Goal: Task Accomplishment & Management: Complete application form

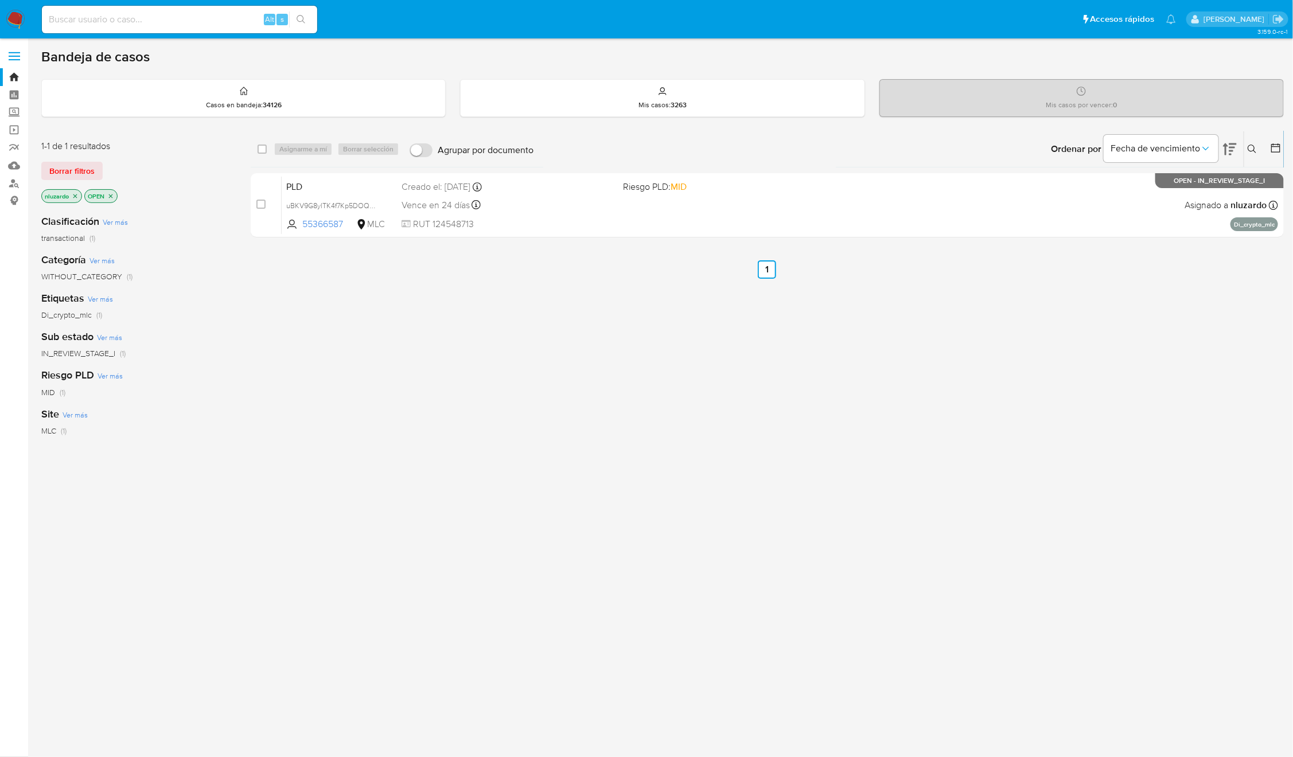
drag, startPoint x: 1096, startPoint y: 420, endPoint x: 1055, endPoint y: 466, distance: 62.2
click at [1095, 420] on div "select-all-cases-checkbox Asignarme a mí Borrar selección Agrupar por documento…" at bounding box center [767, 391] width 1033 height 520
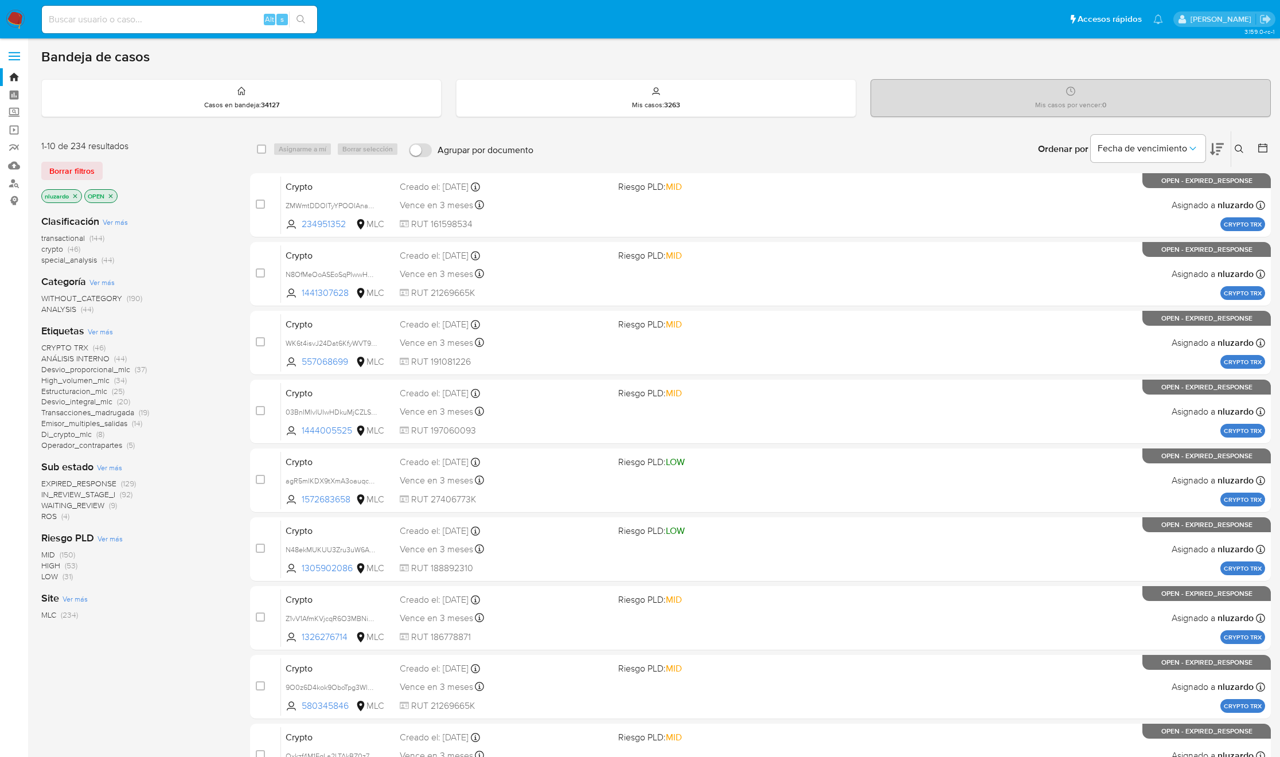
click at [233, 10] on div "Alt s" at bounding box center [179, 20] width 275 height 28
click at [240, 12] on input at bounding box center [179, 19] width 275 height 15
paste input "Poly, buen viaje y lo mejor en todo lo que se viene! Un abrazo grande"
click at [224, 18] on input "Poly, buen viaje y lo mejor en todo lo que se viene! Un abrazo grande" at bounding box center [179, 19] width 275 height 15
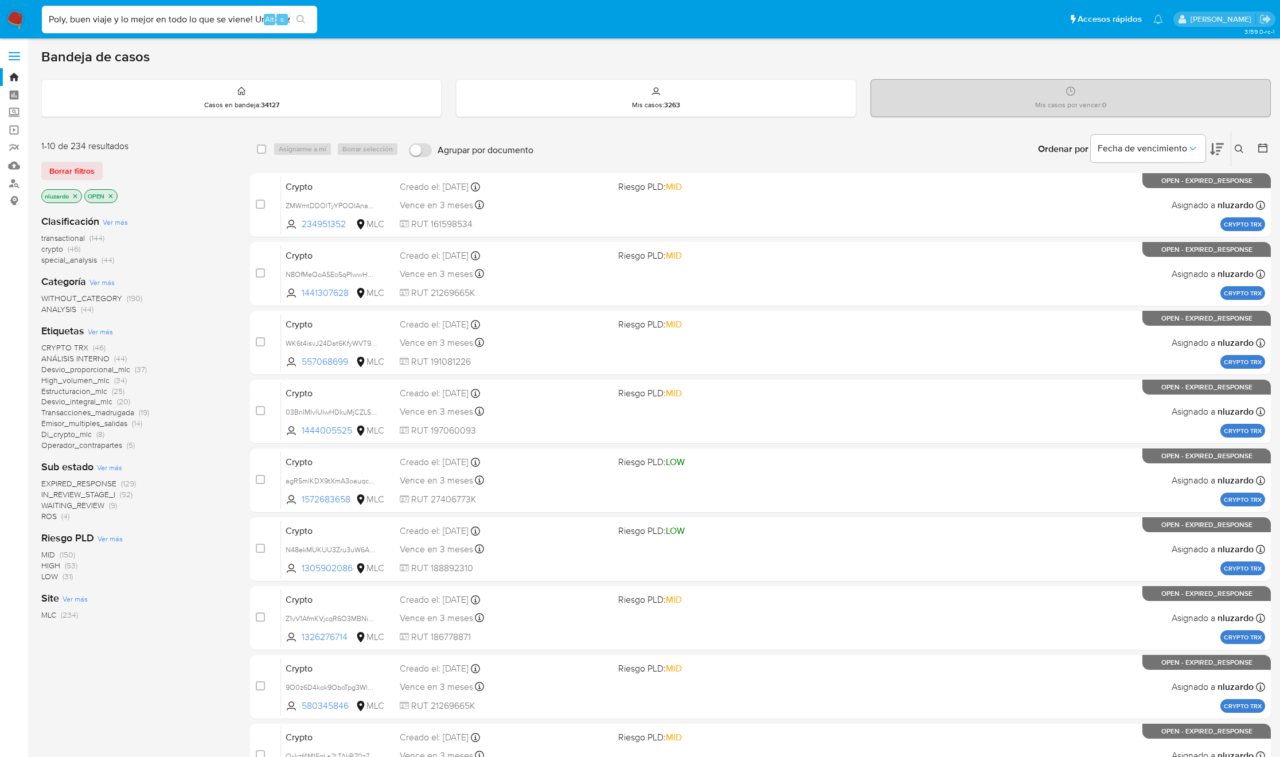
click at [224, 18] on input "Poly, buen viaje y lo mejor en todo lo que se viene! Un abrazo grande" at bounding box center [179, 19] width 275 height 15
paste input "2351483823"
type input "2351483823"
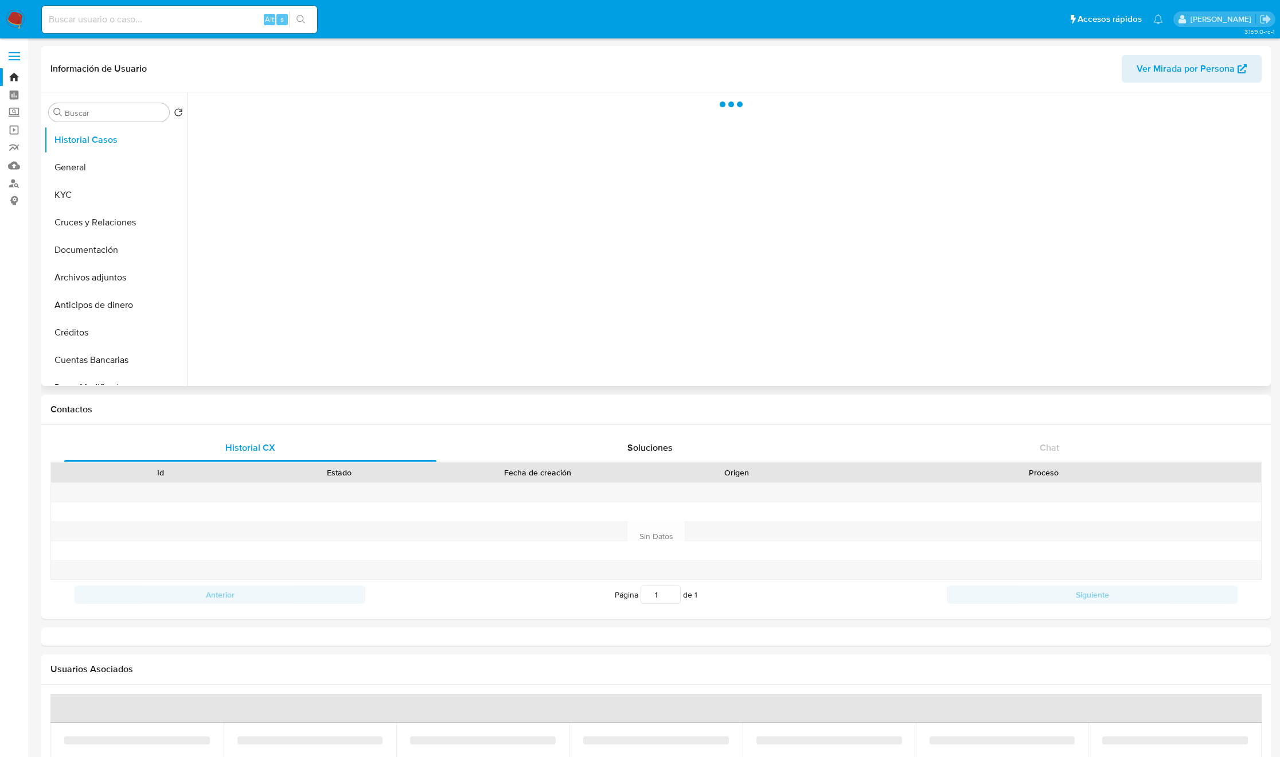
select select "10"
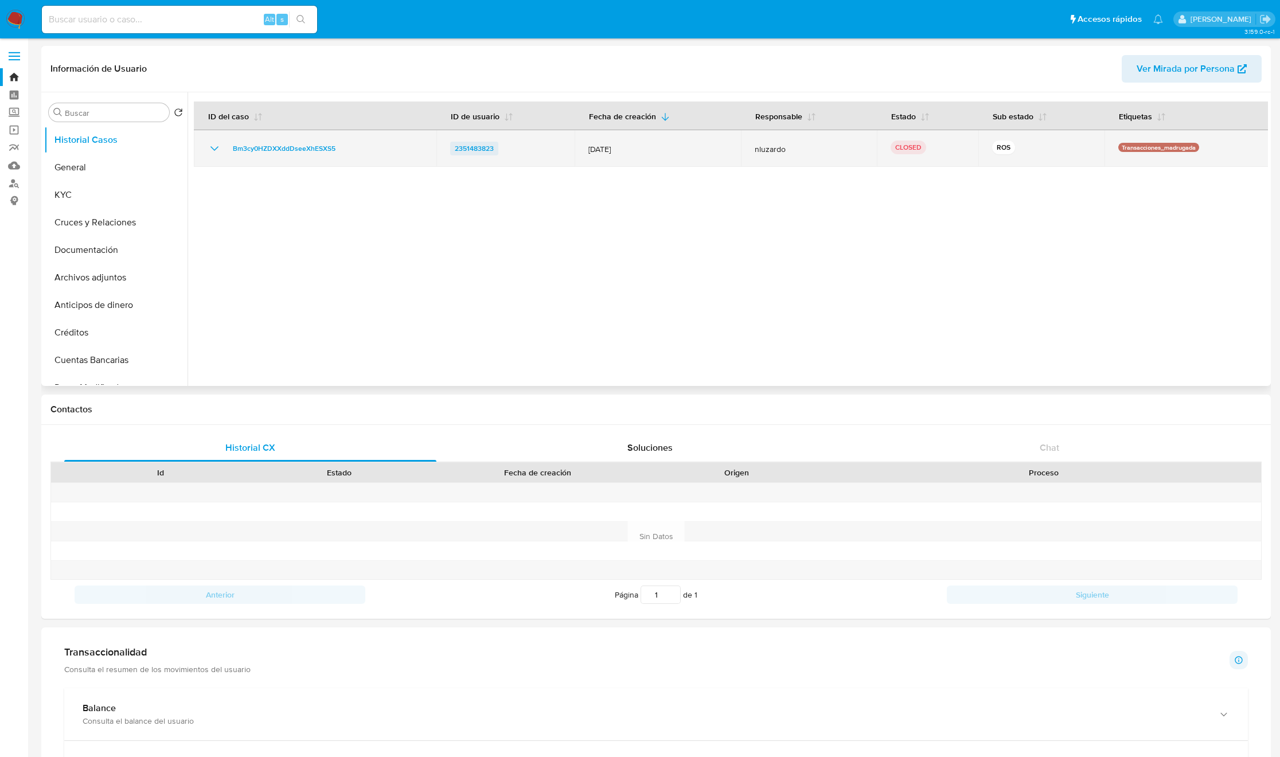
click at [470, 145] on span "2351483823" at bounding box center [474, 149] width 39 height 14
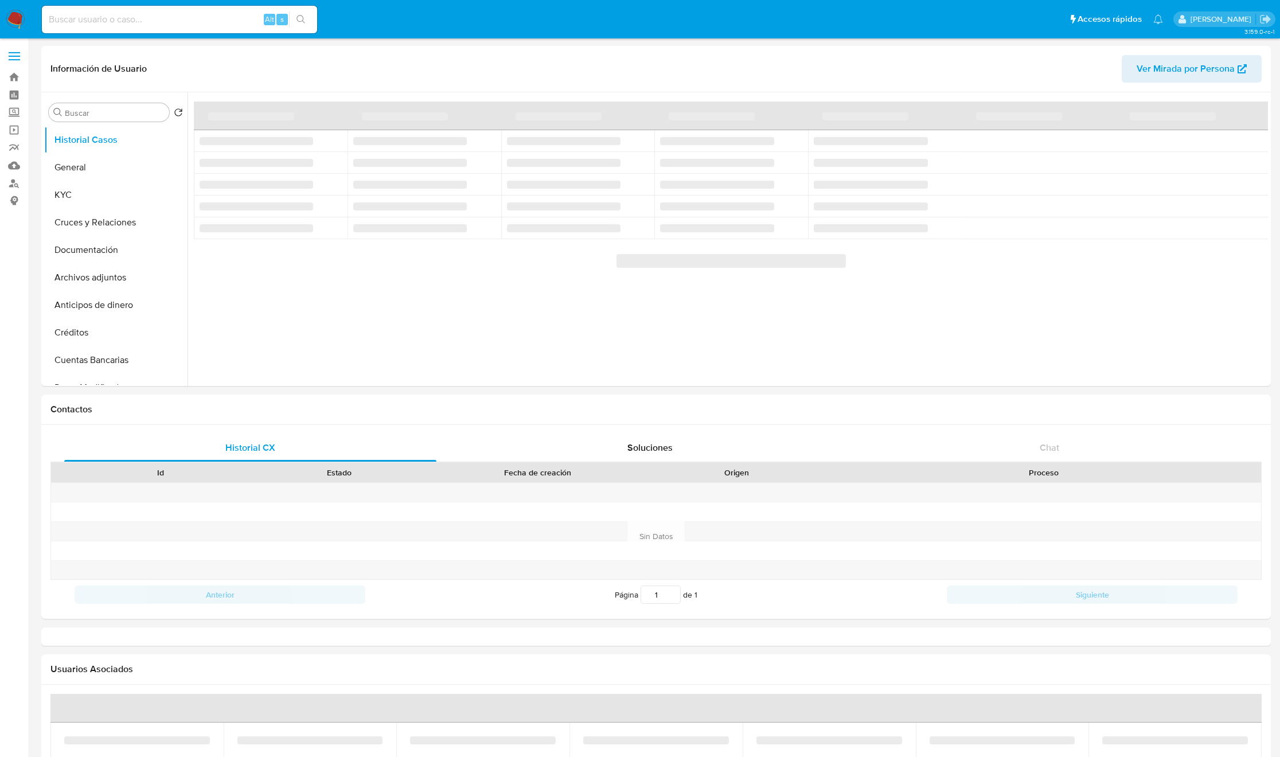
select select "10"
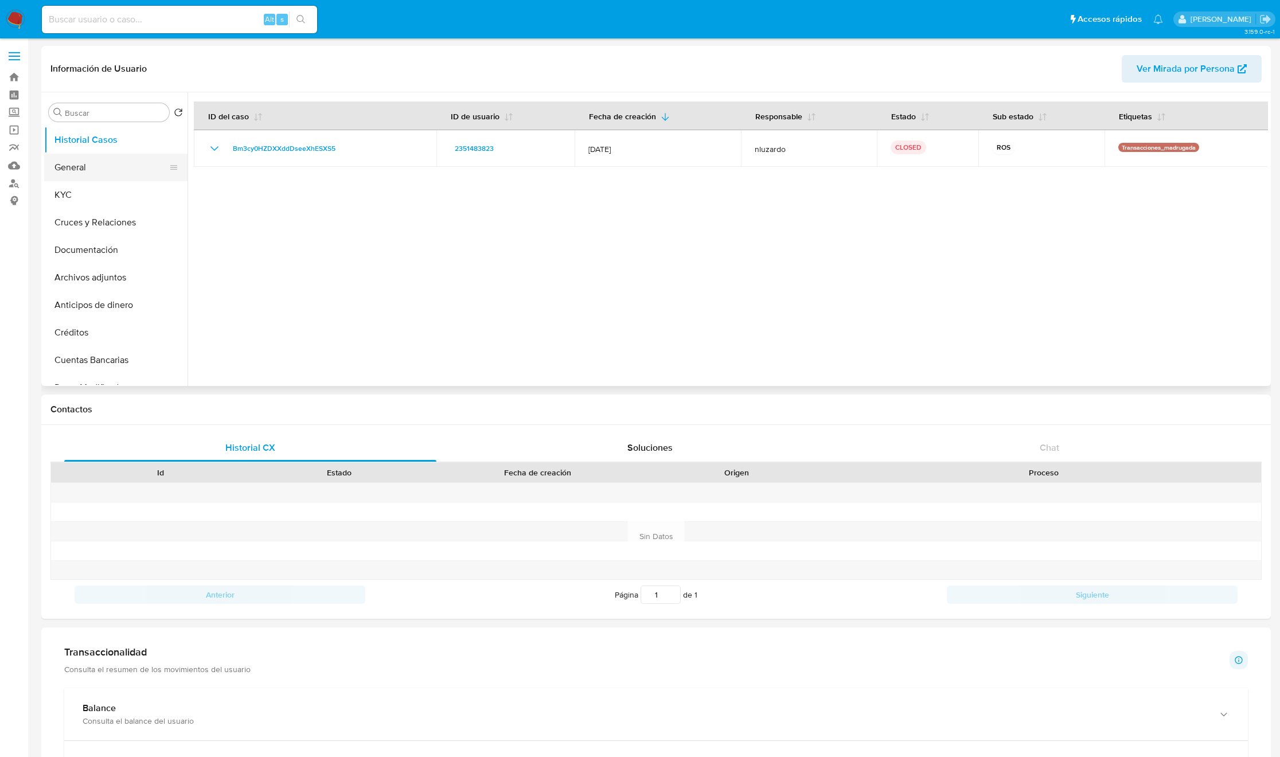
click at [124, 174] on button "General" at bounding box center [111, 168] width 134 height 28
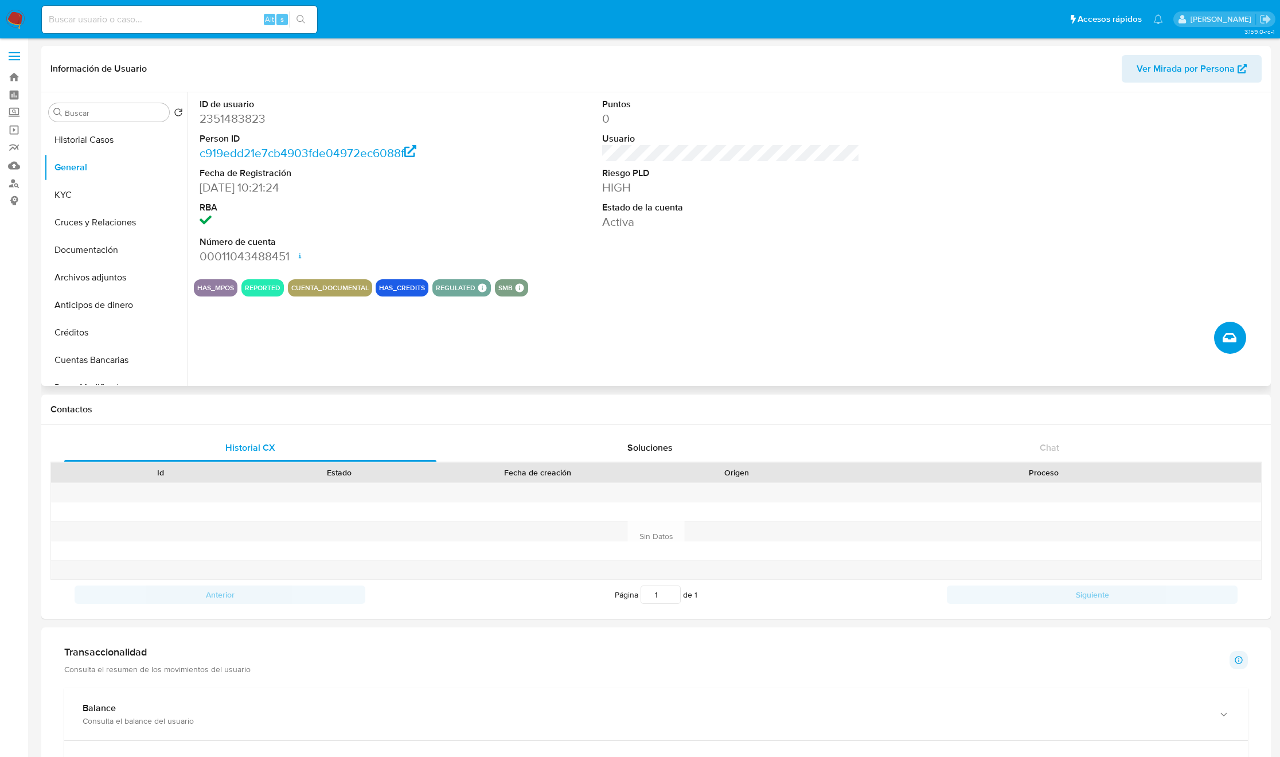
click at [1227, 339] on icon "Crear caso manual" at bounding box center [1230, 337] width 14 height 9
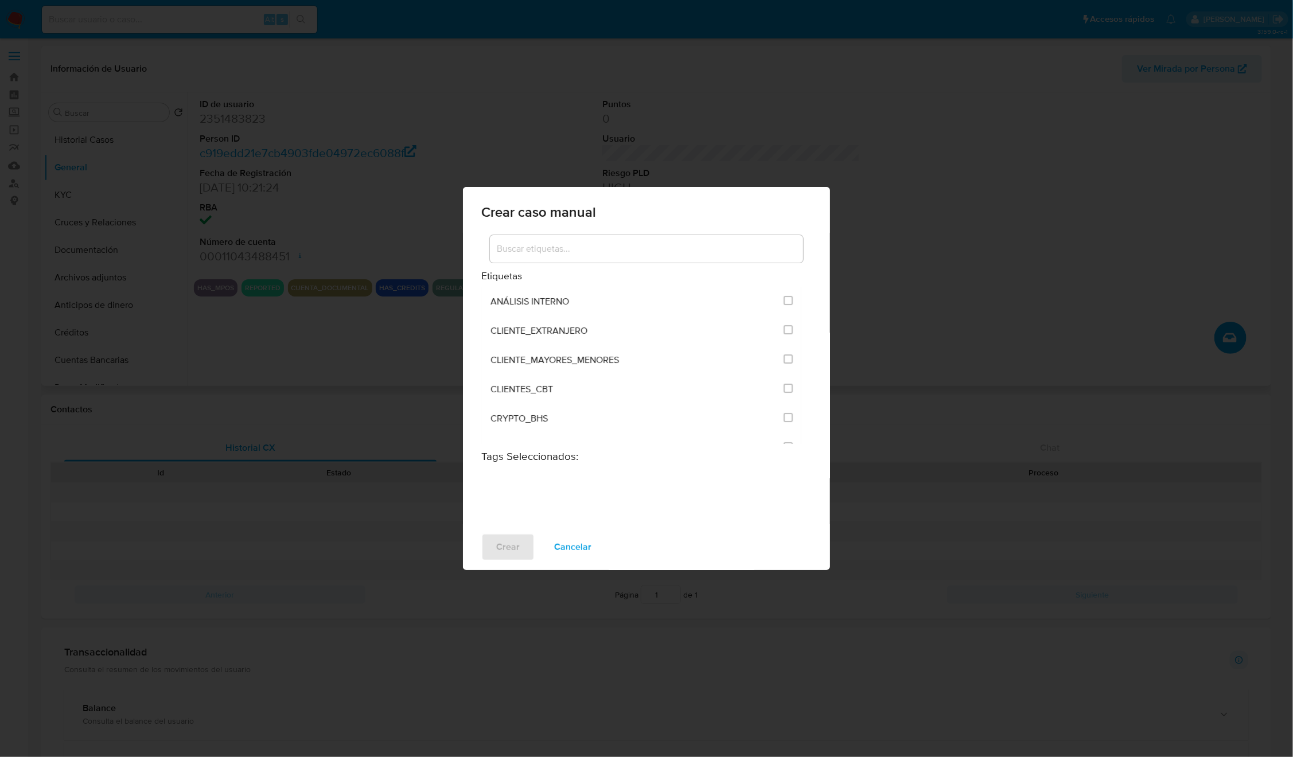
click at [629, 249] on input at bounding box center [646, 248] width 313 height 15
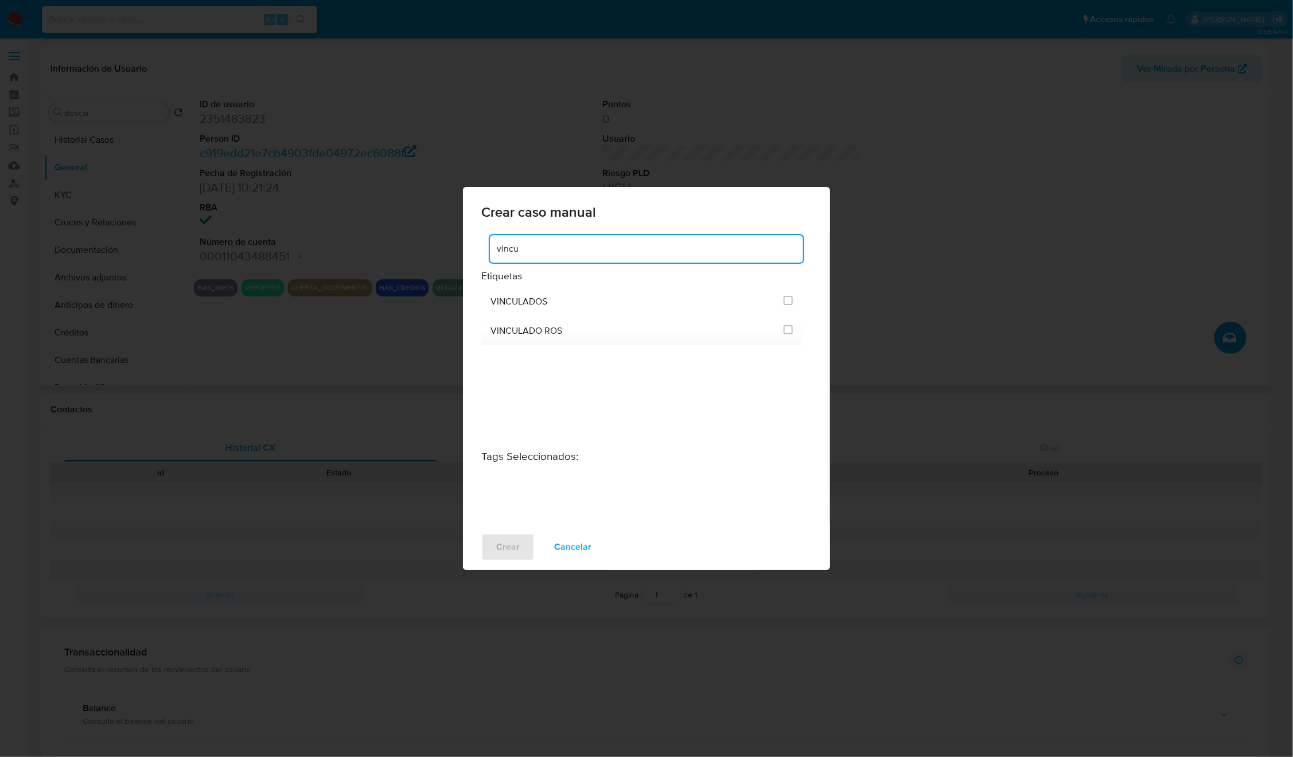
type input "vincu"
click at [738, 422] on div "VINCULADOS VINCULADO ROS" at bounding box center [641, 379] width 321 height 184
click at [785, 329] on input "3313" at bounding box center [787, 329] width 9 height 9
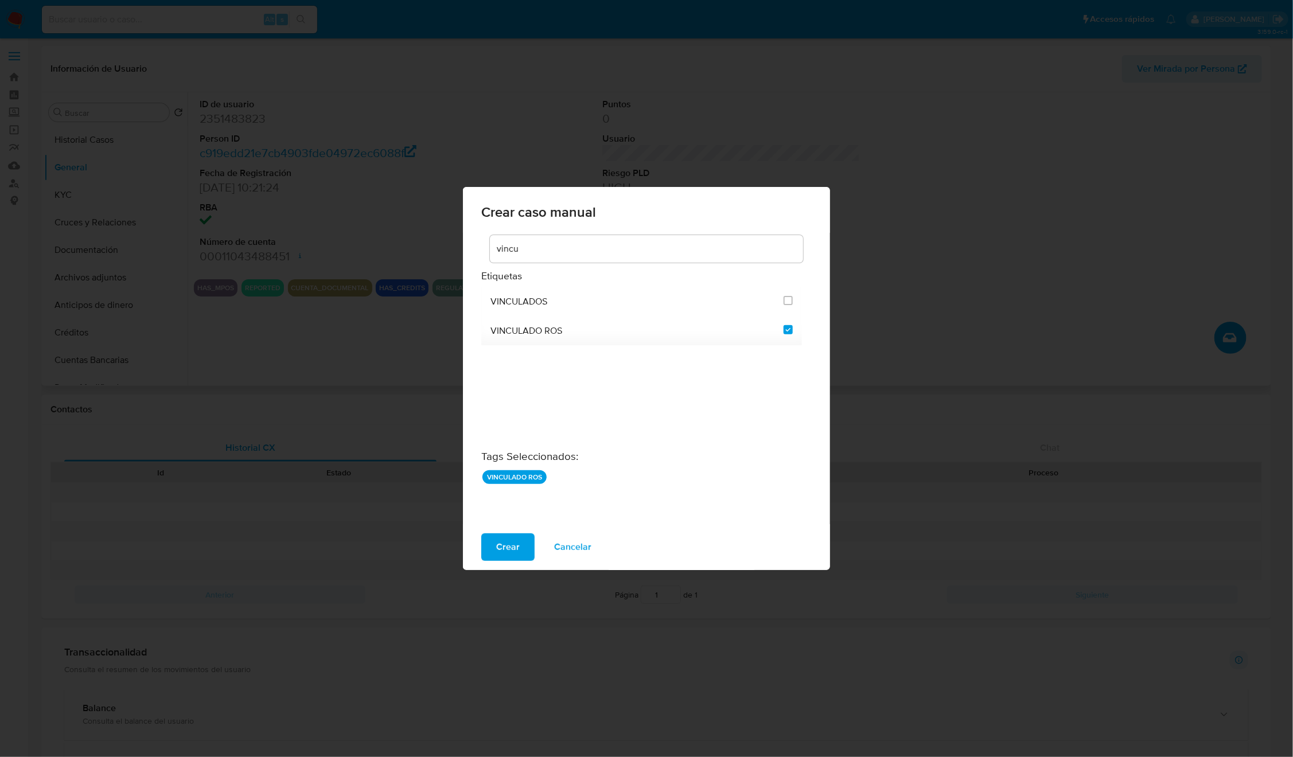
drag, startPoint x: 492, startPoint y: 333, endPoint x: 666, endPoint y: 377, distance: 179.5
click at [666, 377] on div "VINCULADOS VINCULADO ROS" at bounding box center [641, 379] width 321 height 184
drag, startPoint x: 509, startPoint y: 552, endPoint x: 656, endPoint y: 504, distance: 154.5
click at [656, 504] on div "Crear caso manual vincu Etiquetas VINCULADOS VINCULADO ROS Tags Seleccionados :…" at bounding box center [646, 378] width 367 height 383
click at [793, 325] on li "VINCULADO ROS" at bounding box center [641, 330] width 321 height 29
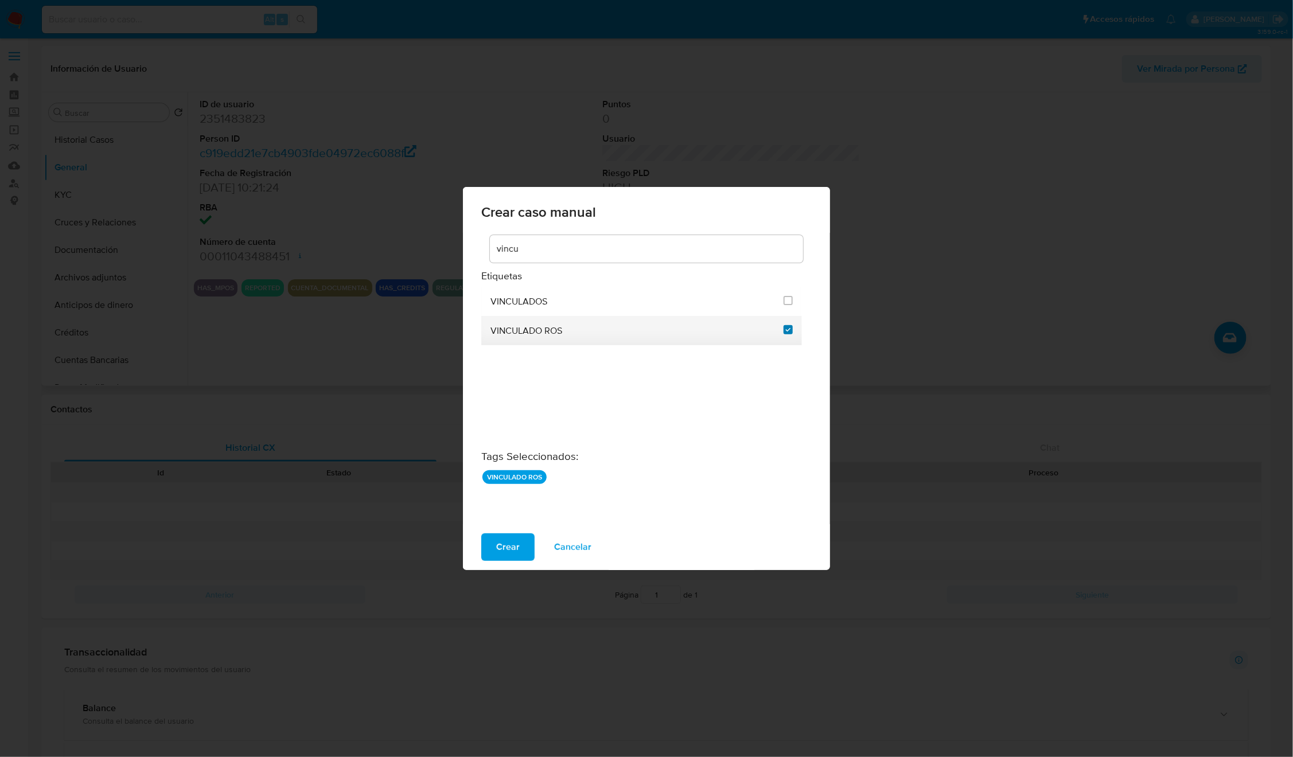
click at [786, 334] on input "3313" at bounding box center [787, 329] width 9 height 9
checkbox input "false"
click at [547, 253] on input "vincu" at bounding box center [646, 248] width 313 height 15
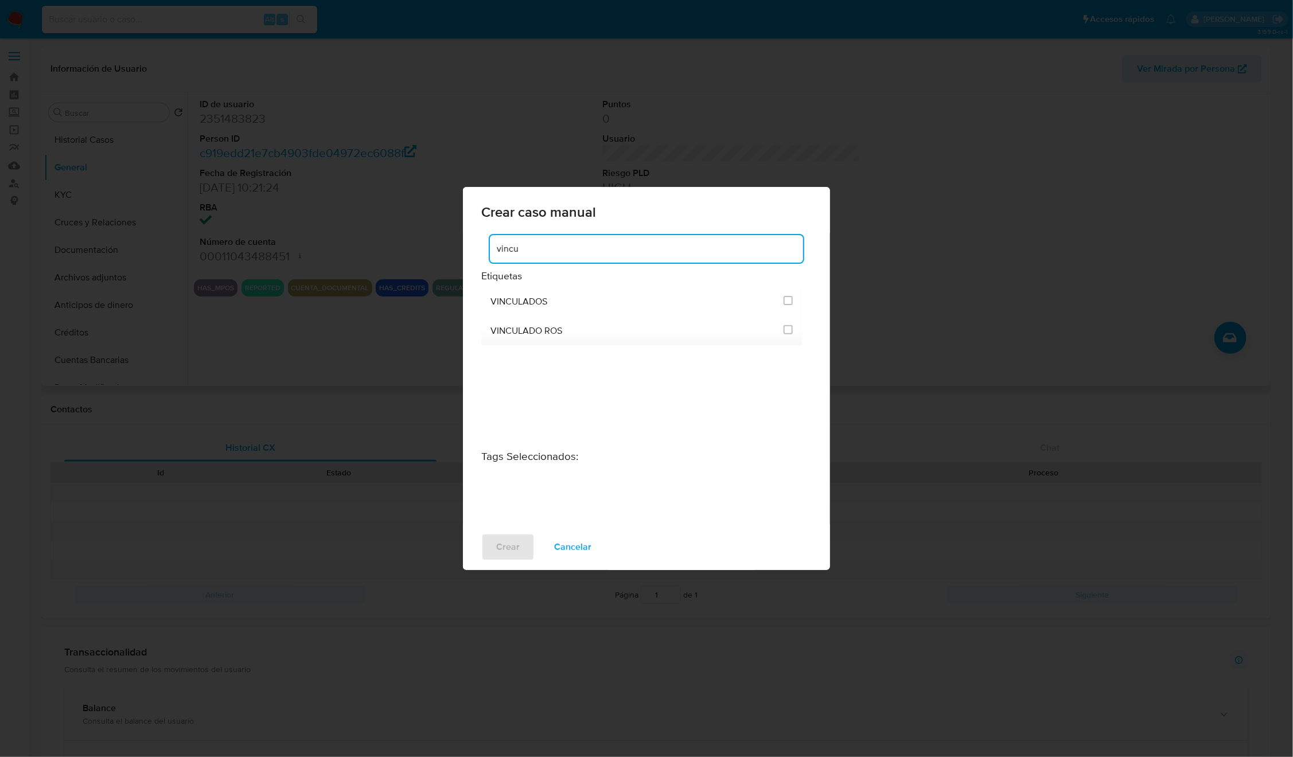
click at [547, 253] on input "vincu" at bounding box center [646, 248] width 313 height 15
type input "interno"
click at [787, 301] on input "1896" at bounding box center [787, 300] width 9 height 9
checkbox input "true"
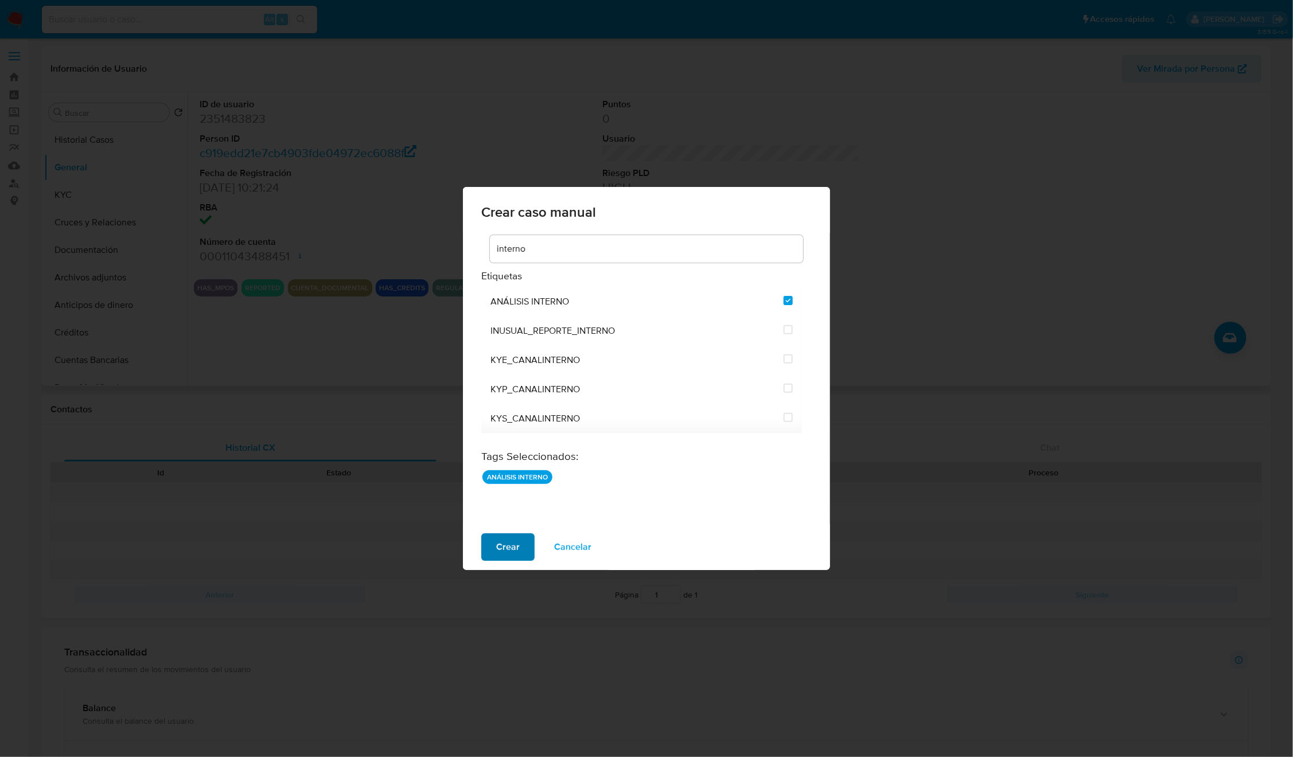
click at [522, 539] on button "Crear" at bounding box center [507, 547] width 53 height 28
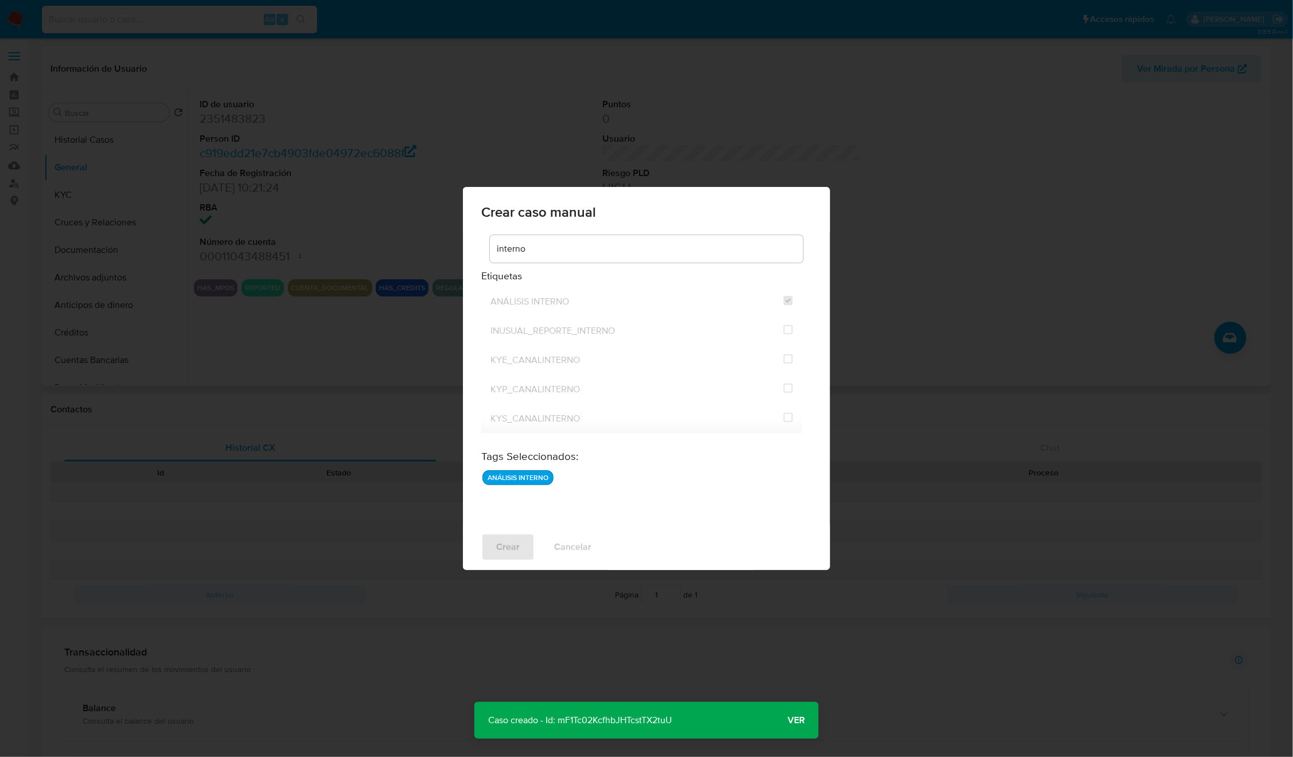
click at [785, 716] on button "Ver" at bounding box center [796, 721] width 45 height 28
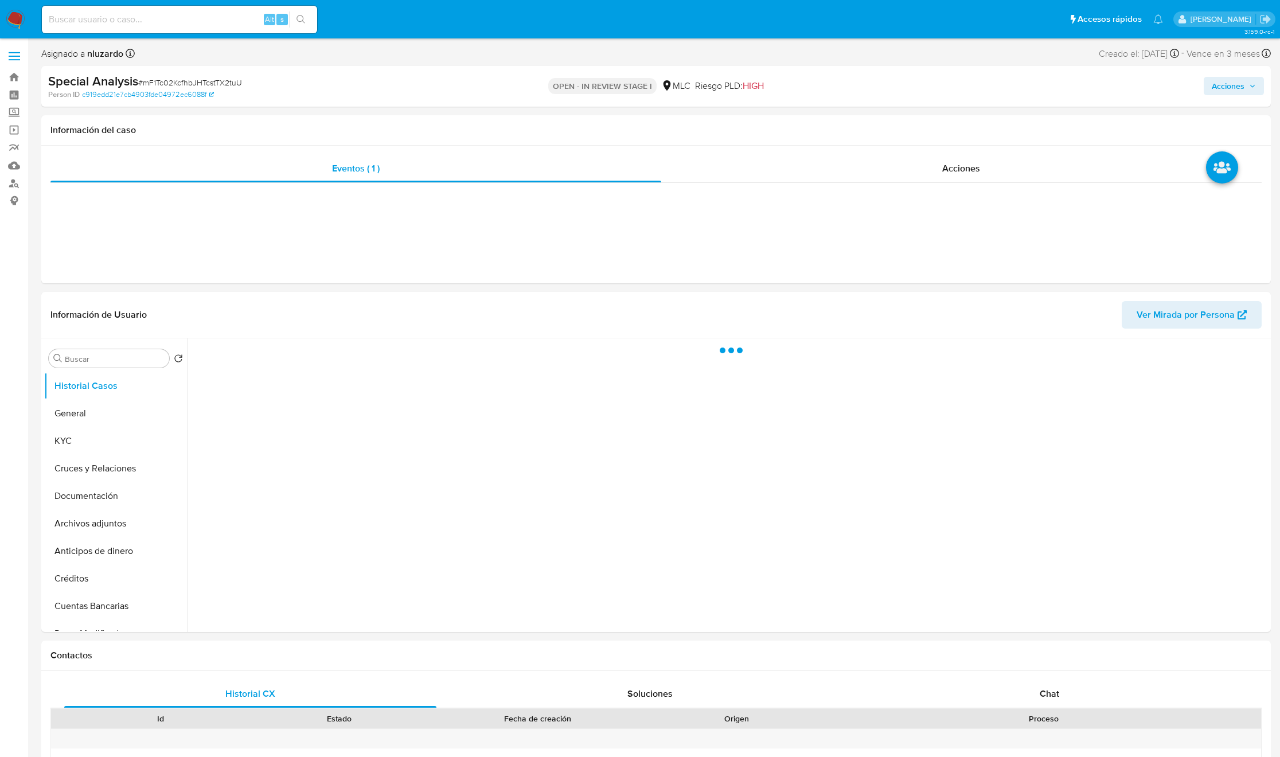
select select "10"
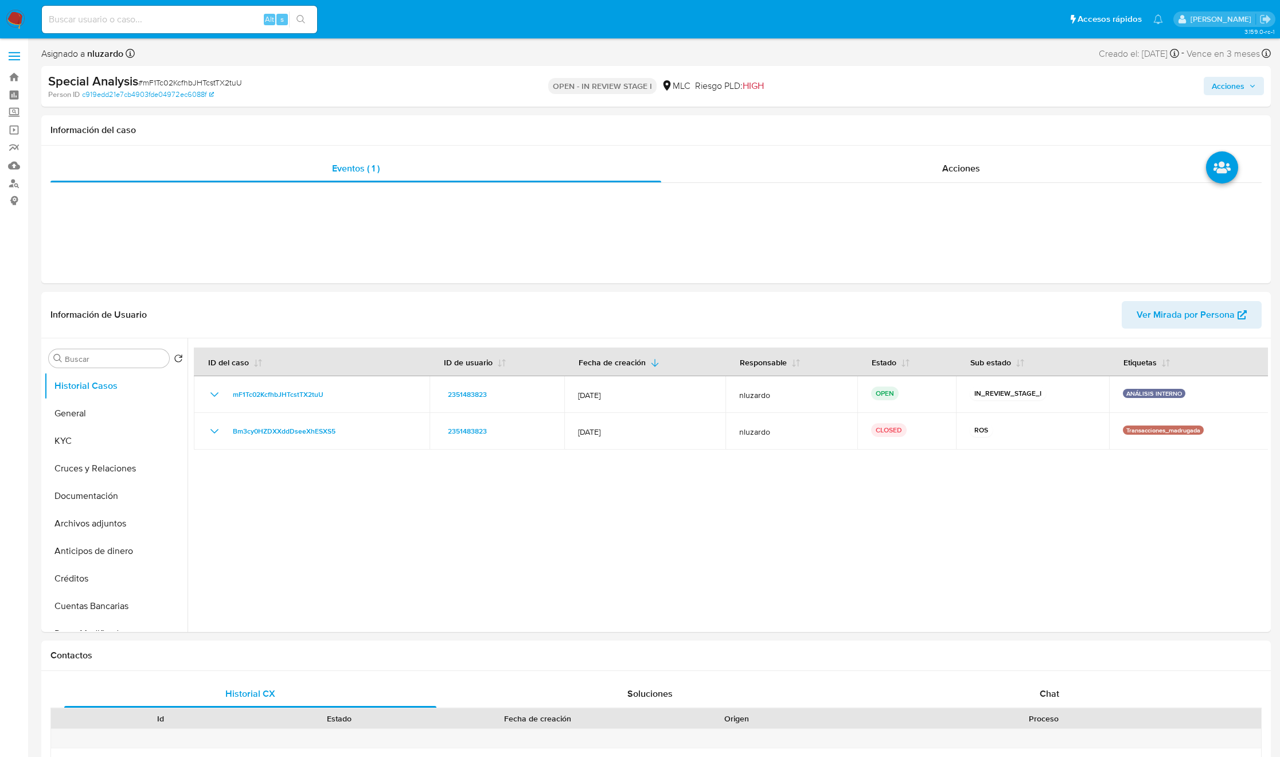
drag, startPoint x: 1237, startPoint y: 91, endPoint x: 1223, endPoint y: 95, distance: 14.3
click at [1237, 91] on span "Acciones" at bounding box center [1228, 86] width 33 height 18
click div "Enviar"
click span "Enviar"
click link "Buscador de personas"
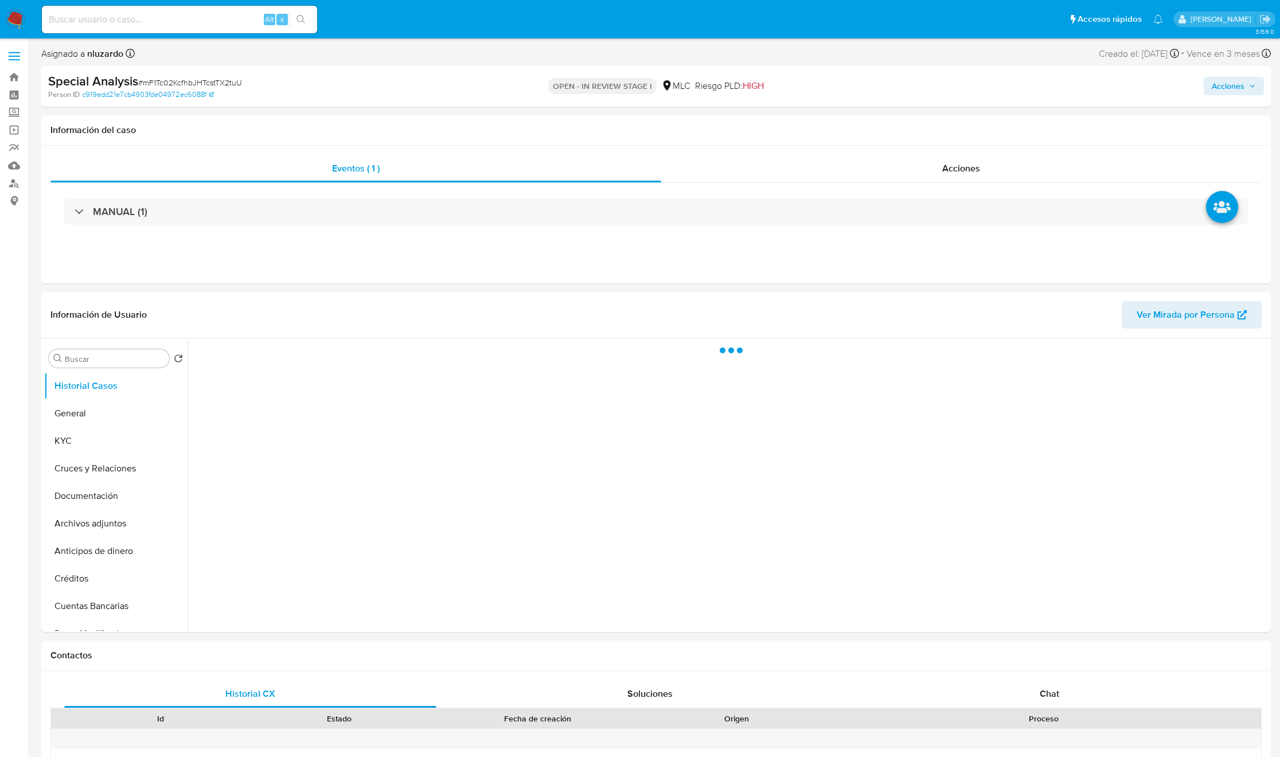
select select "10"
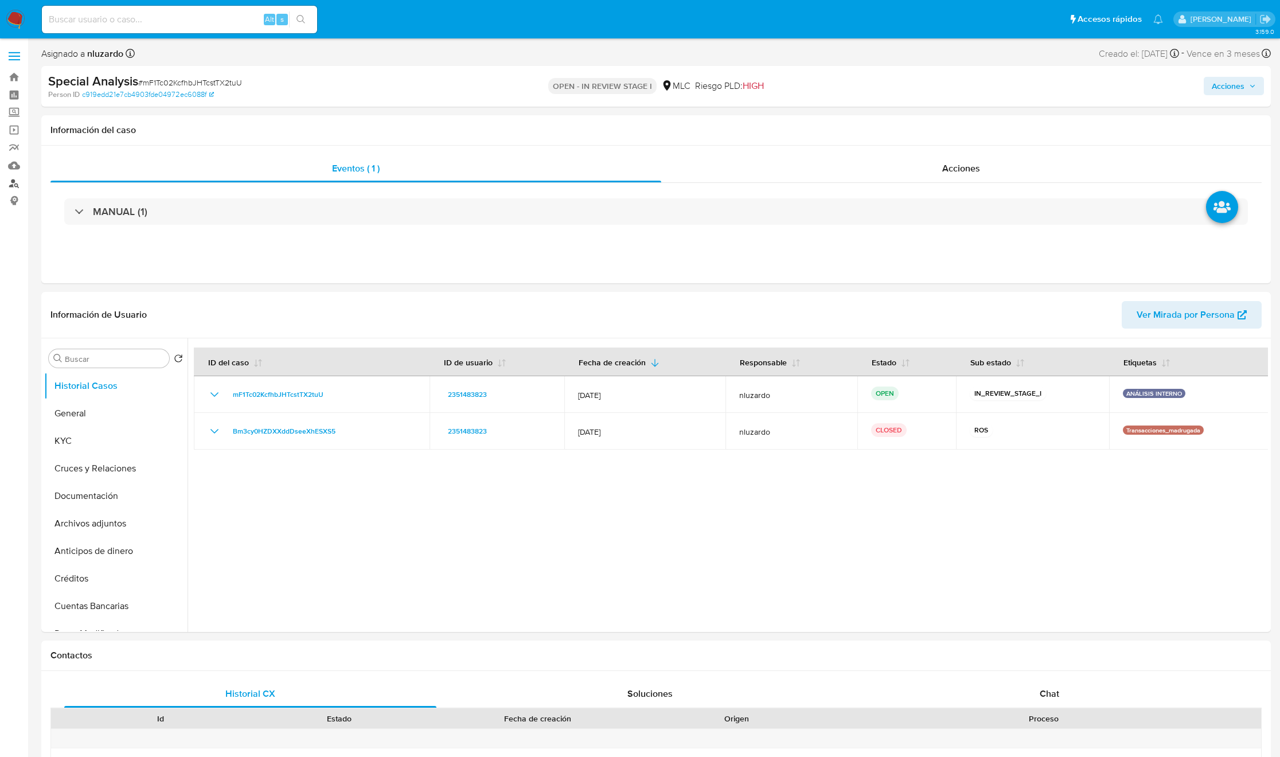
click at [16, 181] on link "Buscador de personas" at bounding box center [68, 183] width 137 height 18
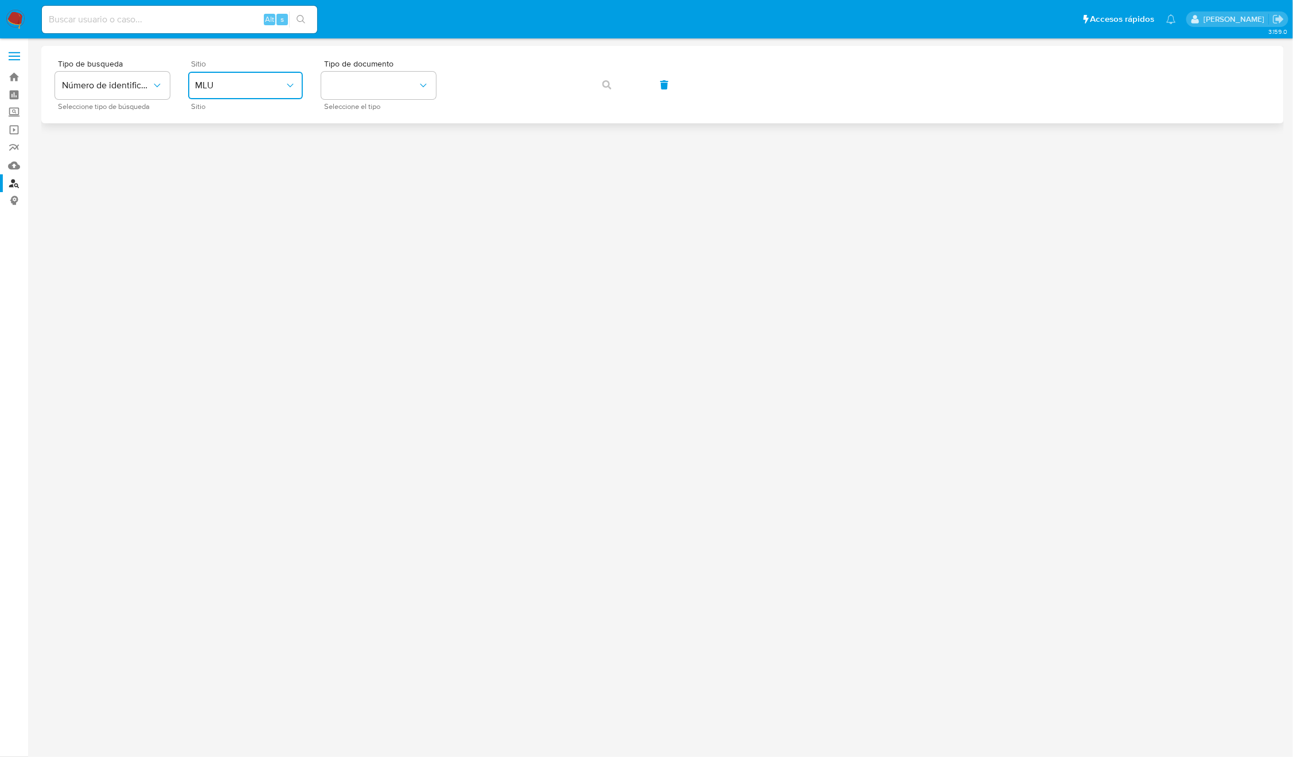
click at [298, 95] on button "MLU" at bounding box center [245, 86] width 115 height 28
click at [229, 281] on div "MLC" at bounding box center [242, 282] width 94 height 28
click at [386, 75] on button "identificationType" at bounding box center [378, 86] width 115 height 28
click at [377, 95] on button "identificationType" at bounding box center [378, 86] width 115 height 28
click at [377, 107] on span "Seleccione el tipo" at bounding box center [381, 107] width 115 height 6
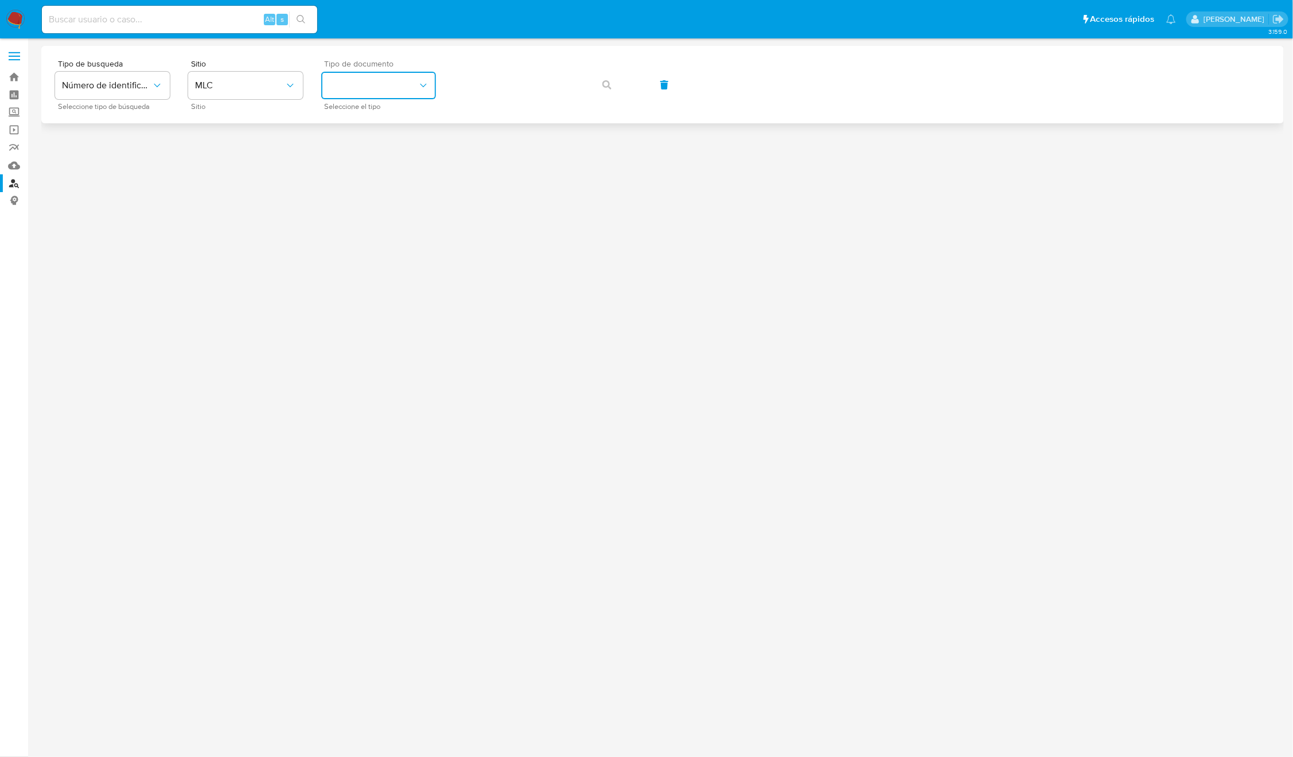
click at [383, 86] on button "identificationType" at bounding box center [378, 86] width 115 height 28
click at [363, 131] on div "RUT RUT" at bounding box center [375, 122] width 94 height 39
click at [577, 95] on div "Tipo de busqueda Número de identificación Seleccione tipo de búsqueda Sitio MLC…" at bounding box center [662, 85] width 1215 height 50
click at [599, 84] on button "button" at bounding box center [606, 85] width 39 height 28
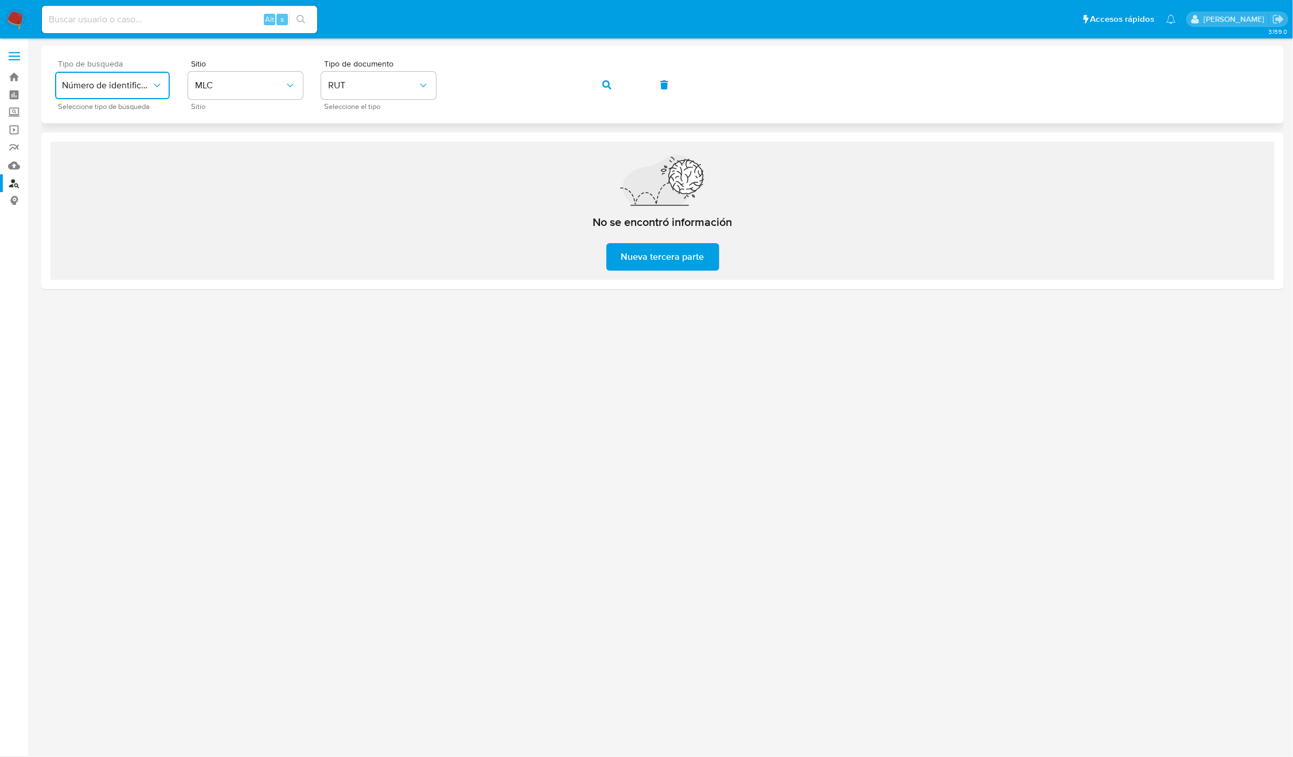
click at [140, 88] on span "Número de identificación" at bounding box center [106, 85] width 89 height 11
click at [633, 252] on span "Nueva tercera parte" at bounding box center [662, 256] width 83 height 25
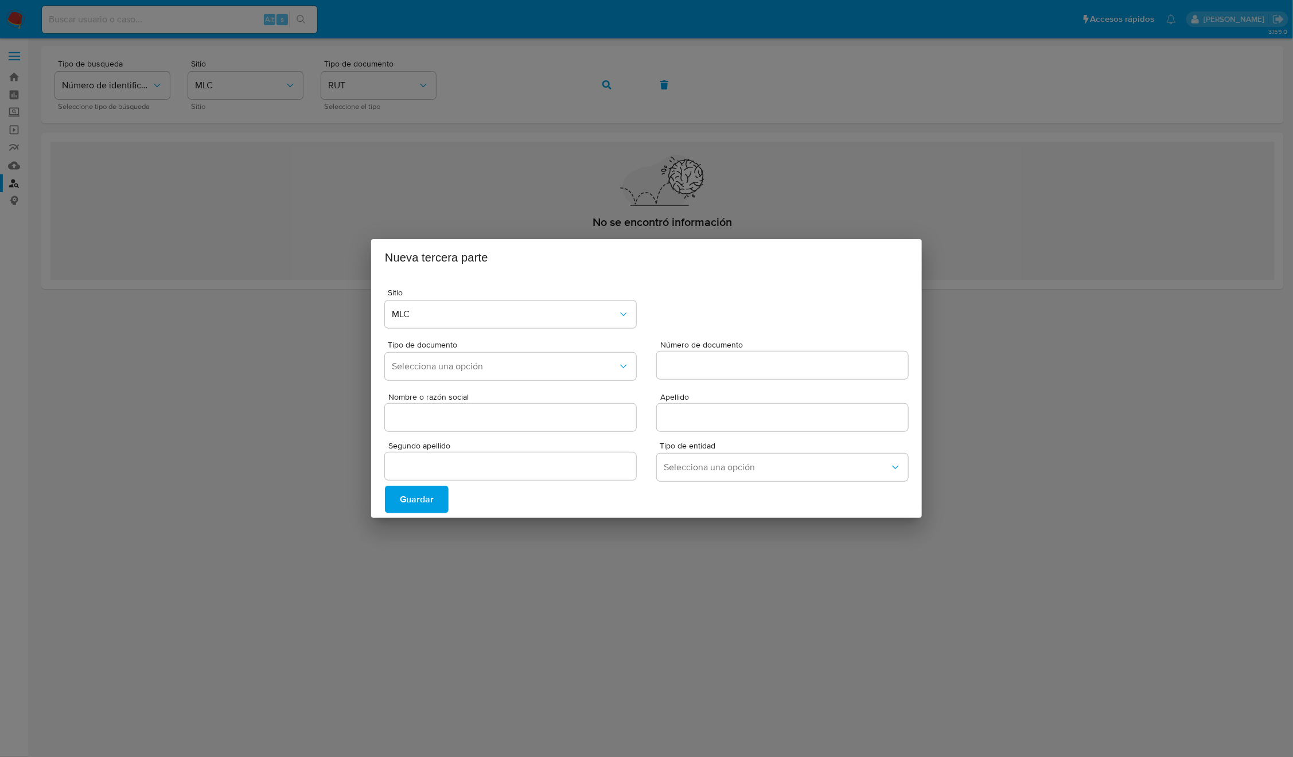
click at [611, 533] on div "Nueva tercera parte Sitio MLC Tipo de documento Selecciona una opción Número de…" at bounding box center [646, 378] width 1293 height 757
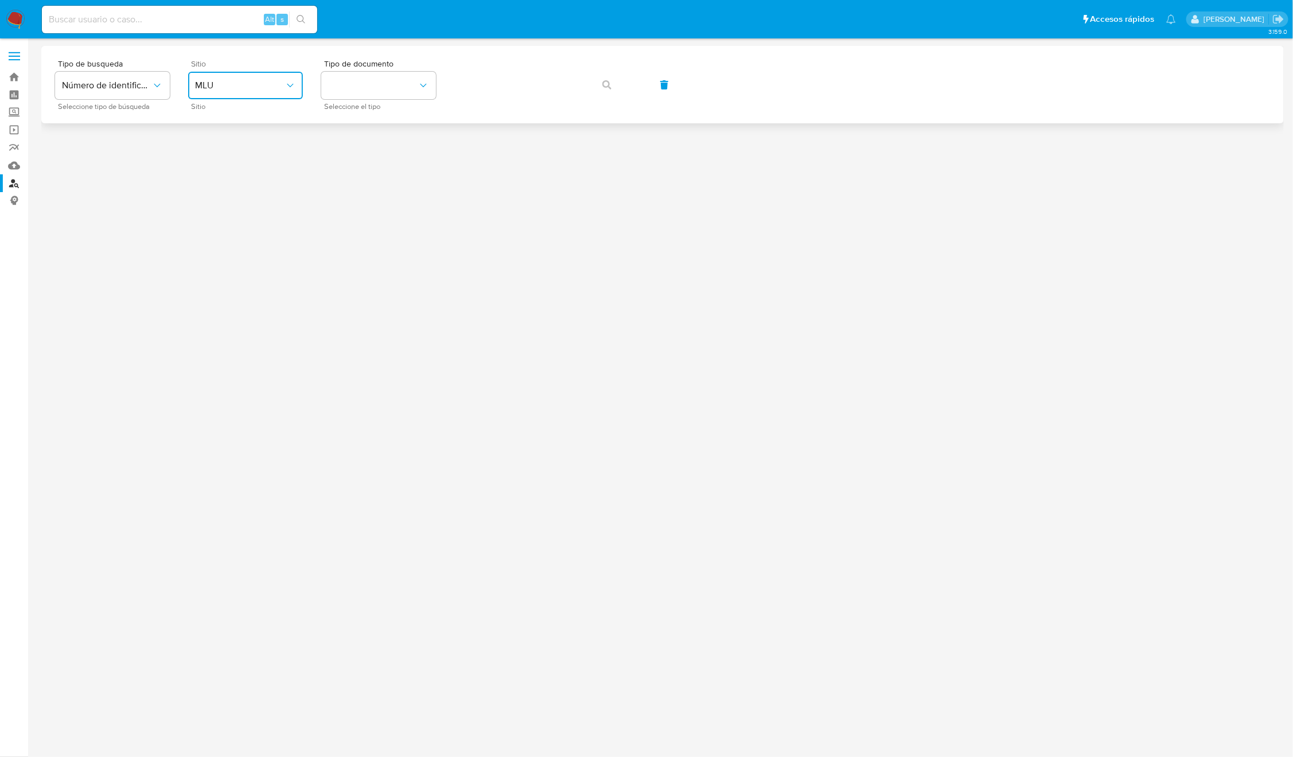
click at [294, 90] on icon "site_id" at bounding box center [289, 85] width 11 height 11
click at [241, 286] on div "MLC" at bounding box center [242, 282] width 94 height 28
click at [379, 84] on button "identificationType" at bounding box center [378, 86] width 115 height 28
click at [362, 115] on div "RUT RUT" at bounding box center [375, 122] width 94 height 39
click at [606, 90] on span "button" at bounding box center [606, 84] width 9 height 25
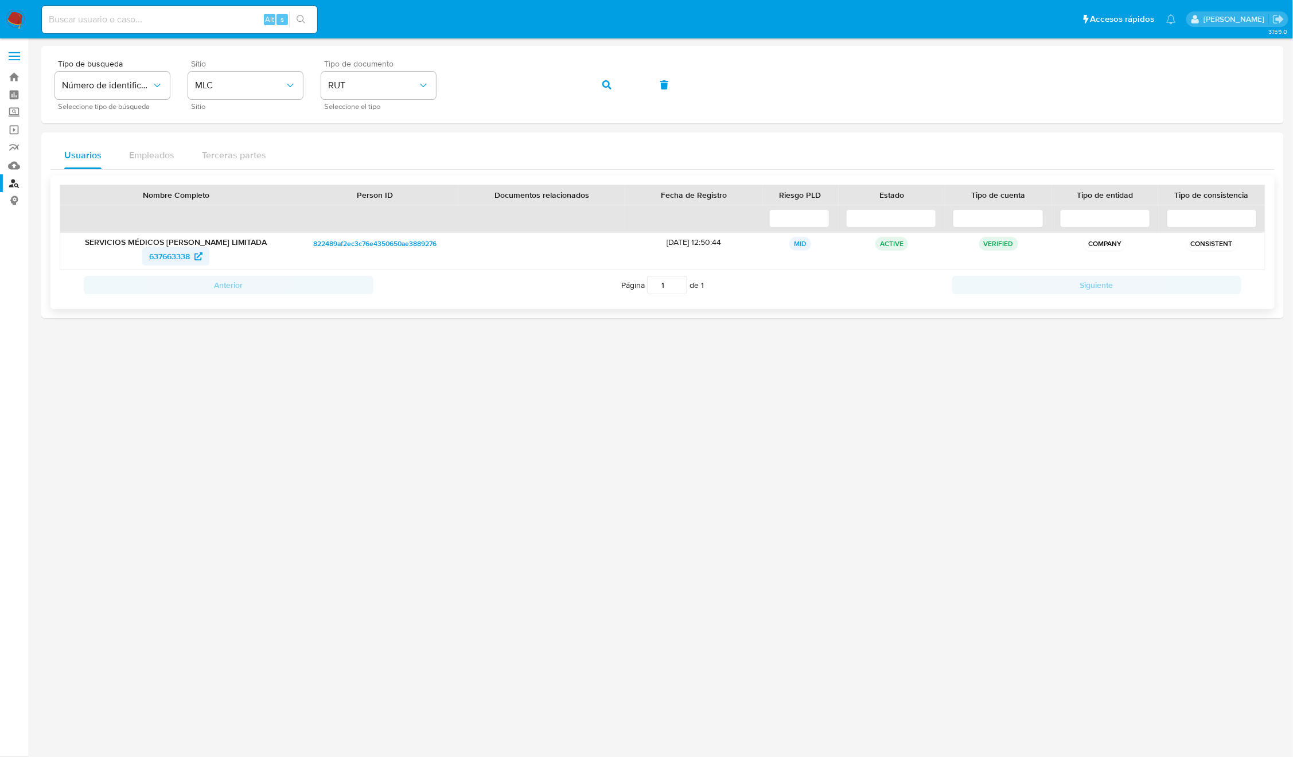
click at [169, 263] on span "637663338" at bounding box center [169, 256] width 41 height 18
click at [589, 85] on div "Tipo de busqueda Número de identificación Seleccione tipo de búsqueda Sitio MLC…" at bounding box center [662, 85] width 1215 height 50
click at [599, 86] on button "button" at bounding box center [606, 85] width 39 height 28
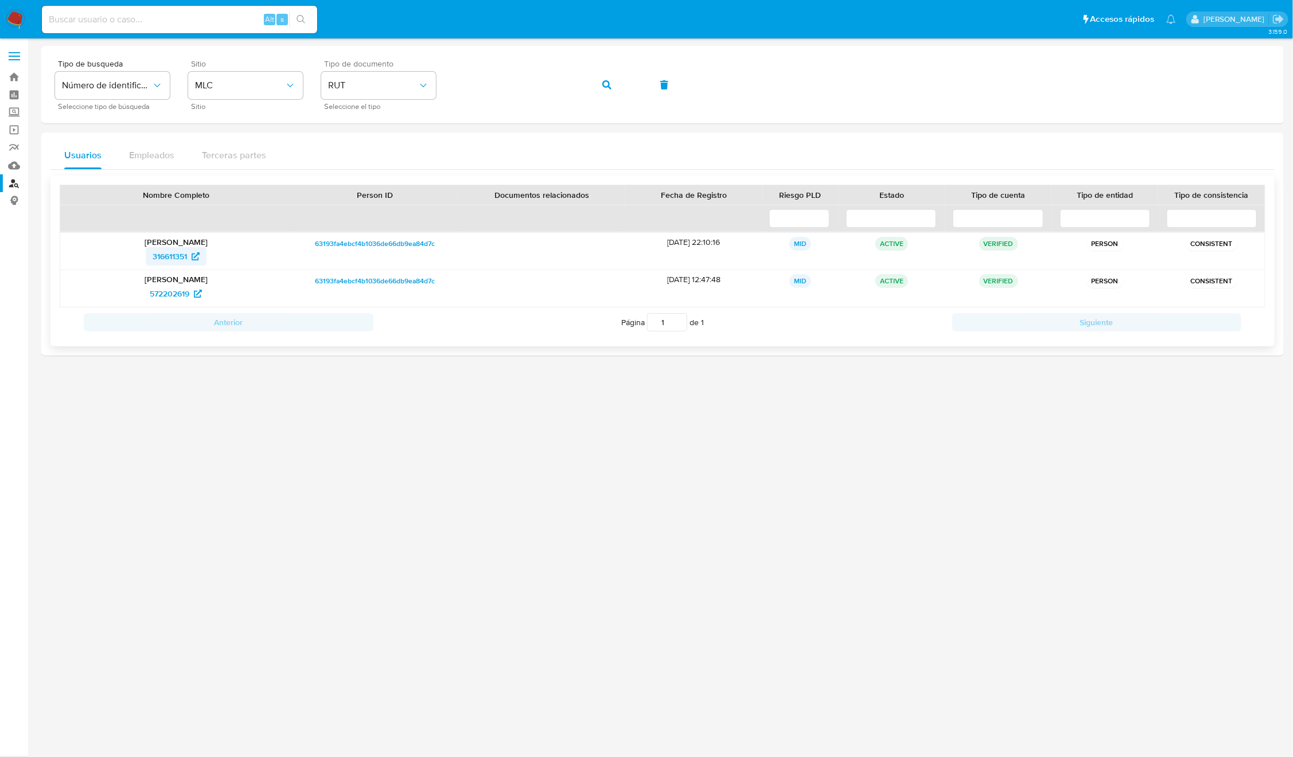
click at [162, 258] on span "316611351" at bounding box center [170, 256] width 34 height 18
click at [609, 86] on icon "button" at bounding box center [606, 84] width 9 height 9
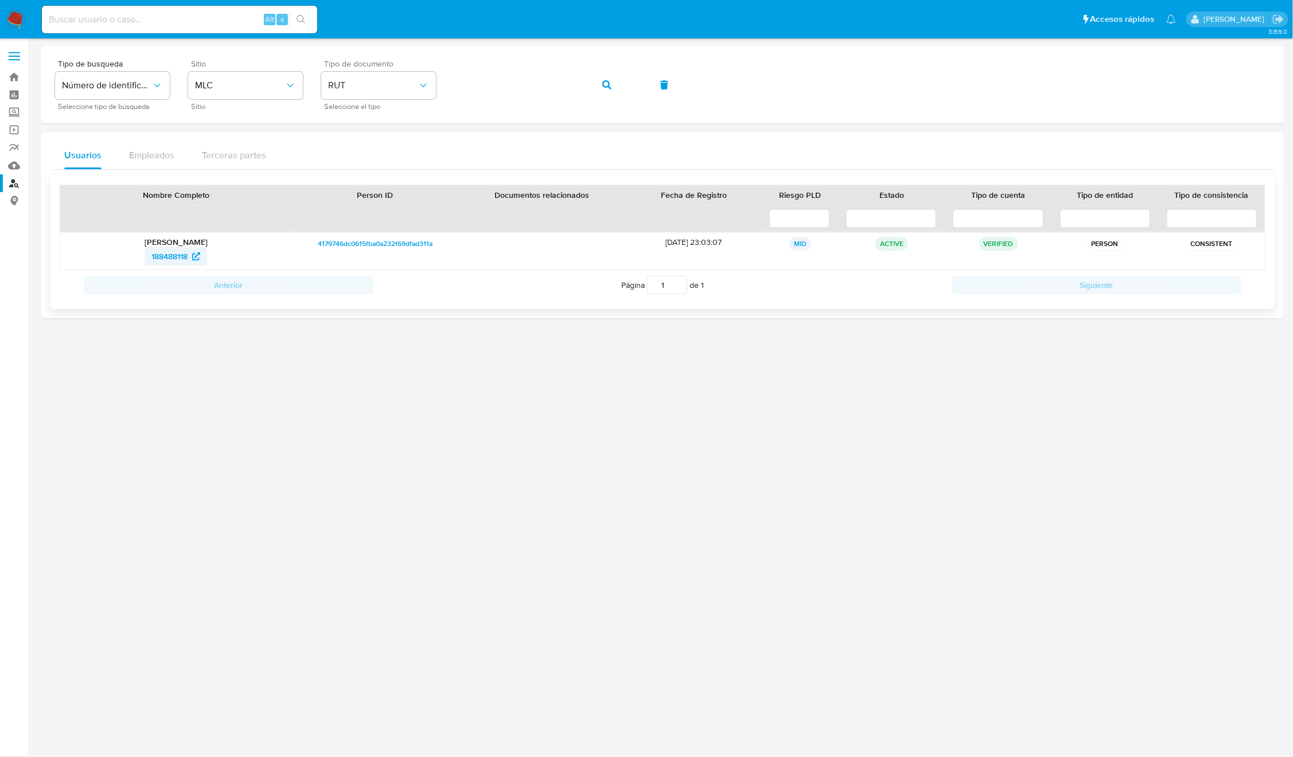
click at [162, 255] on span "188488118" at bounding box center [169, 256] width 36 height 18
click at [594, 93] on button "button" at bounding box center [606, 85] width 39 height 28
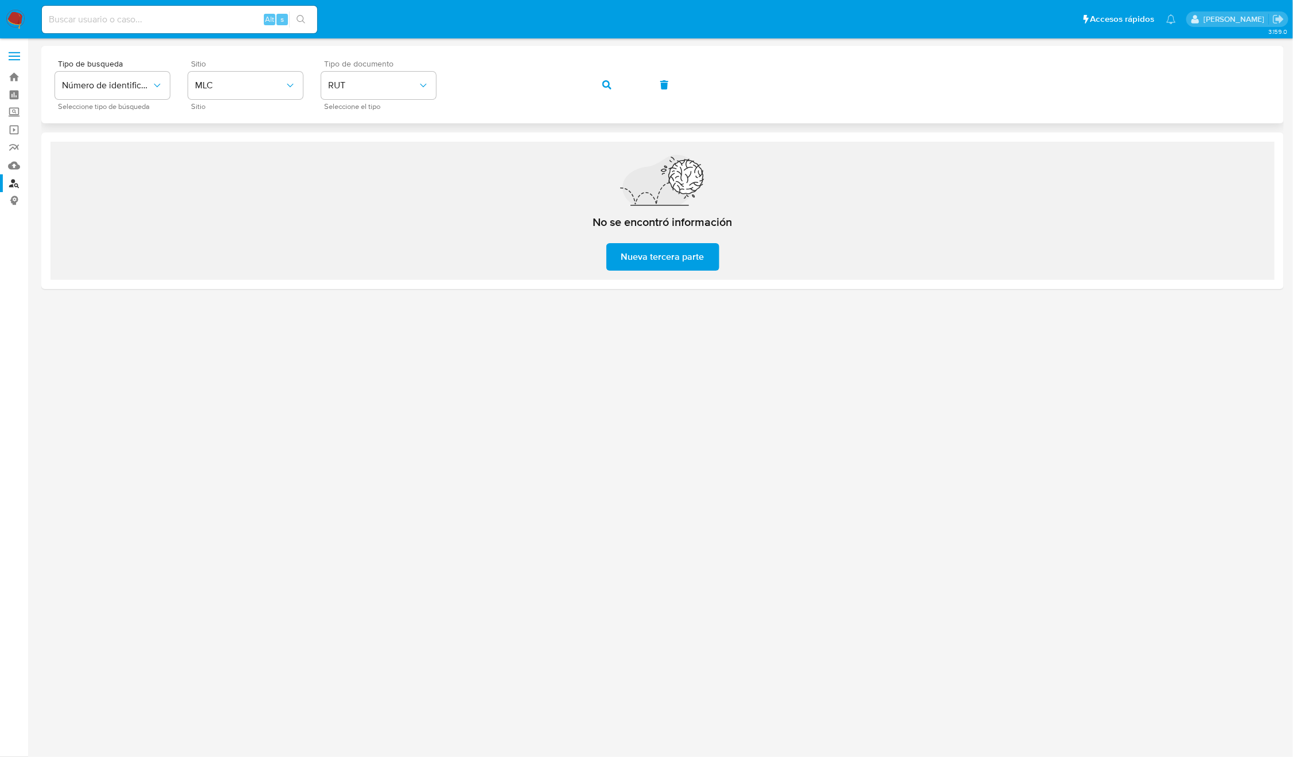
click at [597, 99] on div "Tipo de busqueda Número de identificación Seleccione tipo de búsqueda Sitio MLC…" at bounding box center [662, 85] width 1215 height 50
click at [604, 64] on div "Tipo de busqueda Número de identificación Seleccione tipo de búsqueda Sitio MLC…" at bounding box center [662, 85] width 1215 height 50
click at [604, 90] on span "button" at bounding box center [606, 84] width 9 height 25
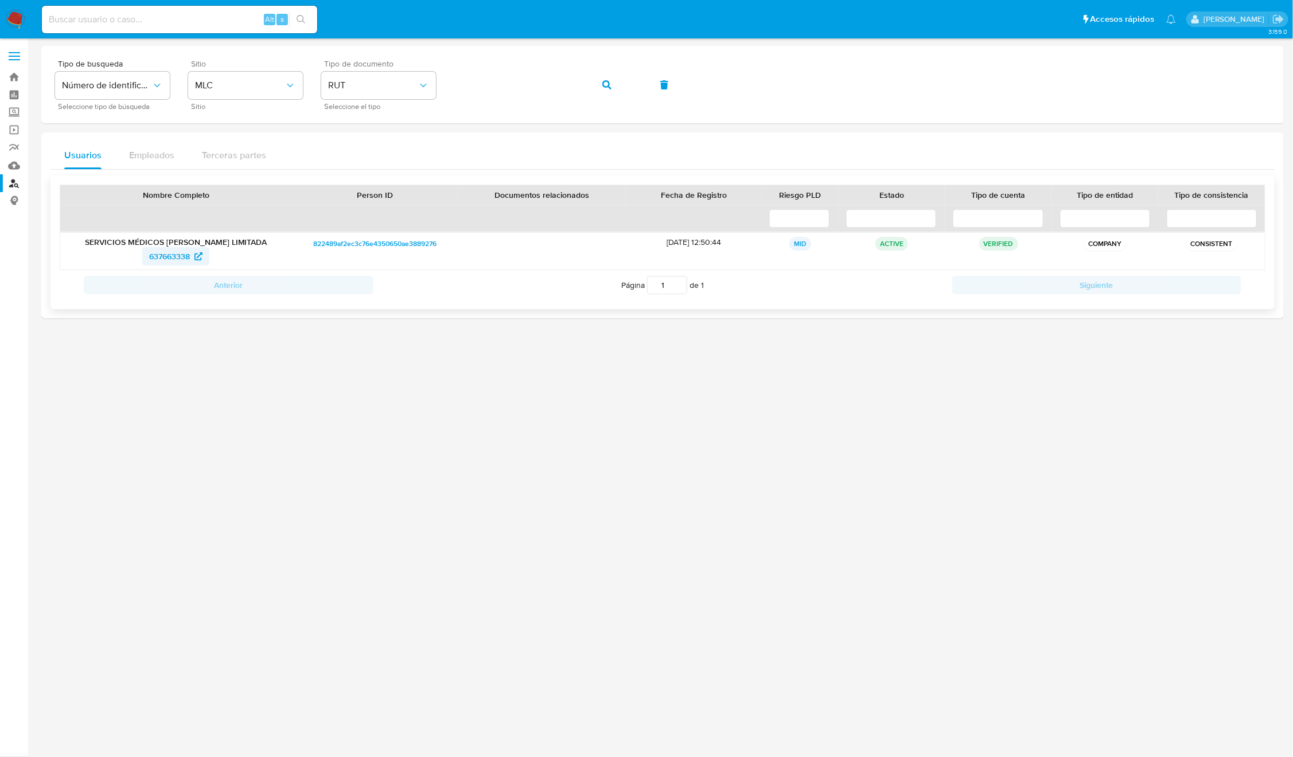
click at [192, 254] on span "637663338" at bounding box center [175, 256] width 53 height 18
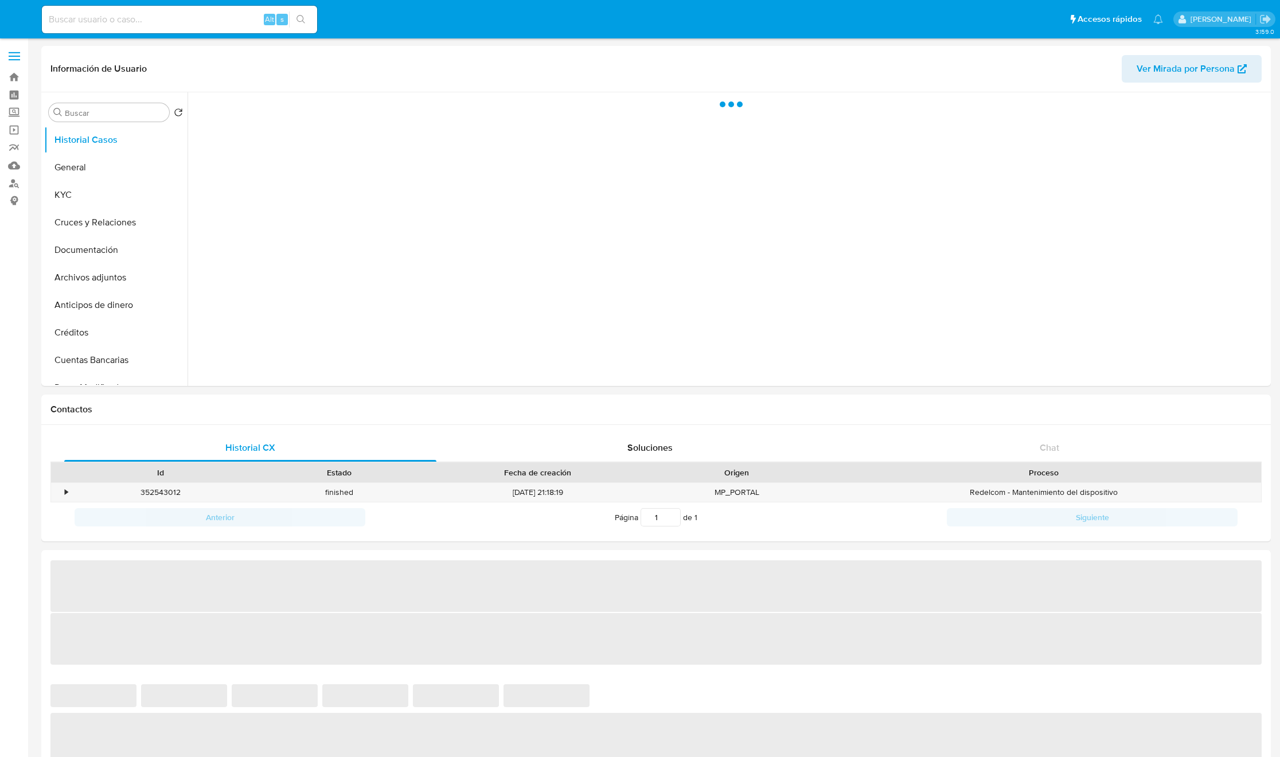
select select "10"
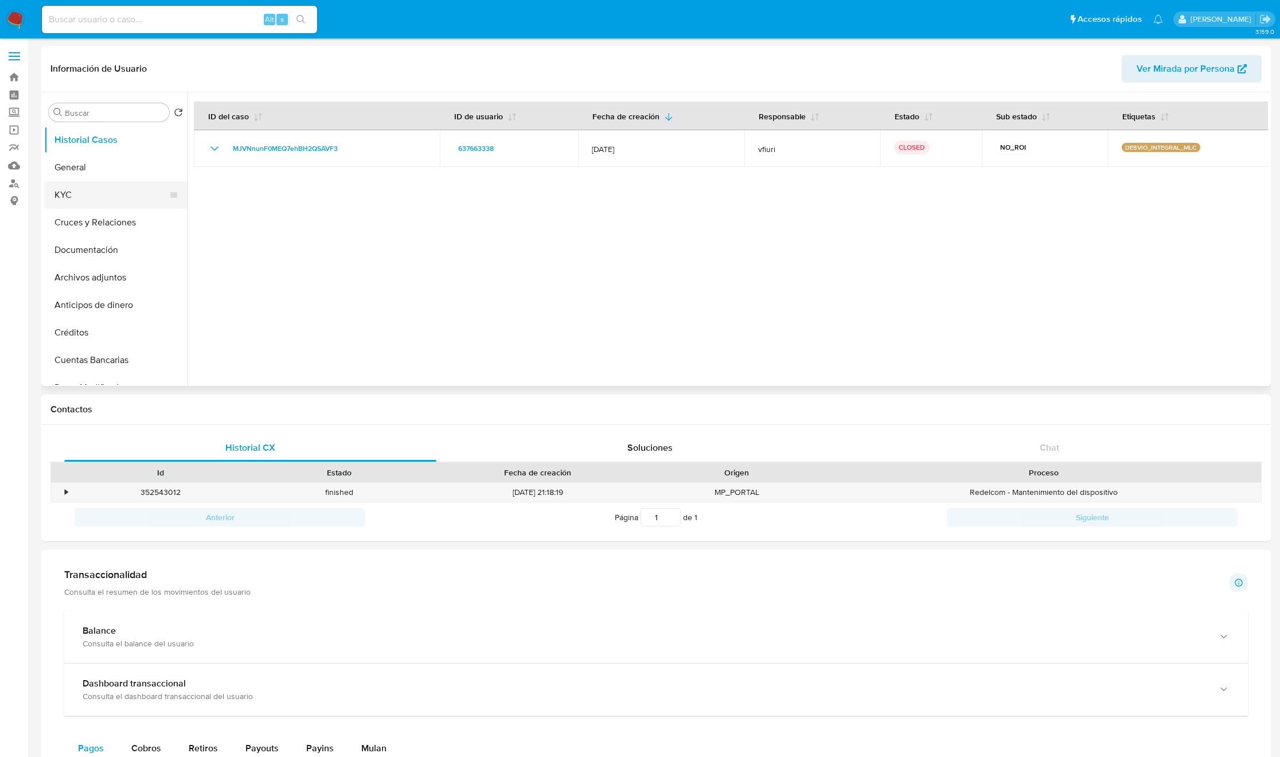
click at [95, 196] on button "KYC" at bounding box center [111, 195] width 134 height 28
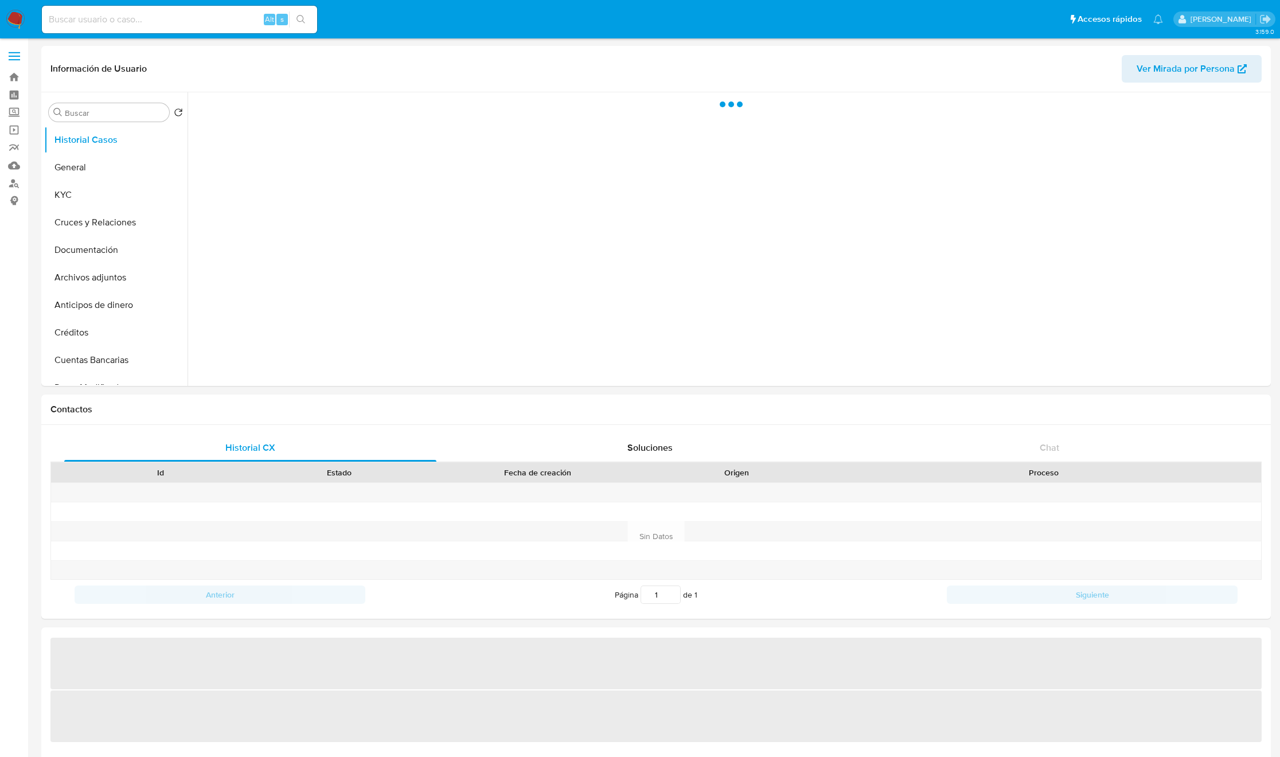
select select "10"
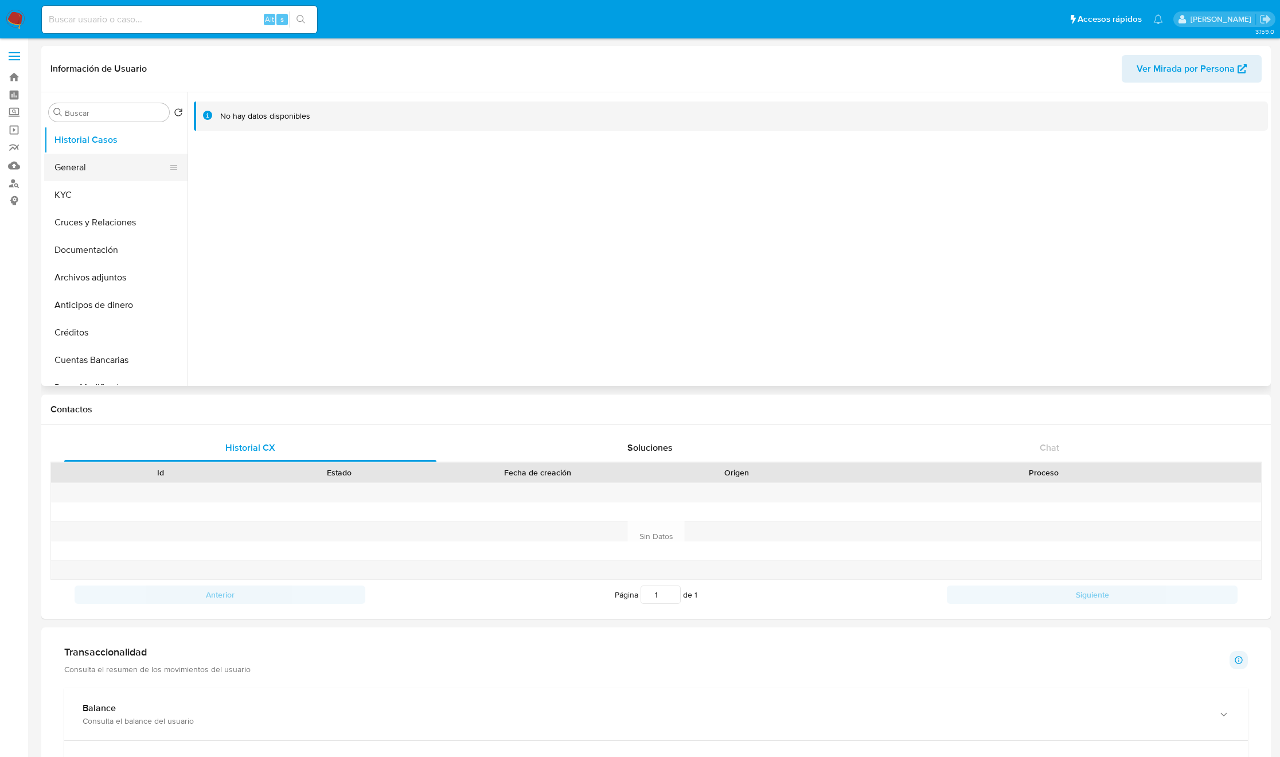
click at [108, 165] on button "General" at bounding box center [111, 168] width 134 height 28
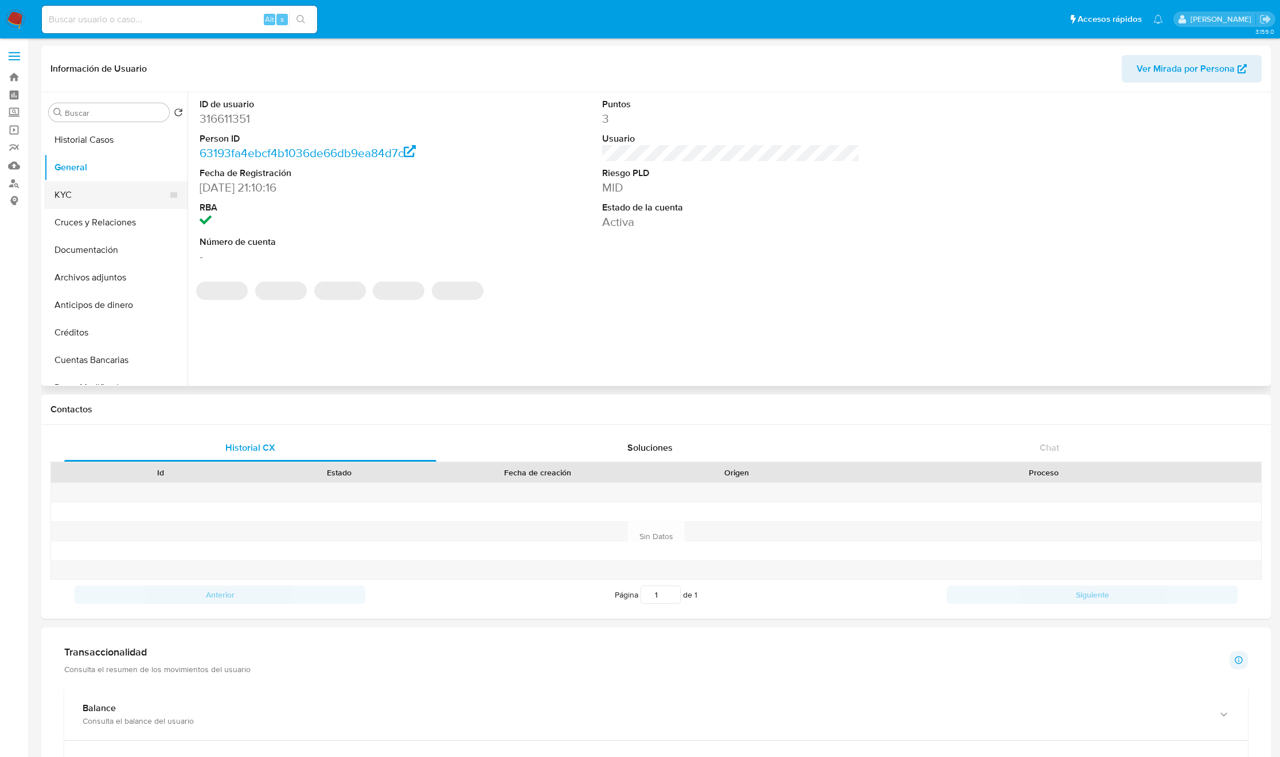
click at [100, 193] on button "KYC" at bounding box center [111, 195] width 134 height 28
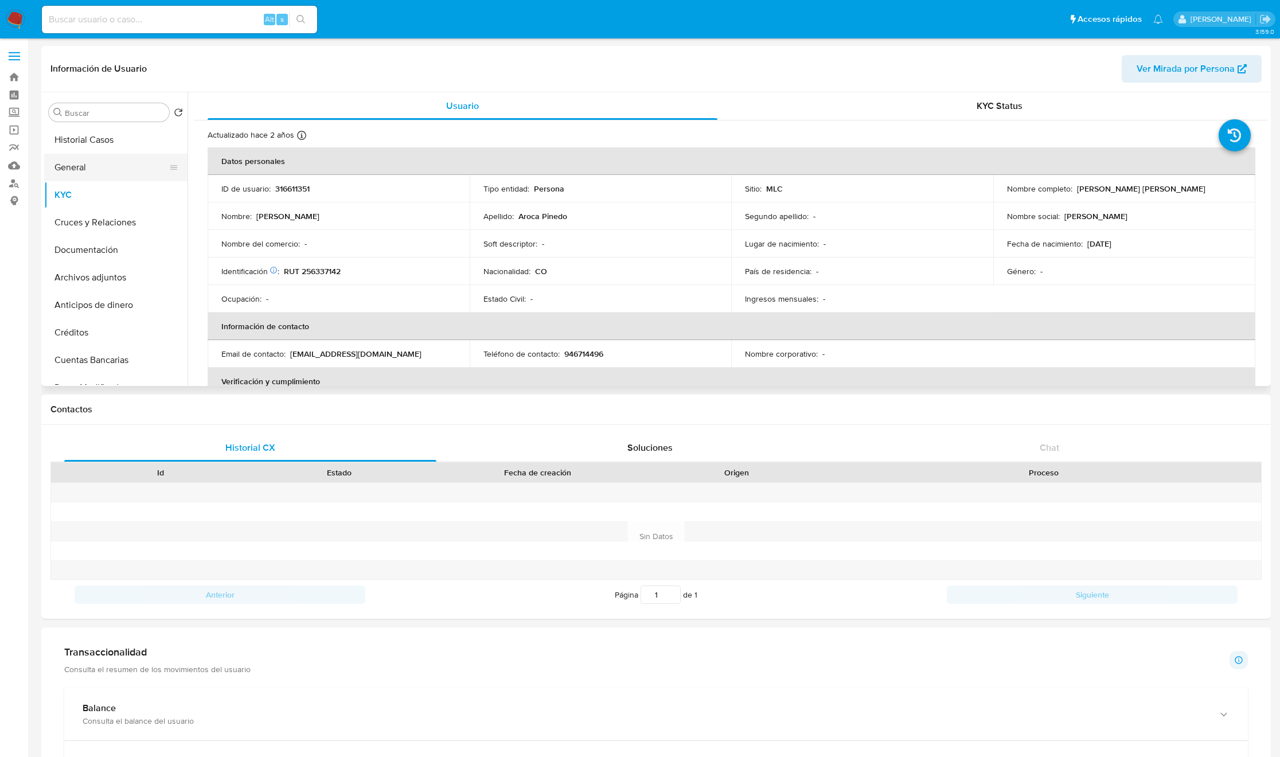
click at [106, 167] on button "General" at bounding box center [111, 168] width 134 height 28
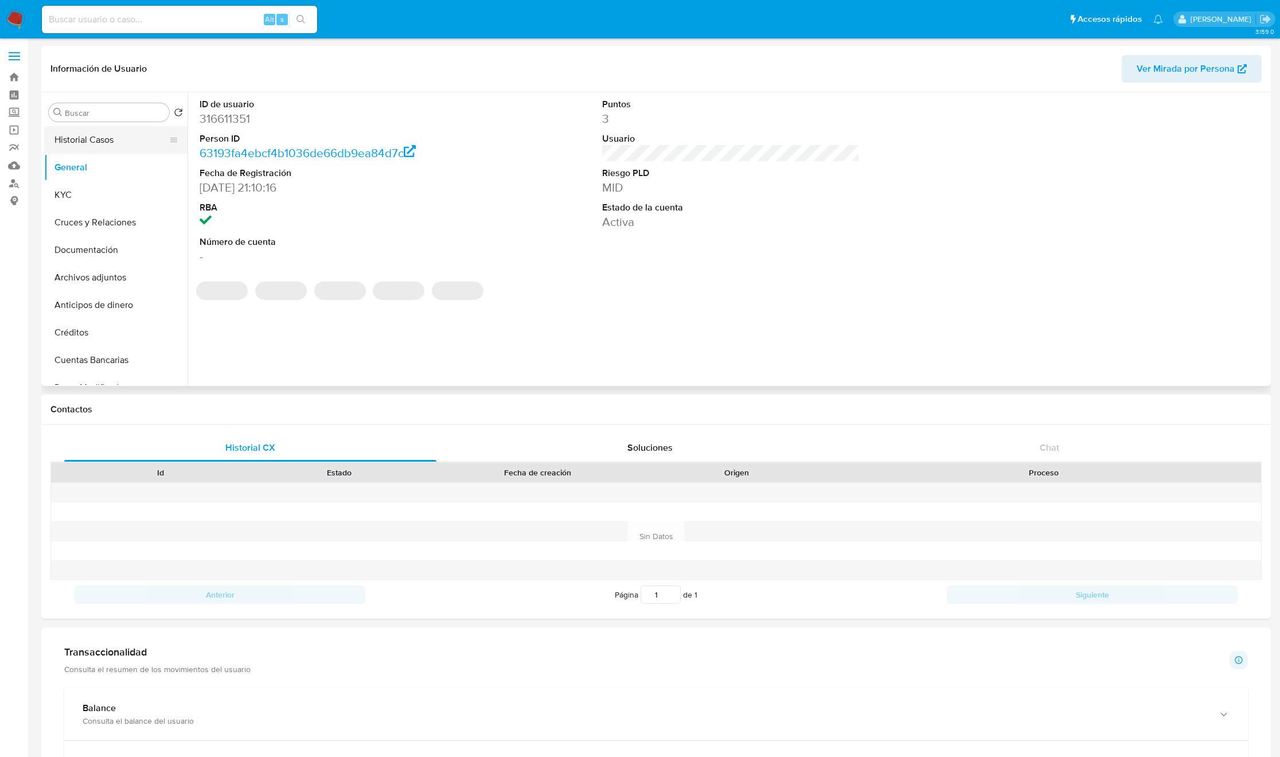
click at [65, 139] on button "Historial Casos" at bounding box center [111, 140] width 134 height 28
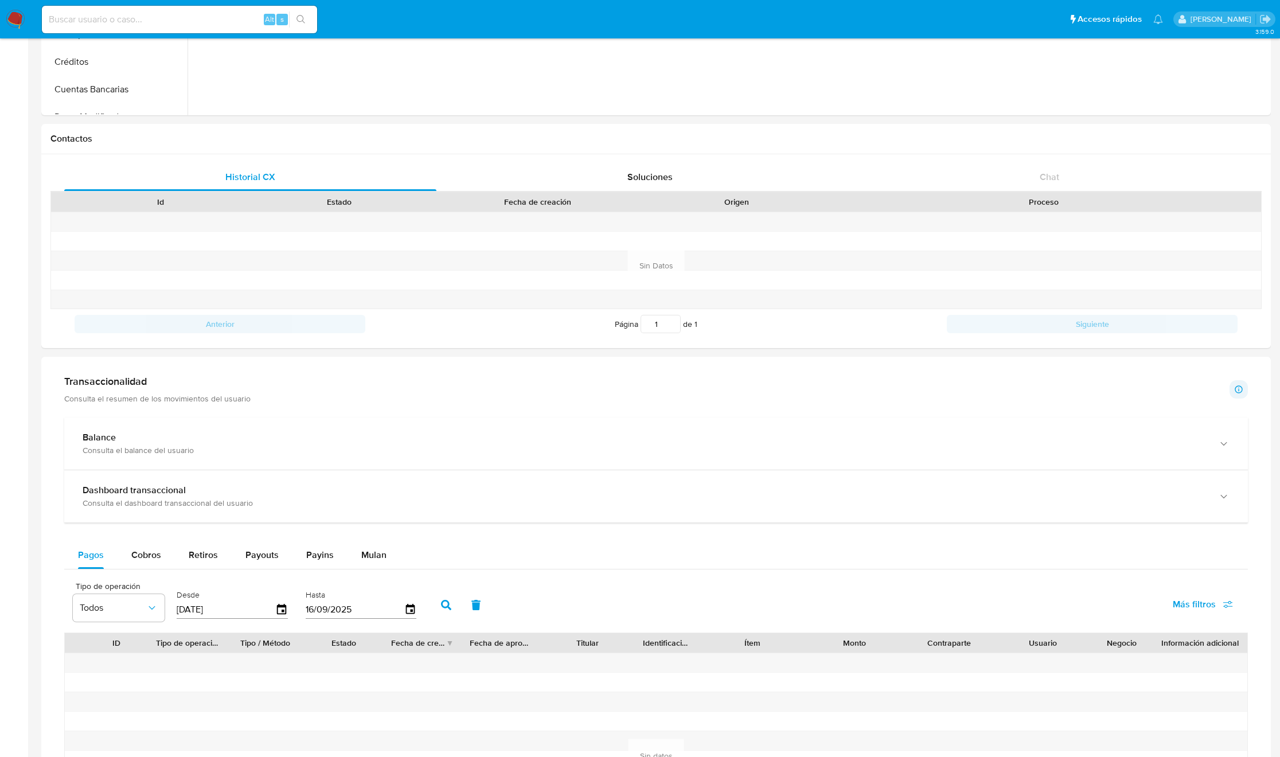
scroll to position [669, 0]
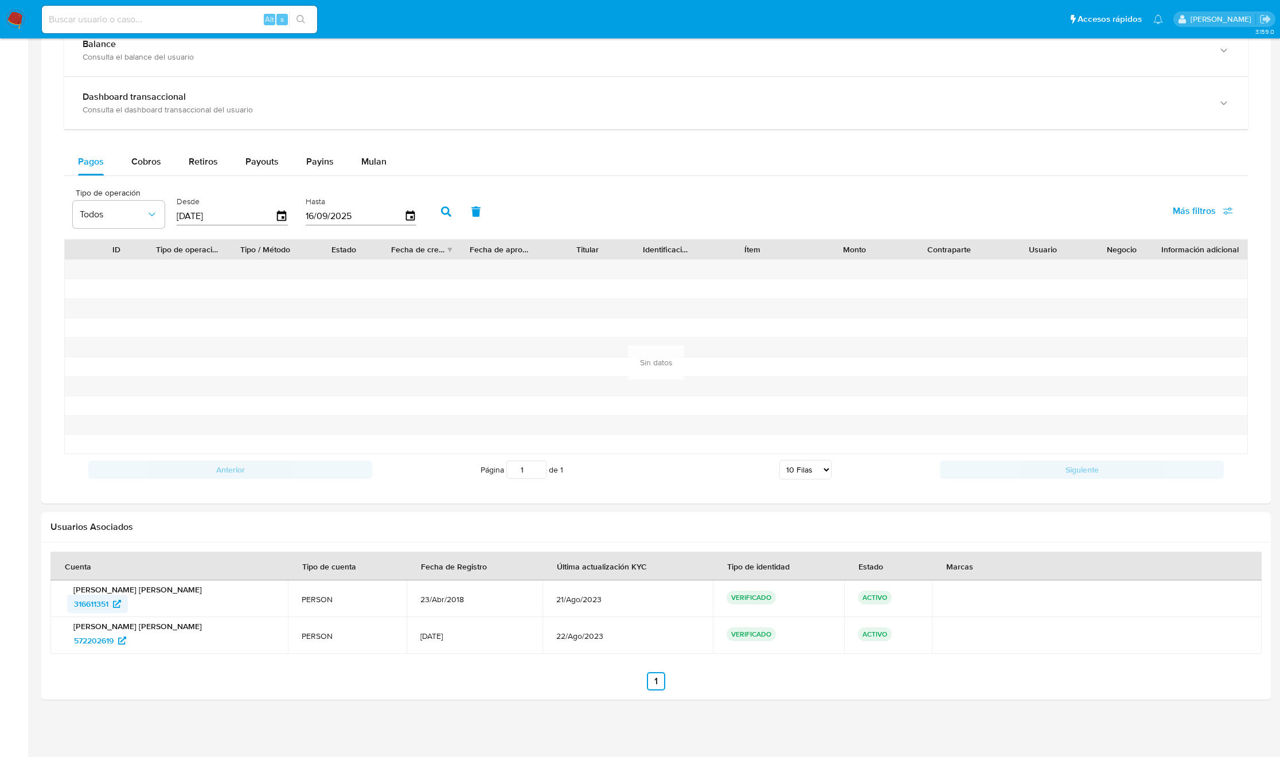
click at [114, 597] on span "316611351" at bounding box center [97, 604] width 47 height 18
click at [126, 632] on span "572202619" at bounding box center [100, 640] width 52 height 18
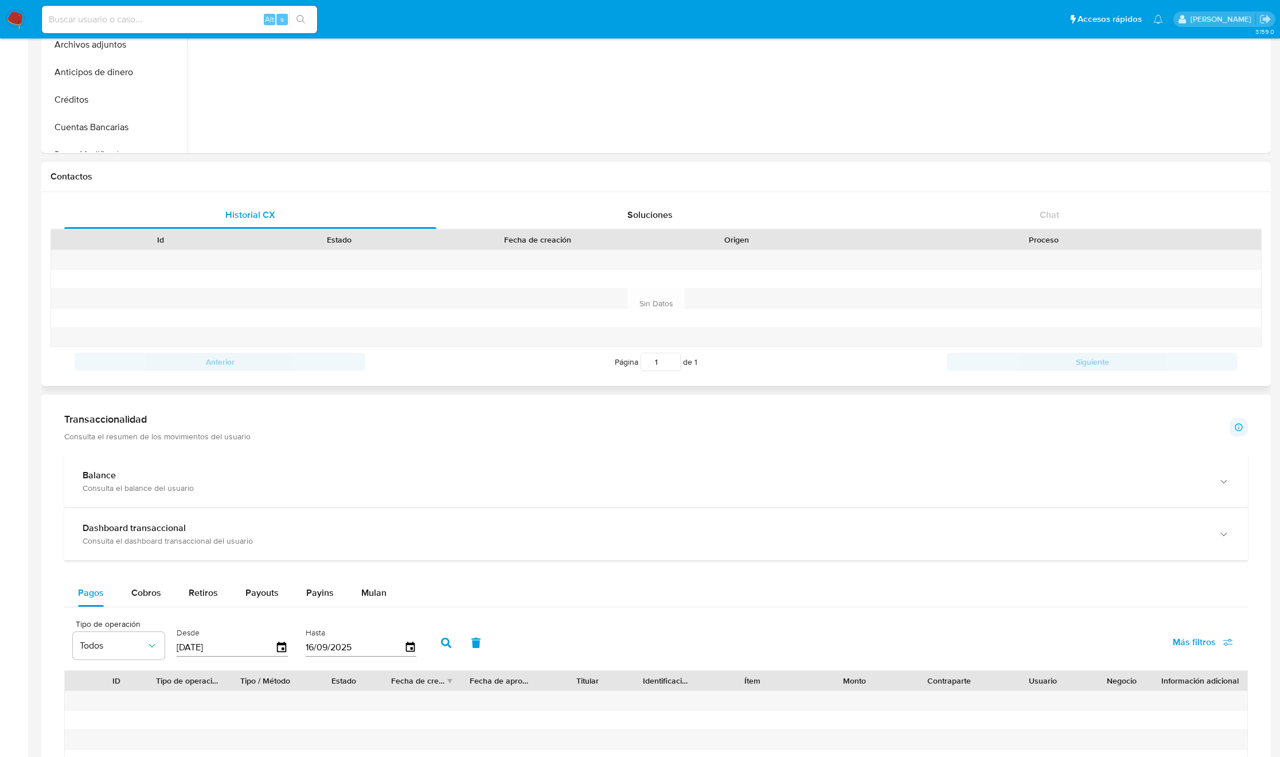
scroll to position [0, 0]
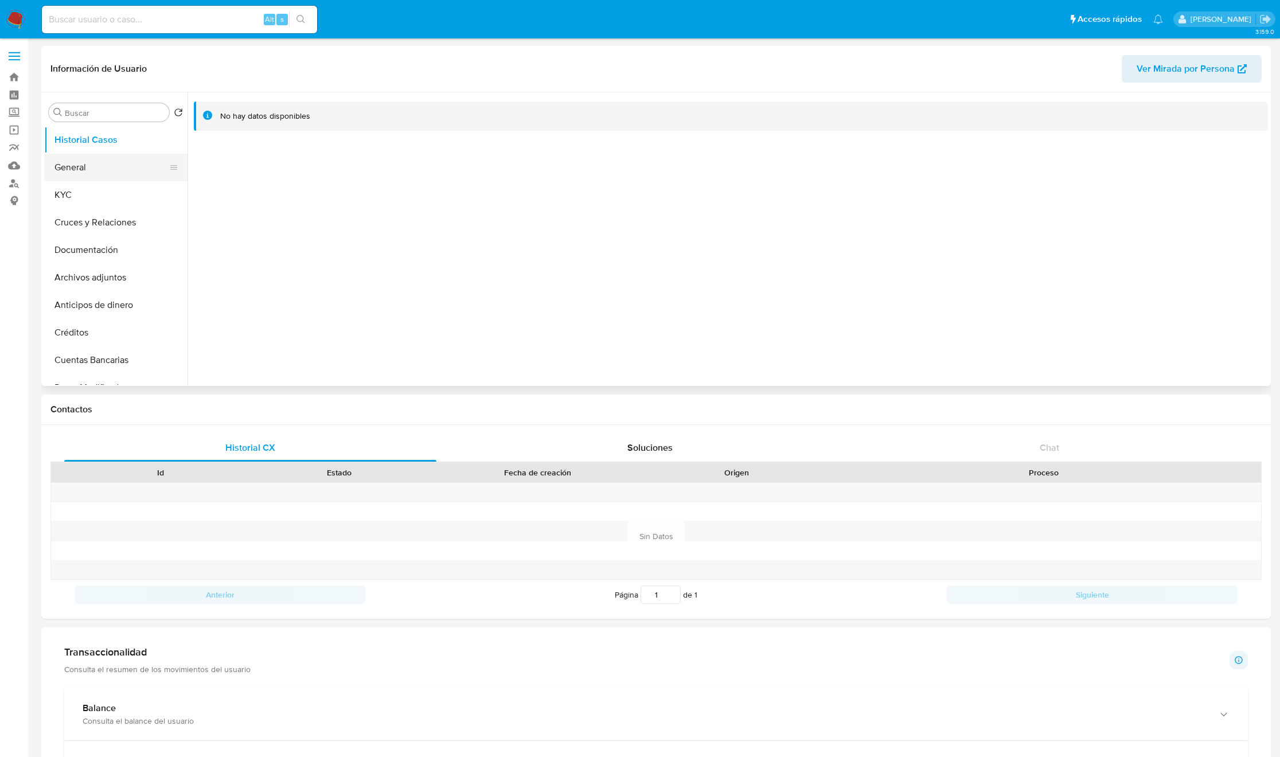
click at [64, 176] on button "General" at bounding box center [111, 168] width 134 height 28
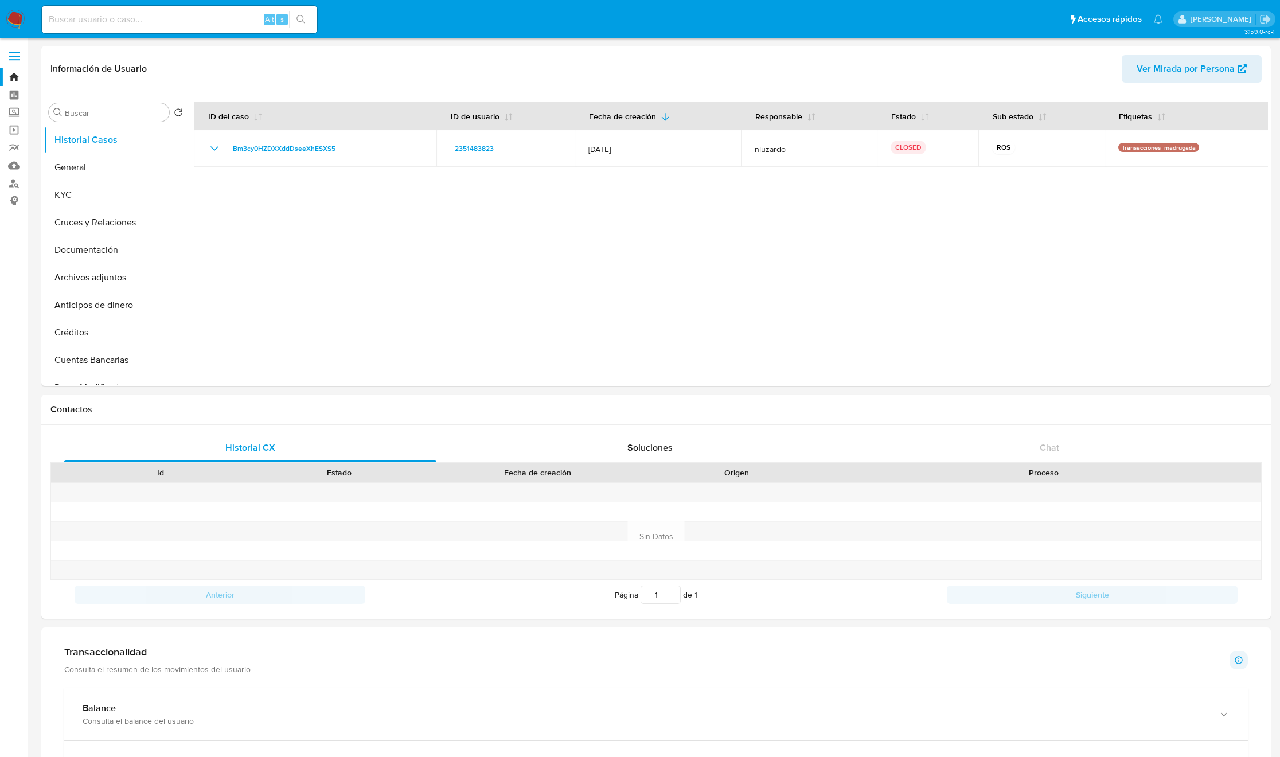
select select "10"
click at [103, 204] on button "KYC" at bounding box center [111, 195] width 134 height 28
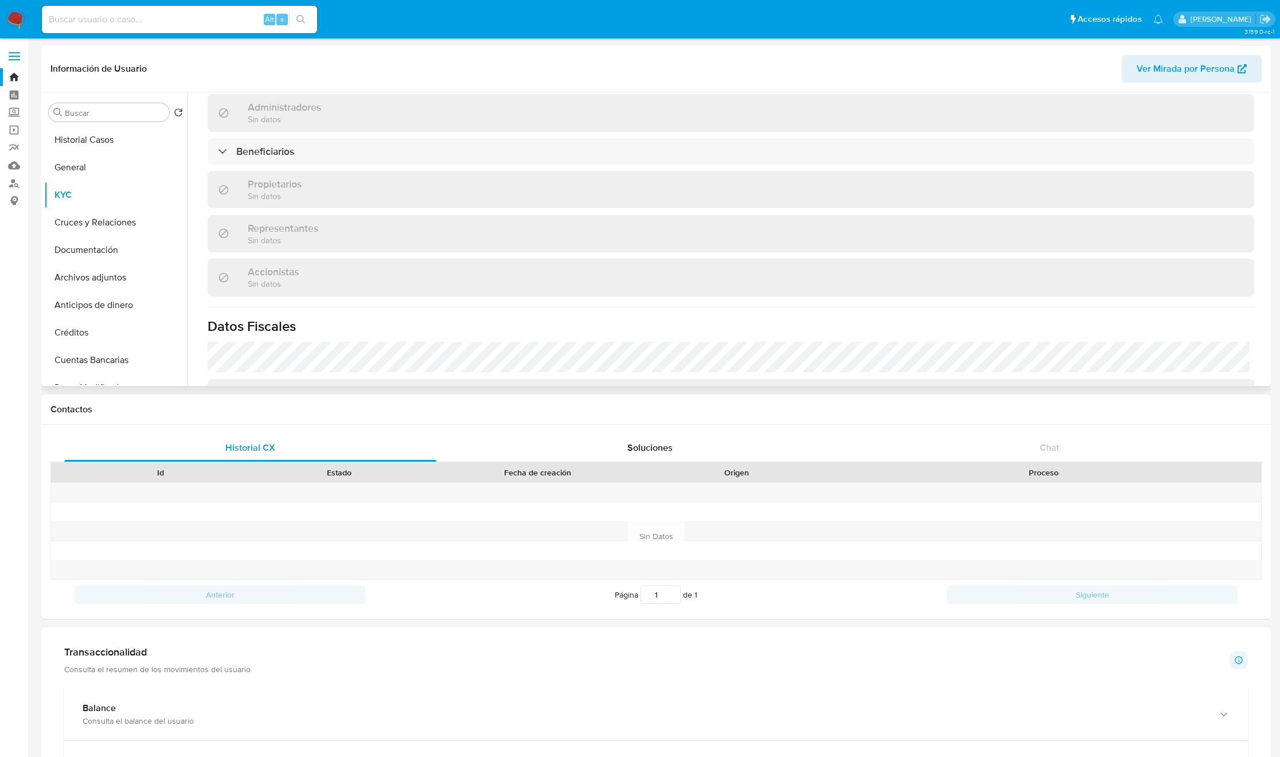
scroll to position [516, 0]
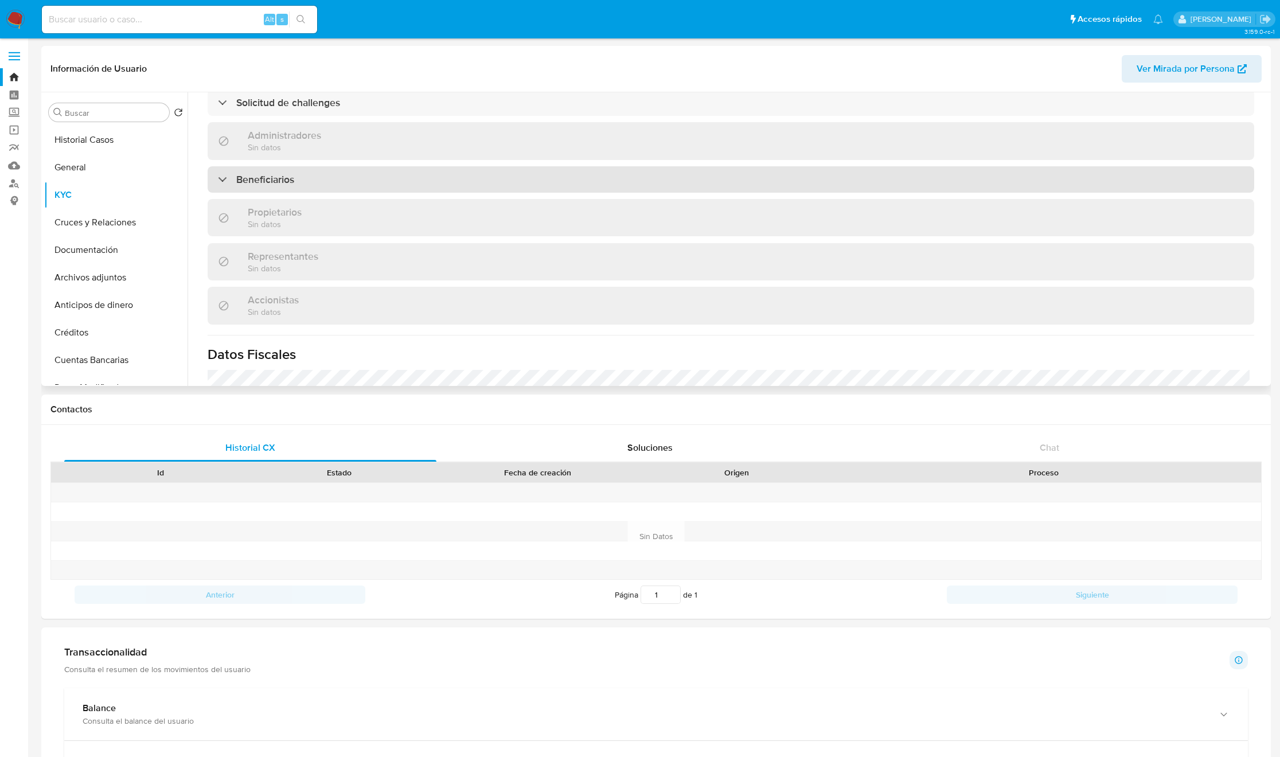
click at [312, 189] on div "Beneficiarios" at bounding box center [731, 179] width 1047 height 26
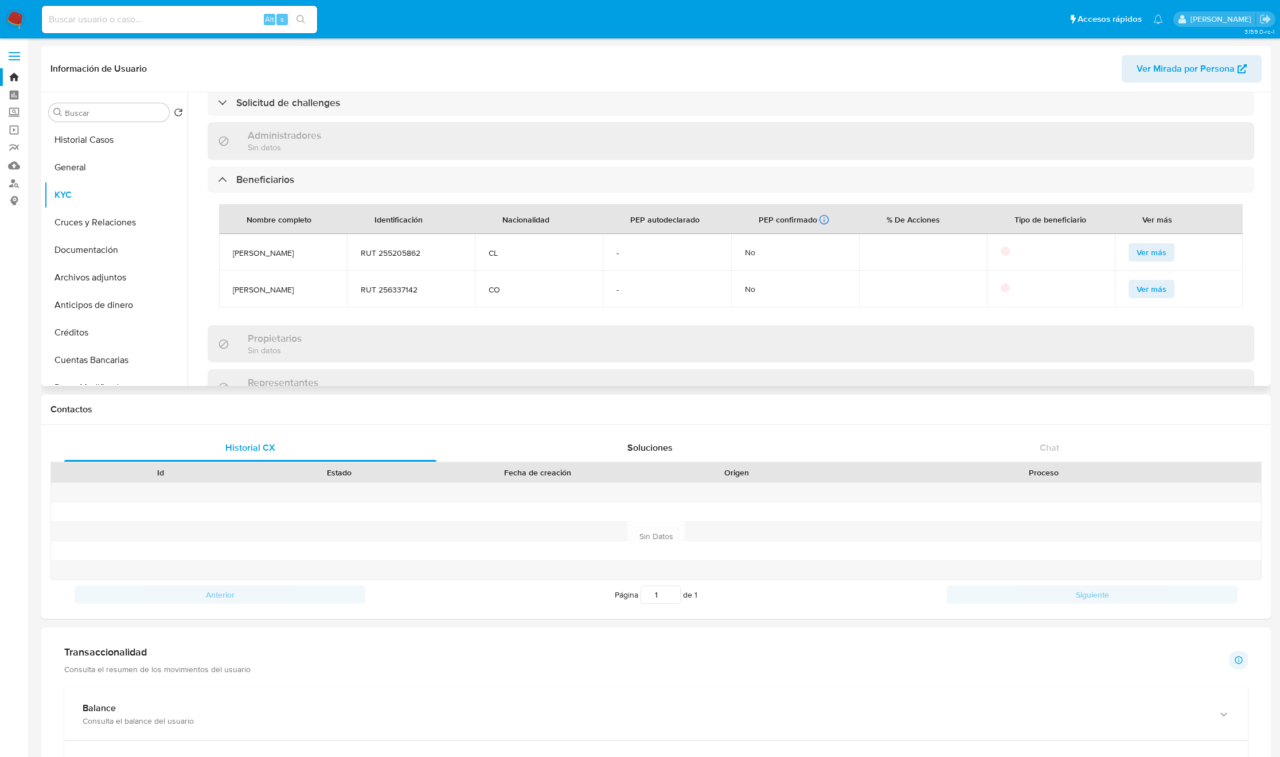
click at [269, 295] on span "[PERSON_NAME]" at bounding box center [283, 289] width 100 height 10
click at [269, 295] on span "Vianey Aroca" at bounding box center [283, 289] width 100 height 10
click at [284, 255] on span "WINY WILFREDO DELUQUE SANCHEZ" at bounding box center [283, 253] width 100 height 10
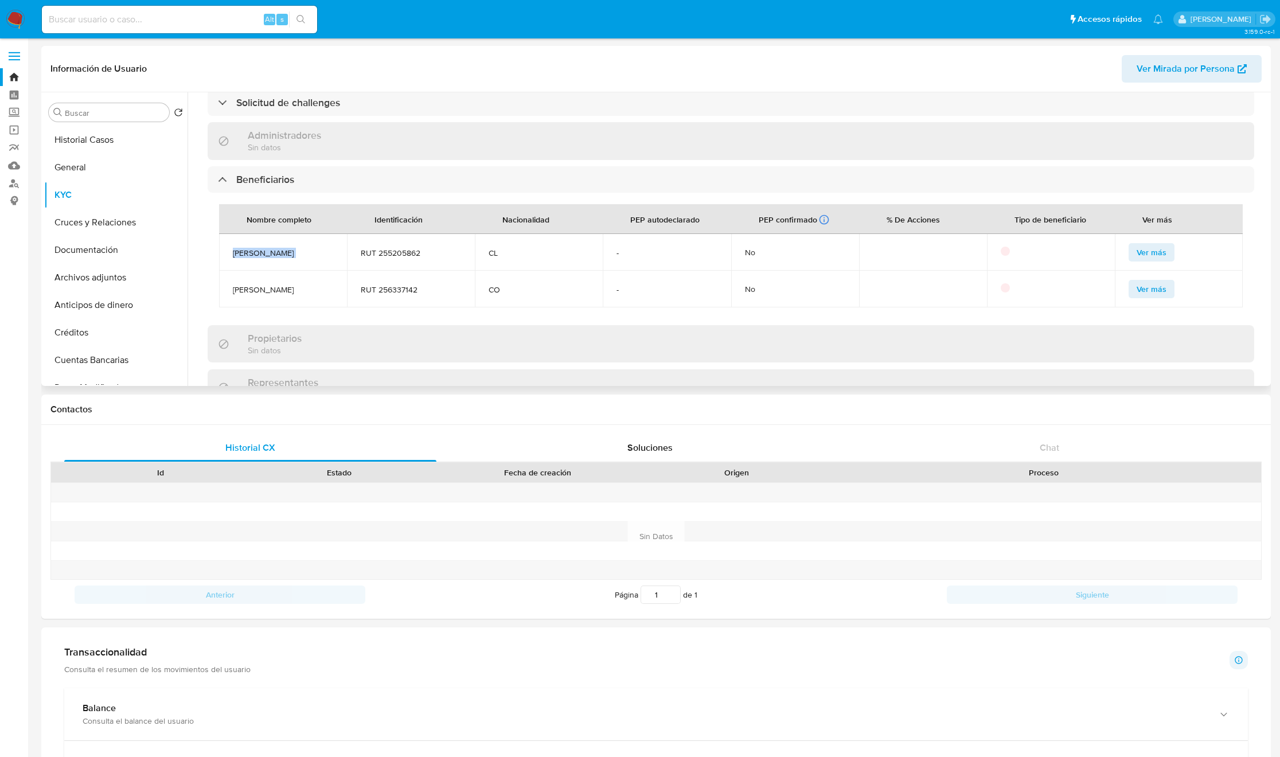
click at [284, 255] on span "WINY WILFREDO DELUQUE SANCHEZ" at bounding box center [283, 253] width 100 height 10
click at [89, 115] on input "Buscar" at bounding box center [115, 113] width 100 height 10
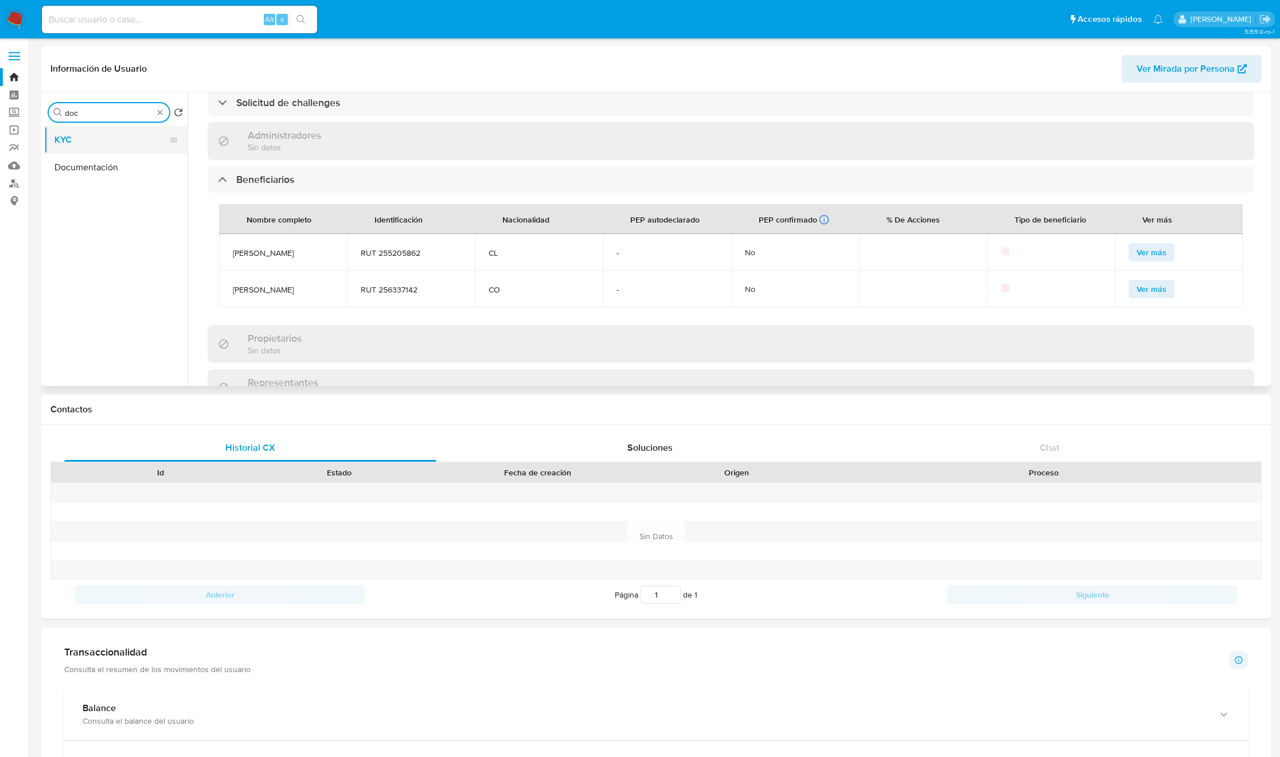
type input "doc"
click at [85, 147] on button "KYC" at bounding box center [111, 140] width 134 height 28
click at [85, 158] on button "Documentación" at bounding box center [111, 168] width 134 height 28
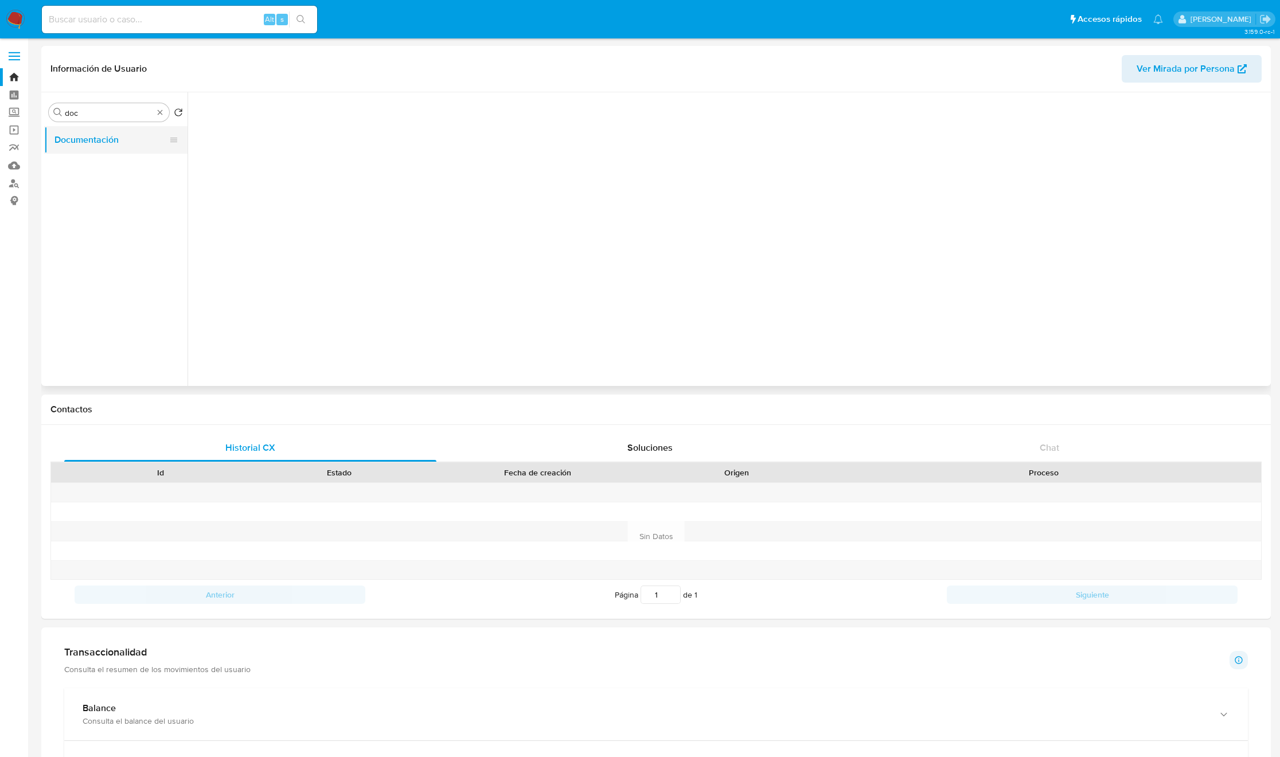
scroll to position [0, 0]
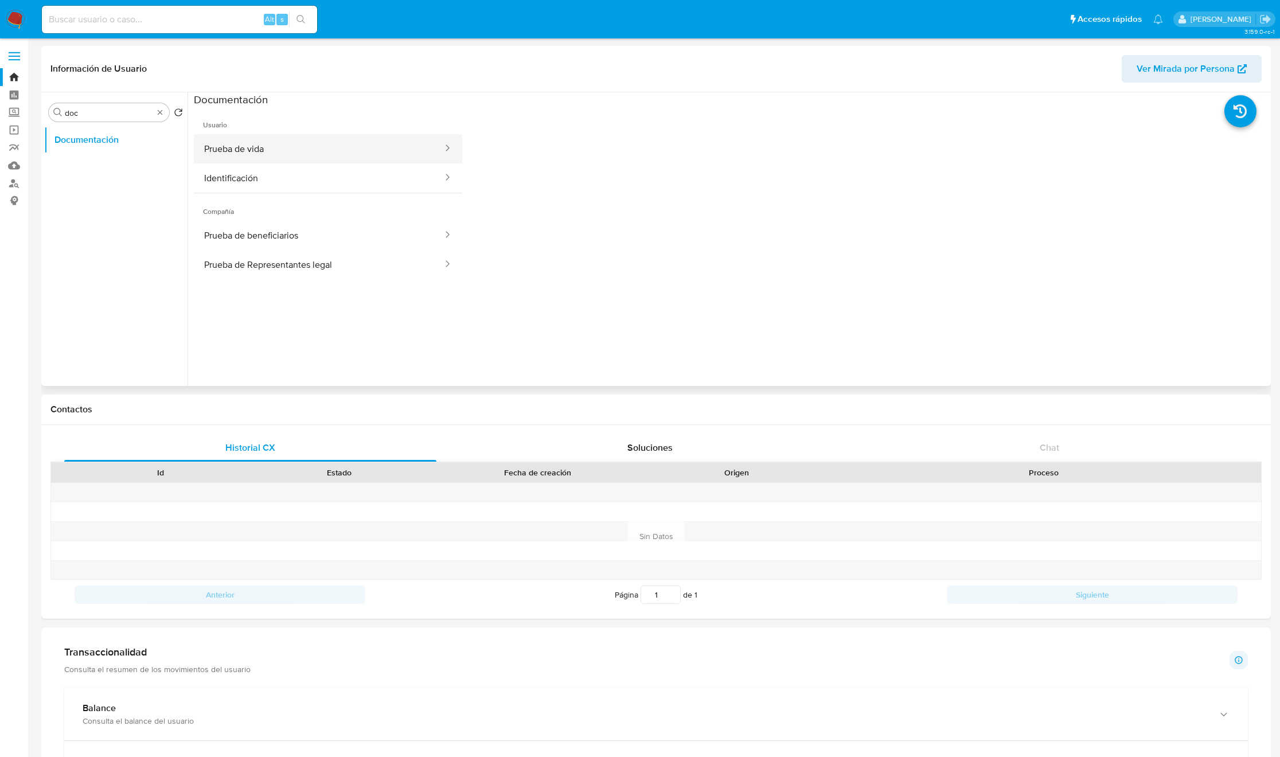
click at [357, 157] on button "Prueba de vida" at bounding box center [319, 148] width 250 height 29
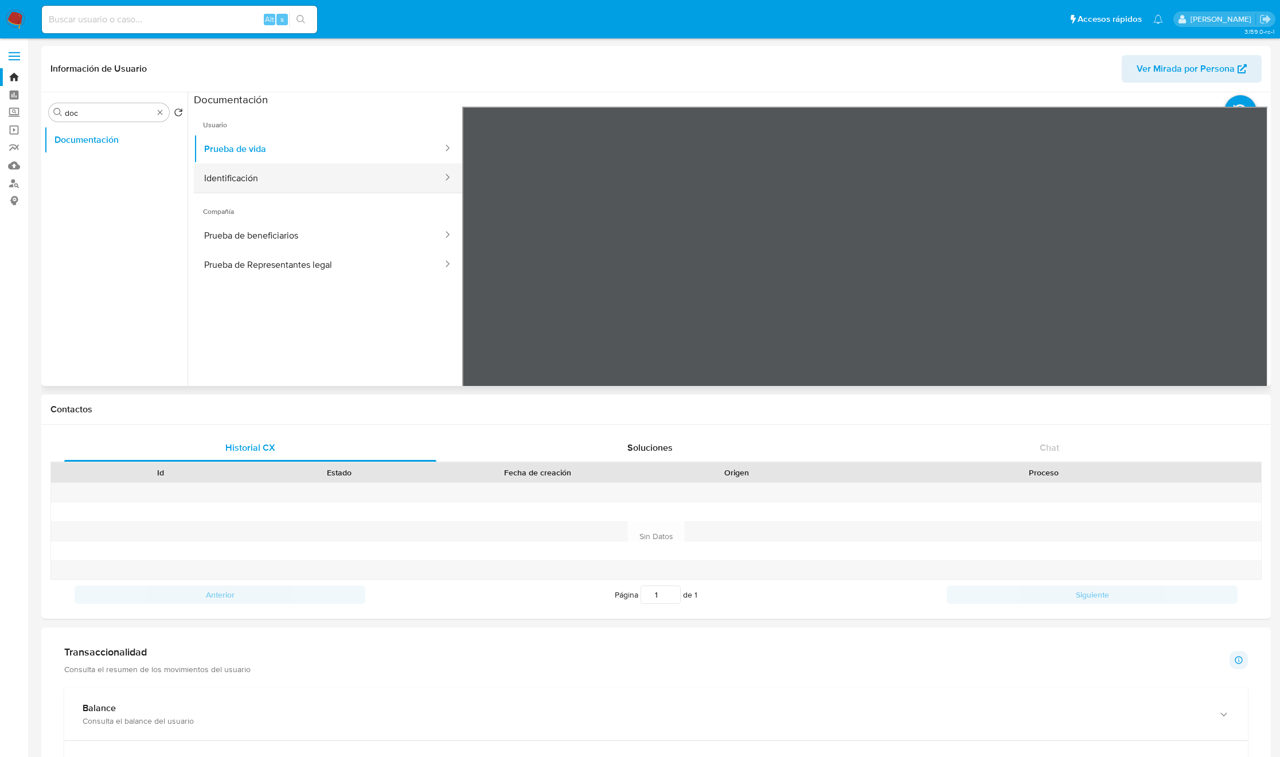
click at [291, 183] on button "Identificación" at bounding box center [319, 177] width 250 height 29
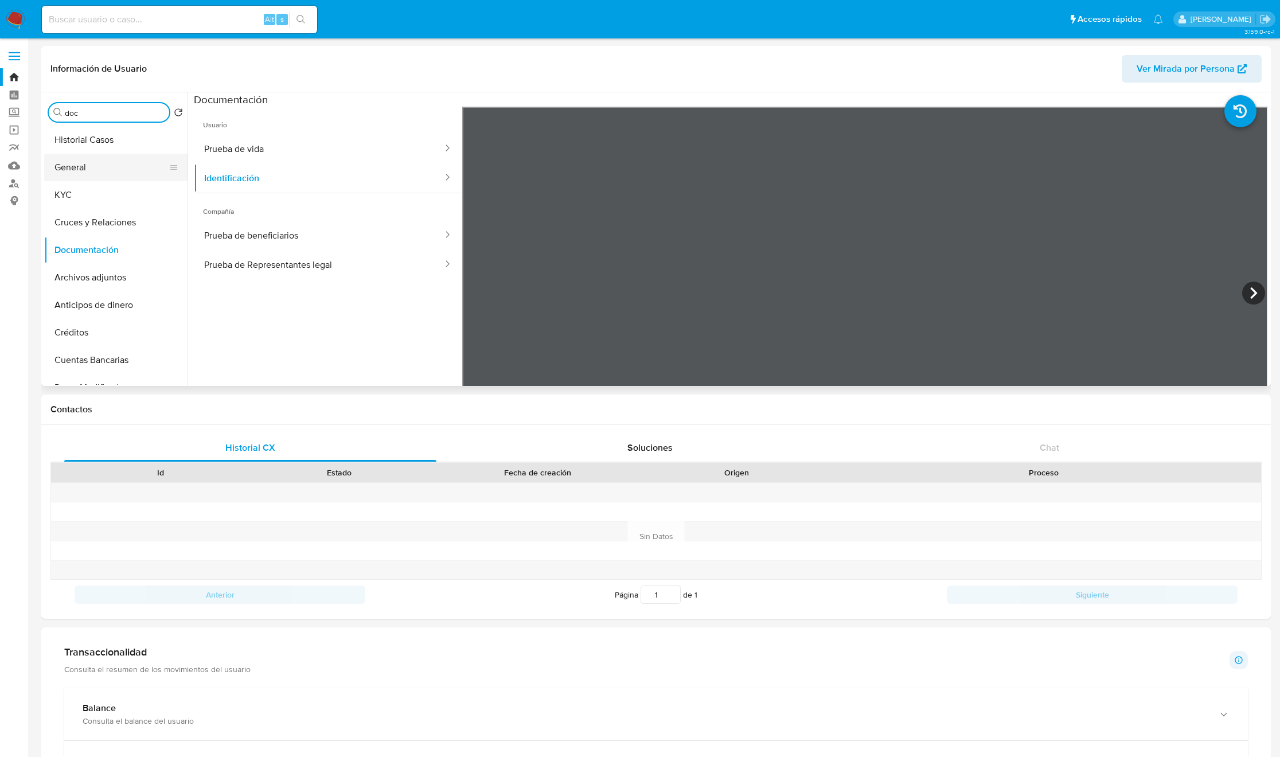
click at [128, 164] on button "General" at bounding box center [111, 168] width 134 height 28
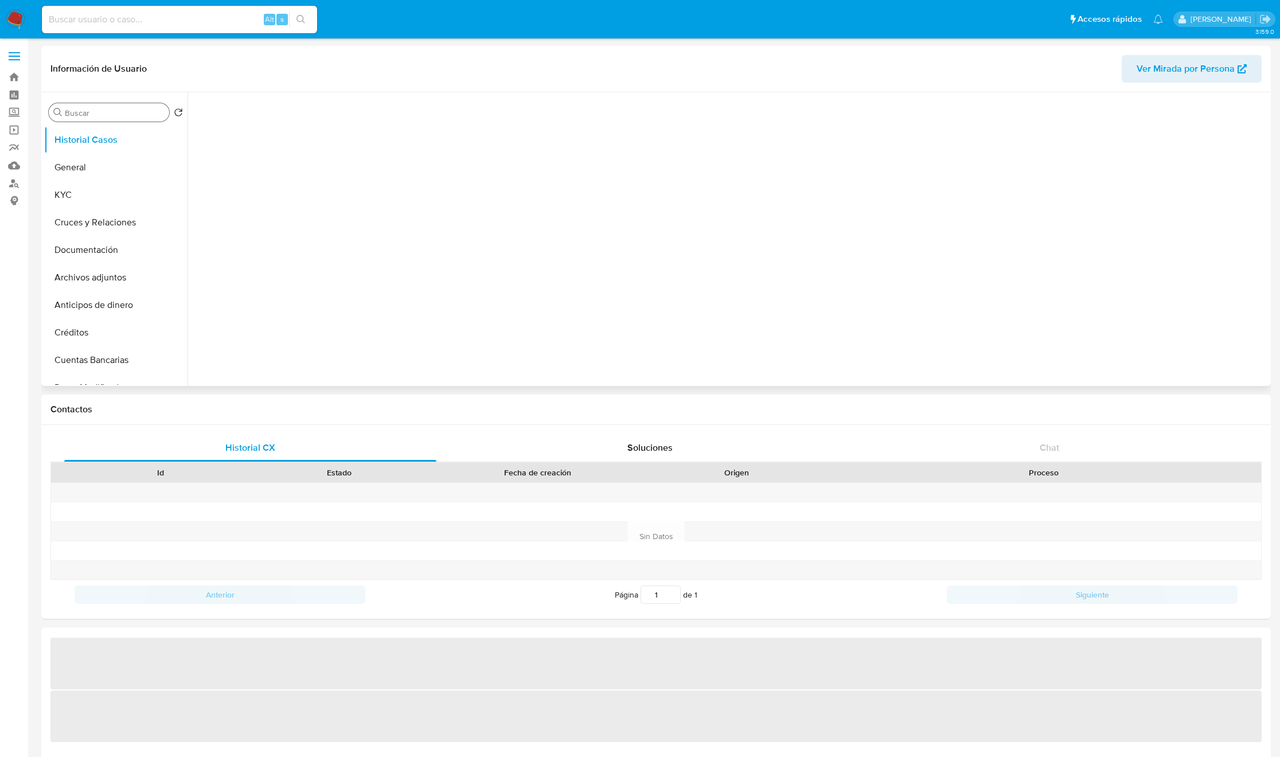
select select "10"
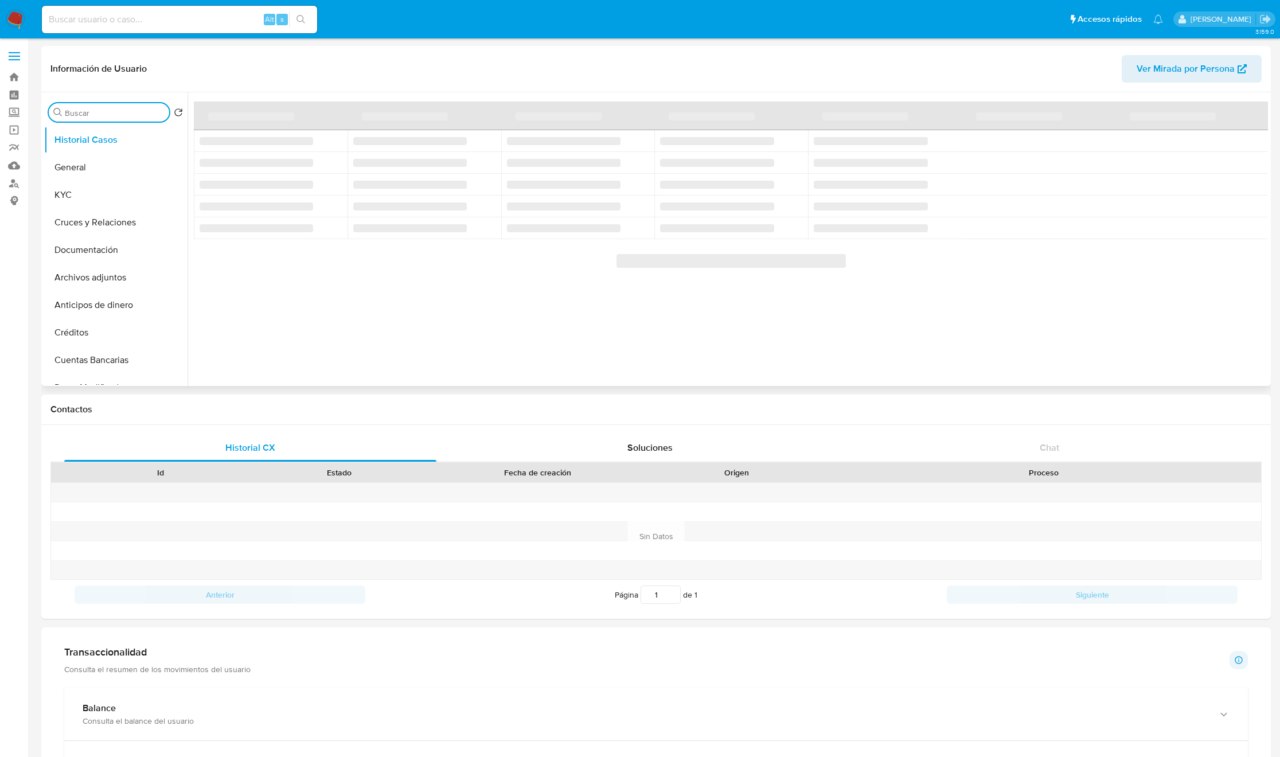
click at [67, 115] on input "Buscar" at bounding box center [115, 113] width 100 height 10
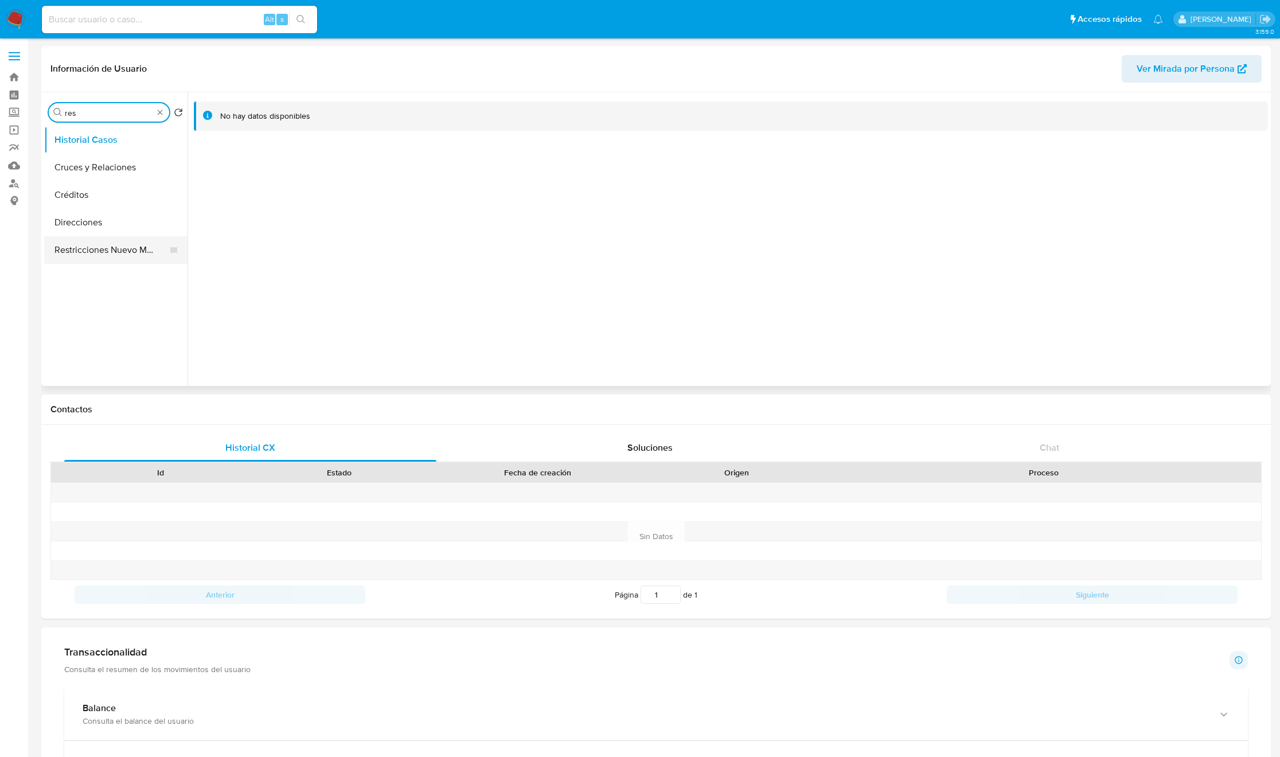
type input "res"
click at [74, 173] on button "Restricciones Nuevo Mundo" at bounding box center [111, 168] width 134 height 28
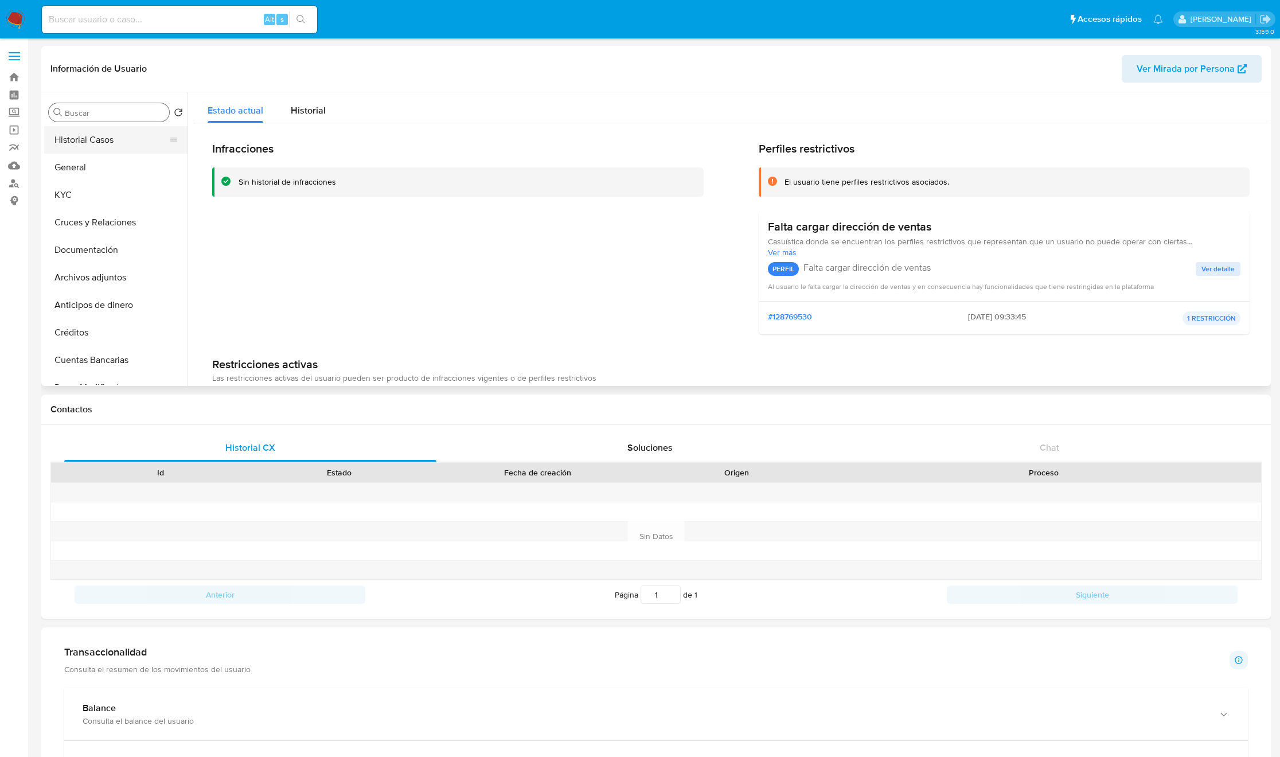
click at [130, 145] on button "Historial Casos" at bounding box center [111, 140] width 134 height 28
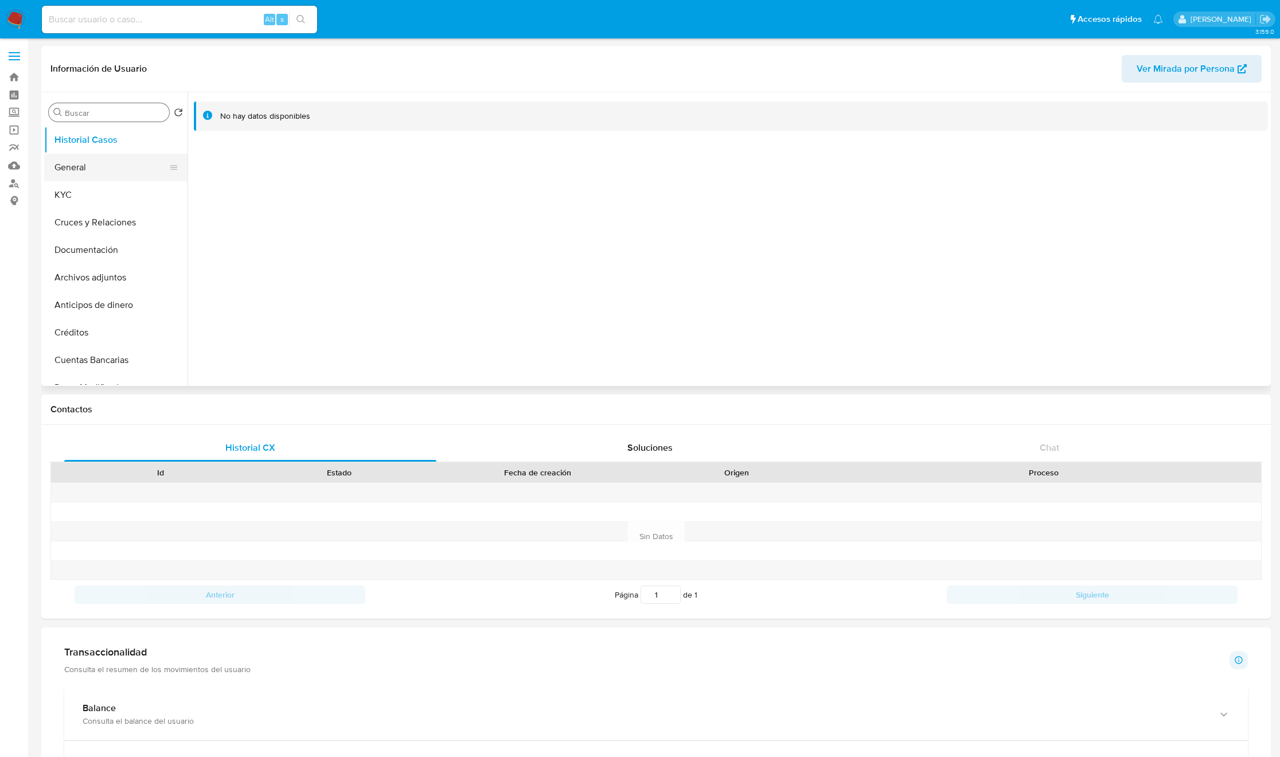
click at [116, 174] on button "General" at bounding box center [111, 168] width 134 height 28
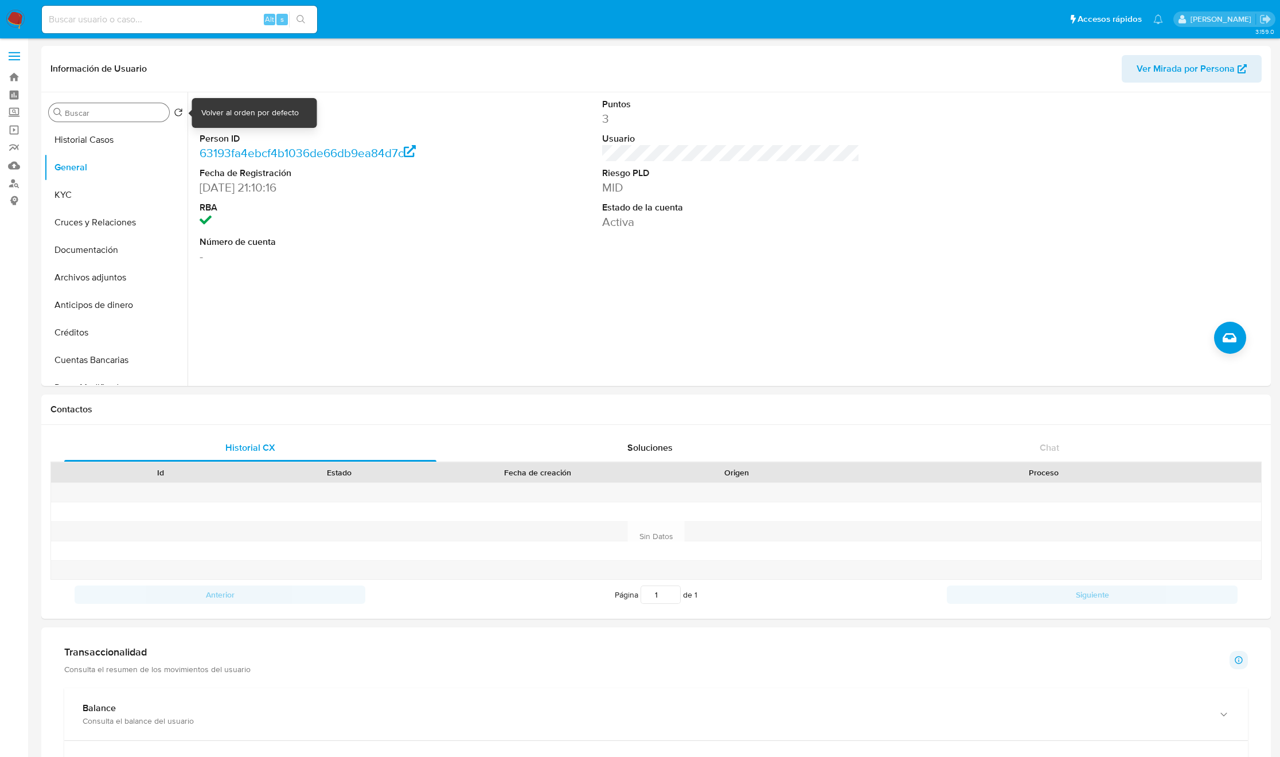
drag, startPoint x: 183, startPoint y: 110, endPoint x: 243, endPoint y: 110, distance: 60.2
click at [243, 110] on div "Volver al orden por defecto" at bounding box center [250, 112] width 98 height 11
click at [410, 119] on dd "316611351" at bounding box center [328, 119] width 257 height 16
click at [209, 119] on dd "316611351" at bounding box center [328, 119] width 257 height 16
click at [209, 118] on dd "316611351" at bounding box center [328, 119] width 257 height 16
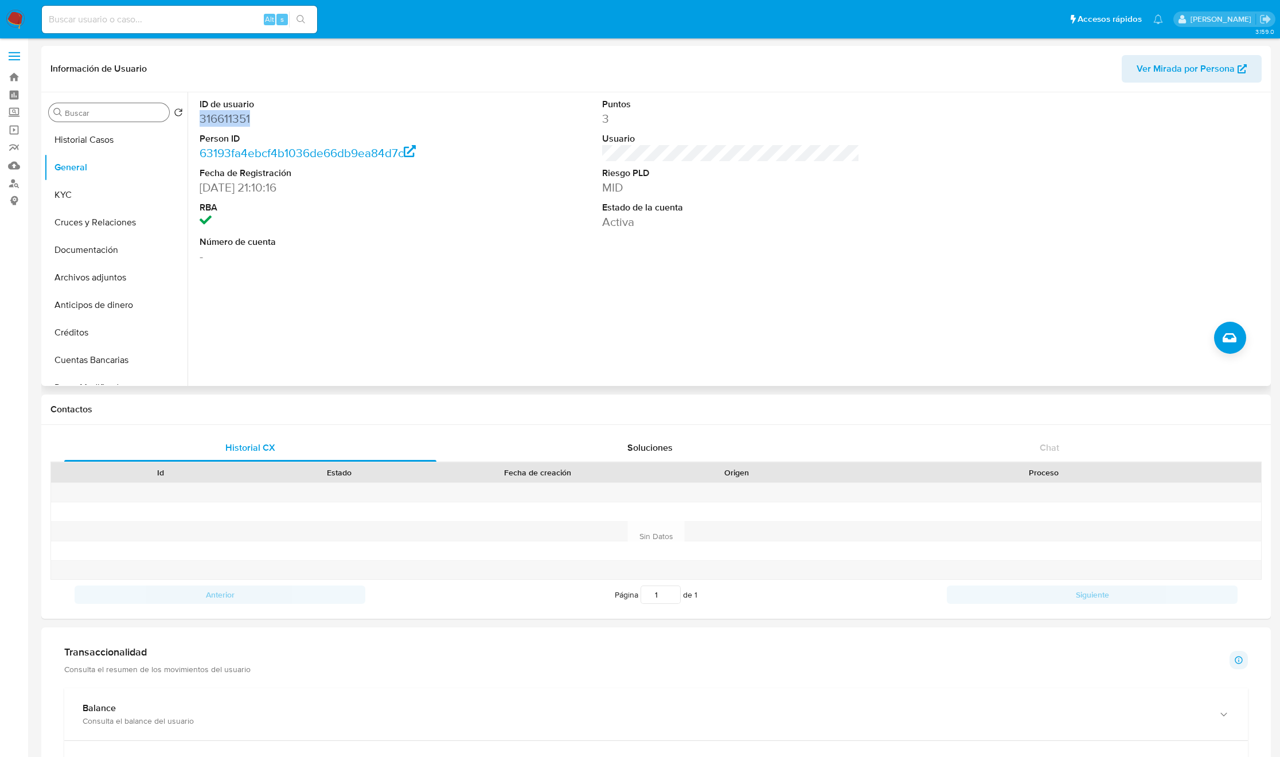
copy dd "316611351"
click at [89, 191] on button "KYC" at bounding box center [111, 195] width 134 height 28
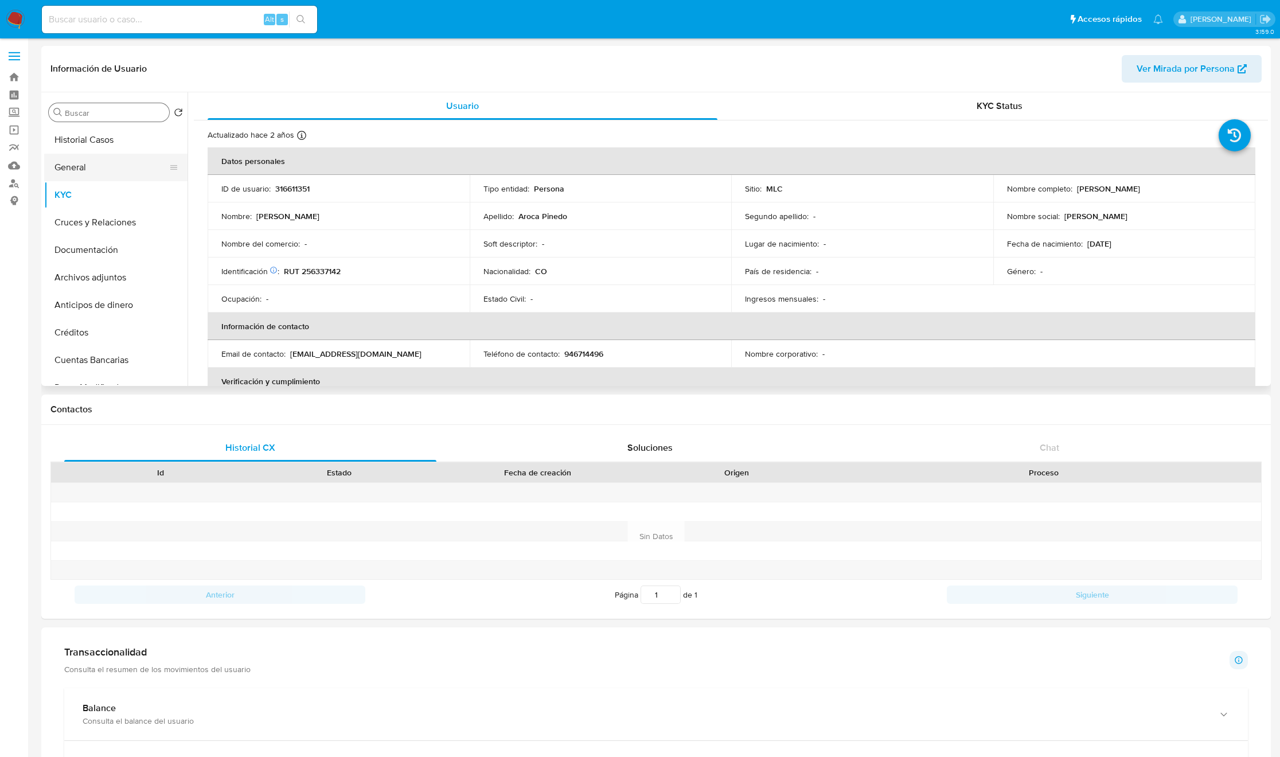
click at [92, 165] on button "General" at bounding box center [111, 168] width 134 height 28
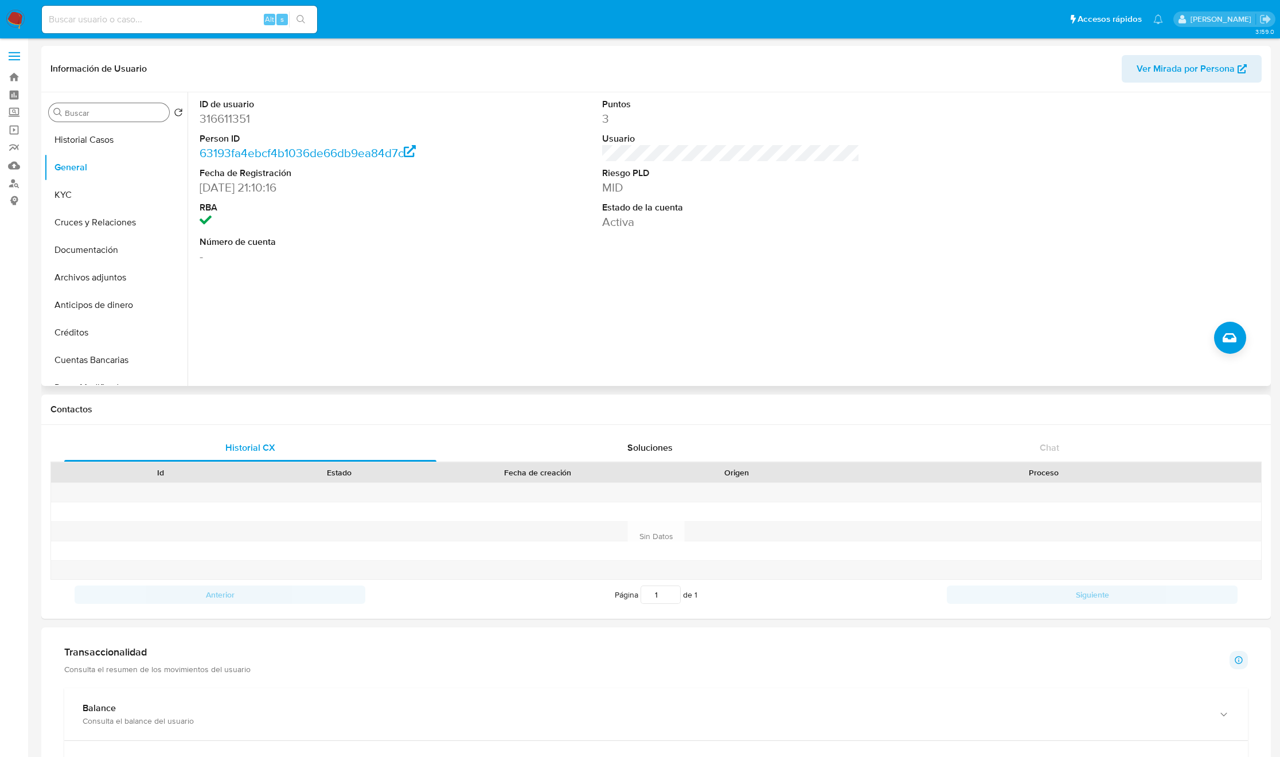
click at [1246, 336] on div "ID de usuario 316611351 Person ID 63193fa4ebcf4b1036de66db9ea84d7c Fecha de Reg…" at bounding box center [728, 239] width 1081 height 294
click at [1232, 334] on icon "Crear caso manual" at bounding box center [1230, 338] width 14 height 14
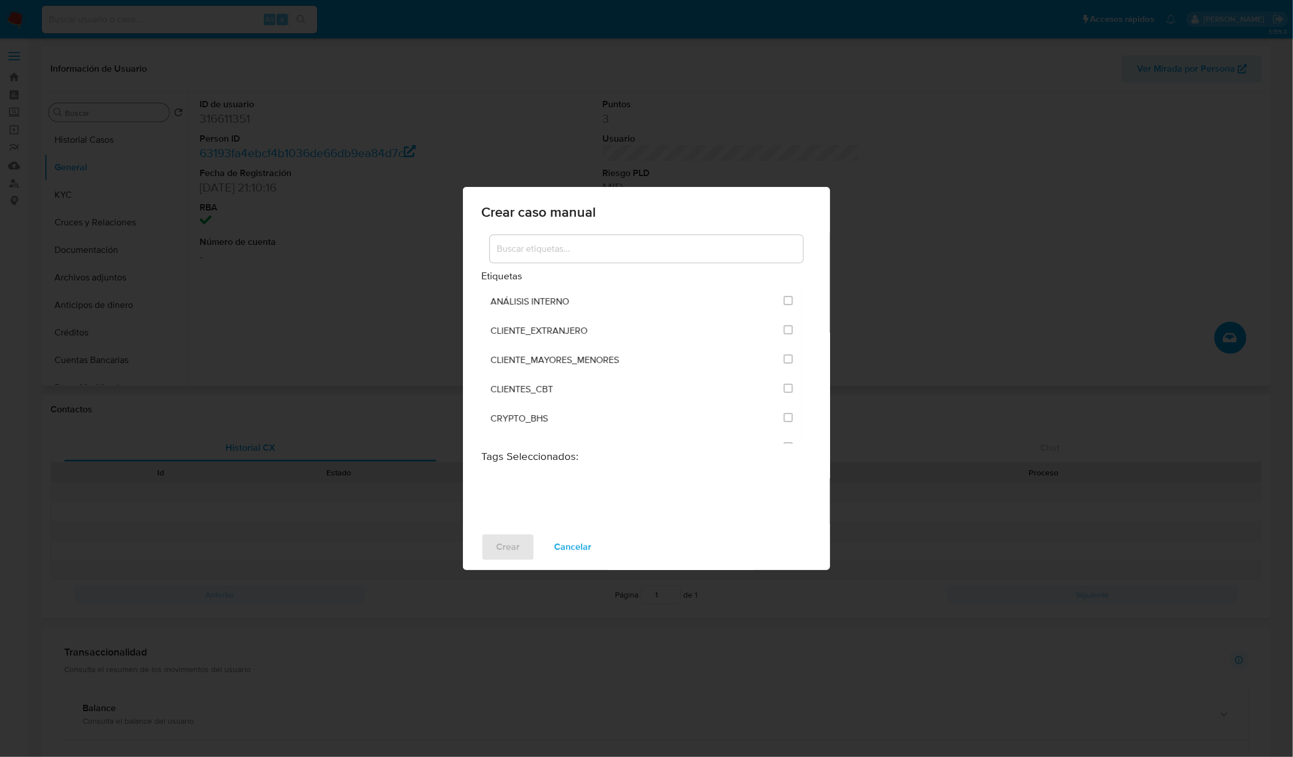
click at [676, 254] on input at bounding box center [646, 248] width 313 height 15
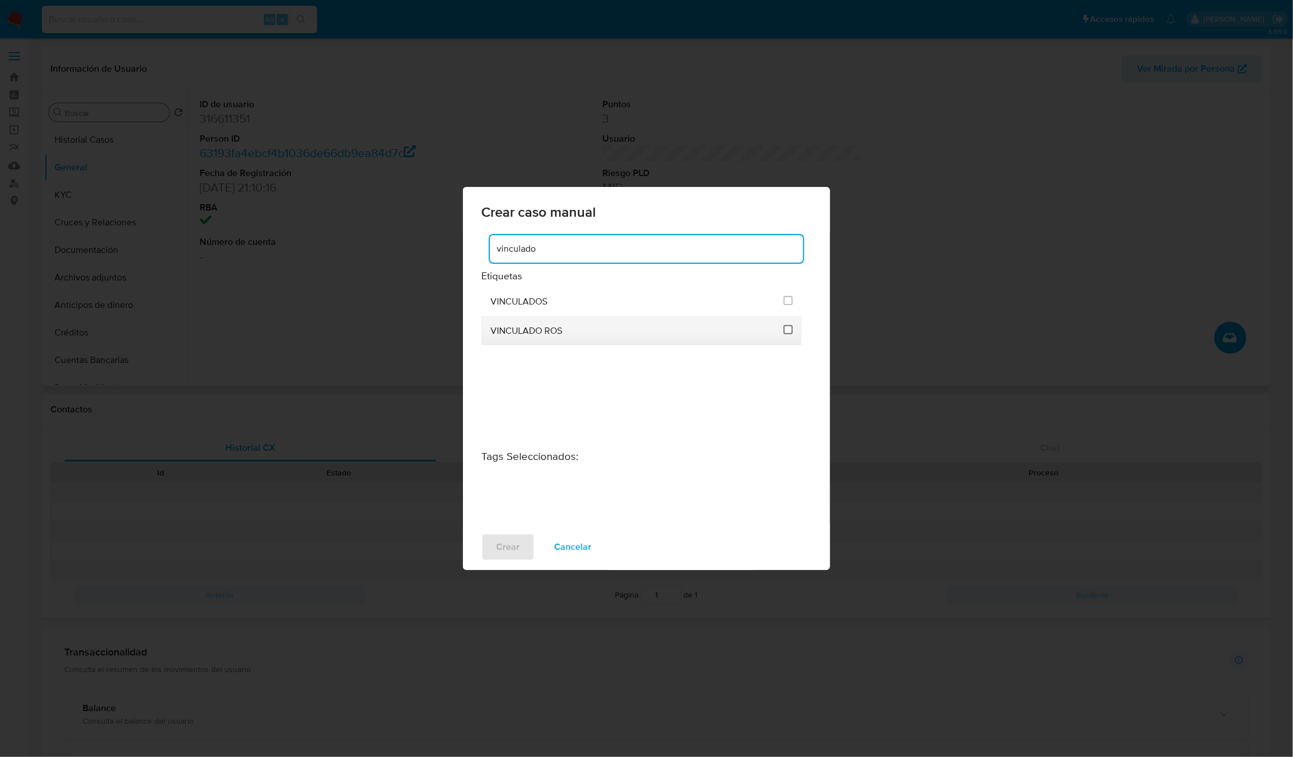
type input "vinculado"
click at [783, 334] on input "3313" at bounding box center [787, 329] width 9 height 9
checkbox input "true"
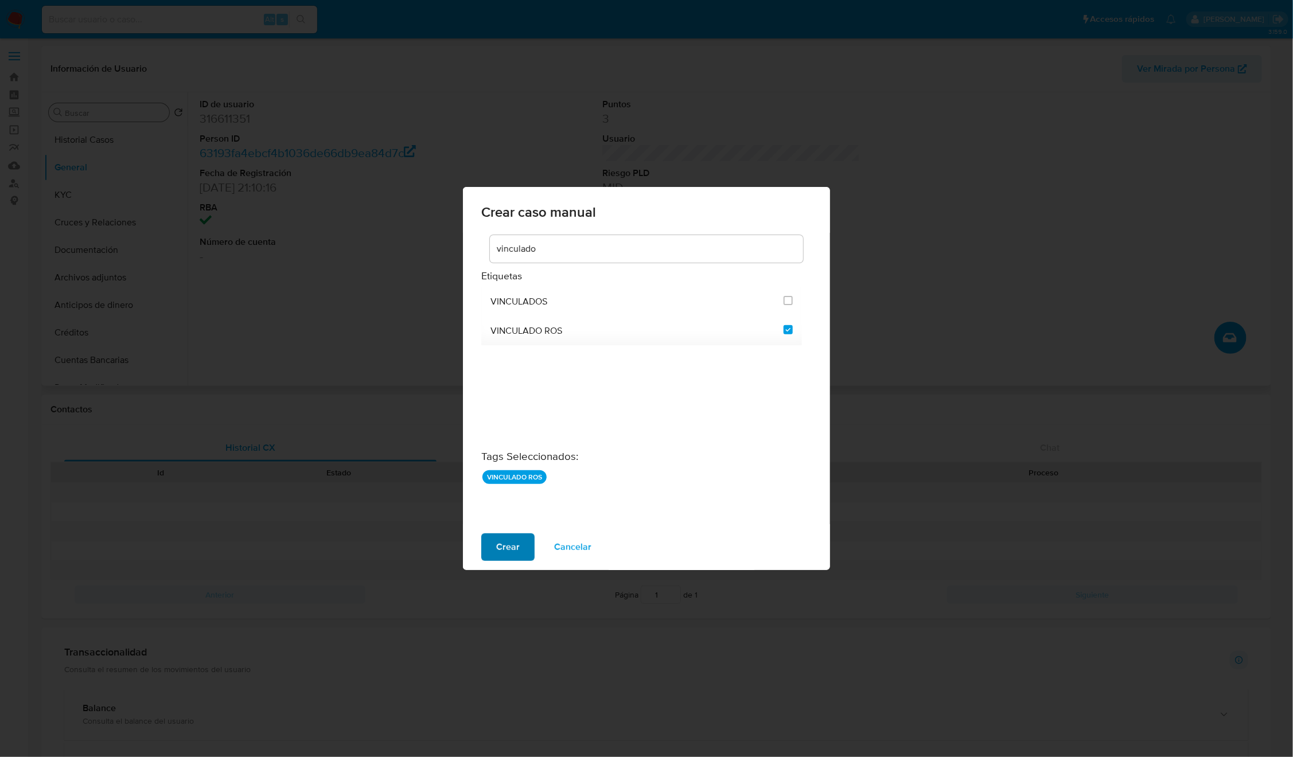
click at [515, 551] on span "Crear" at bounding box center [508, 547] width 24 height 25
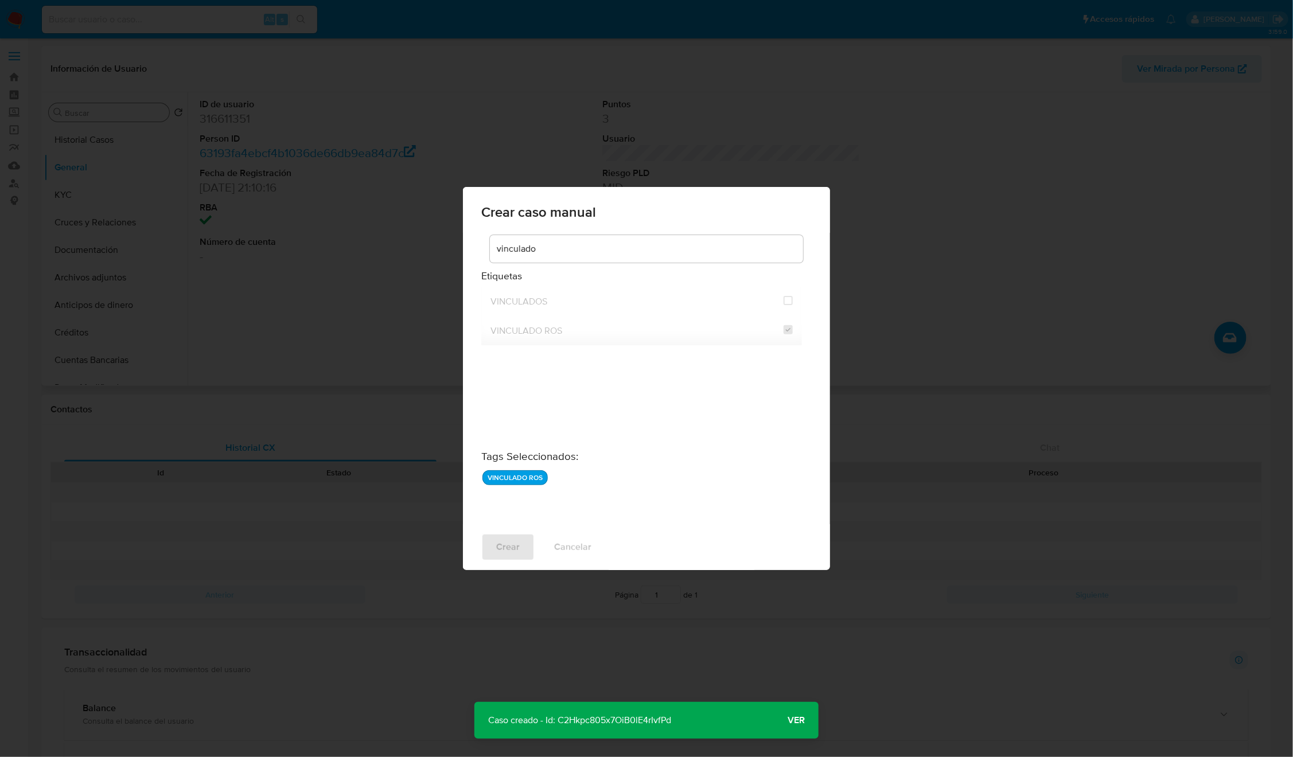
click at [625, 720] on p "Caso creado - Id: C2Hkpc805x7OiB0lE4rIvfPd" at bounding box center [579, 720] width 210 height 37
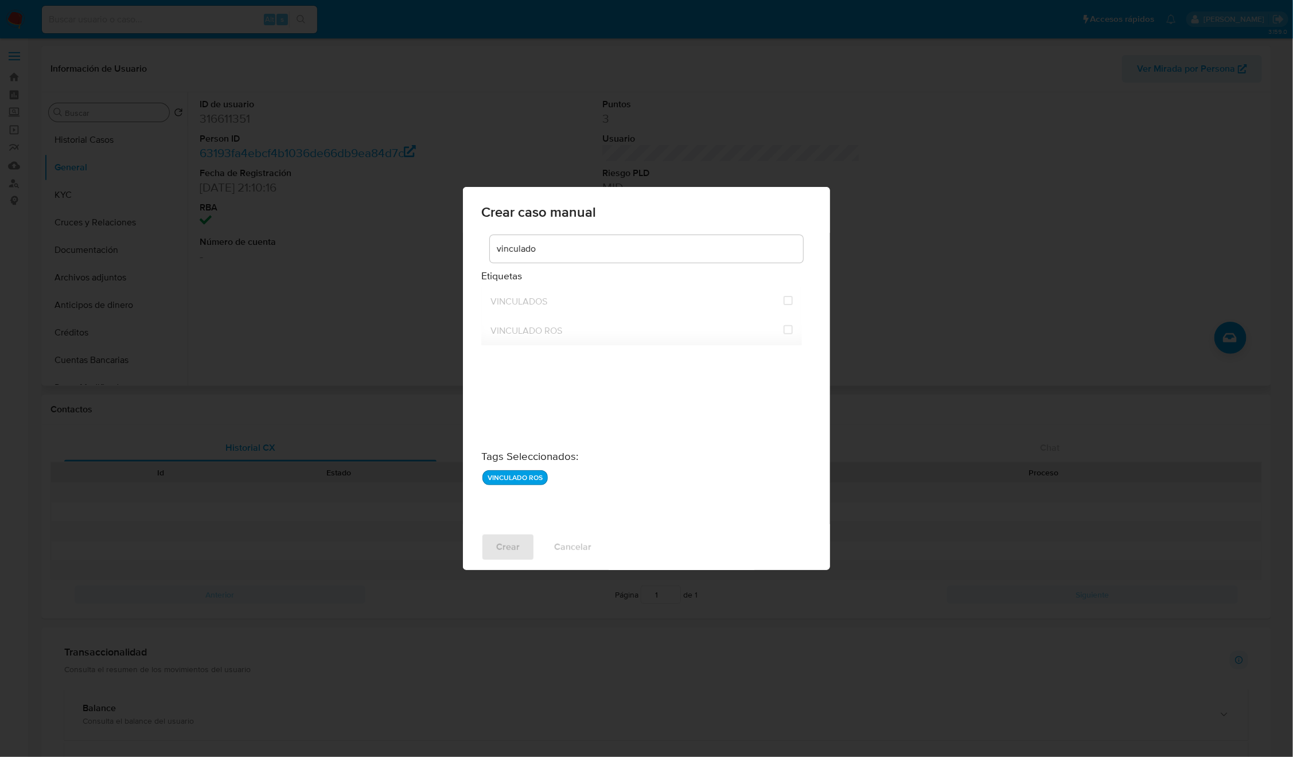
checkbox input "false"
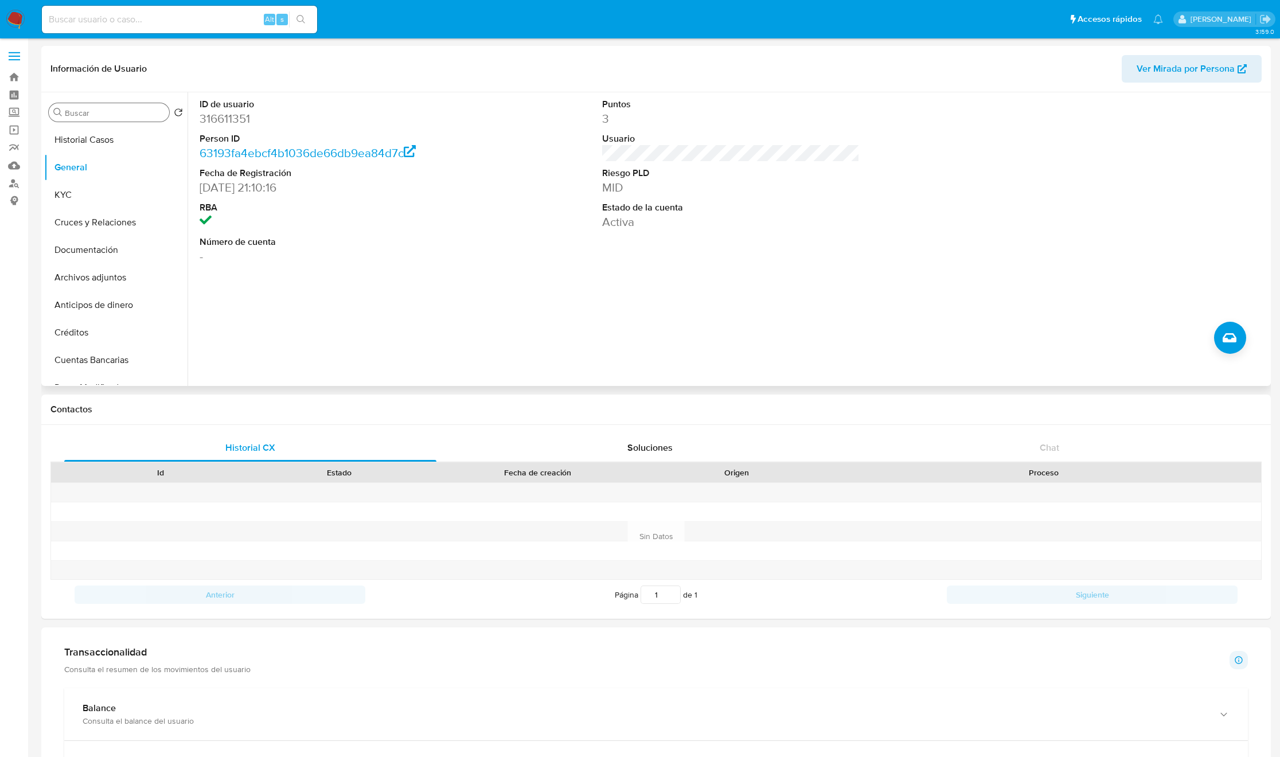
click at [226, 114] on dd "316611351" at bounding box center [328, 119] width 257 height 16
copy dd "316611351"
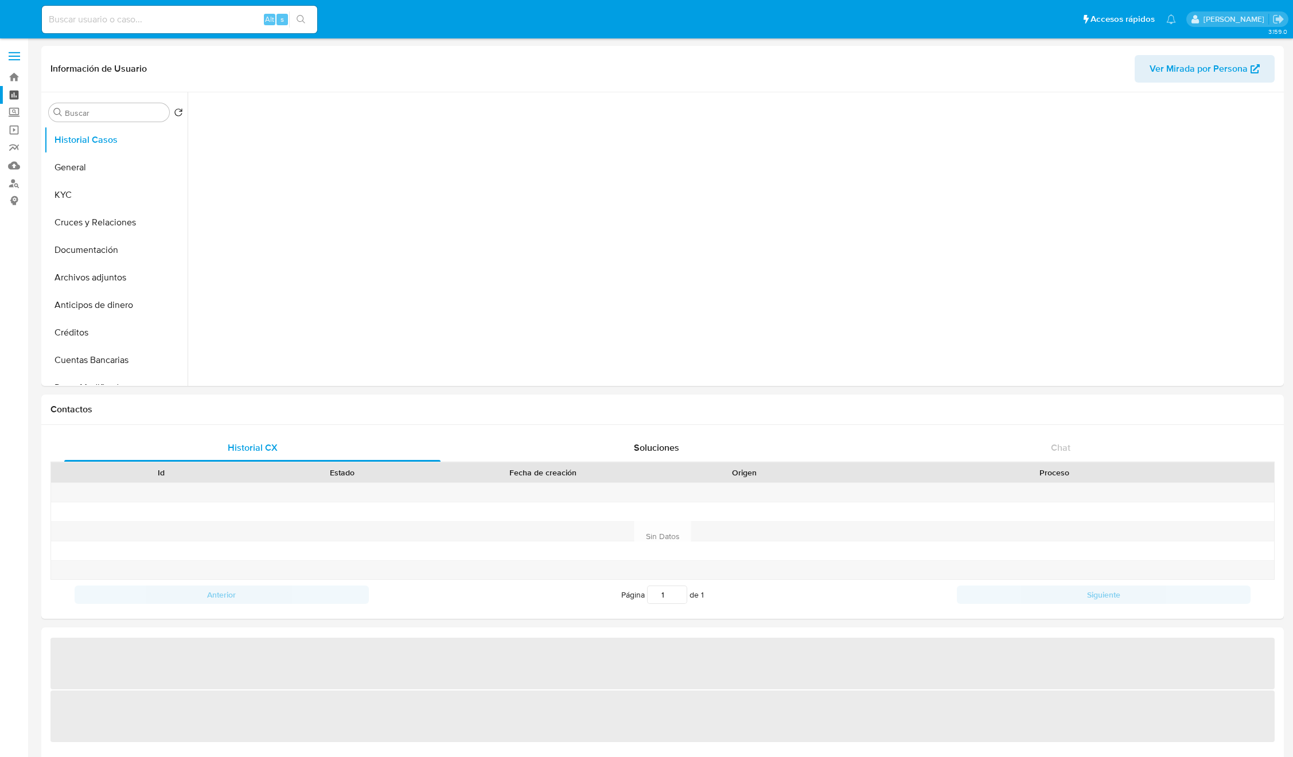
select select "10"
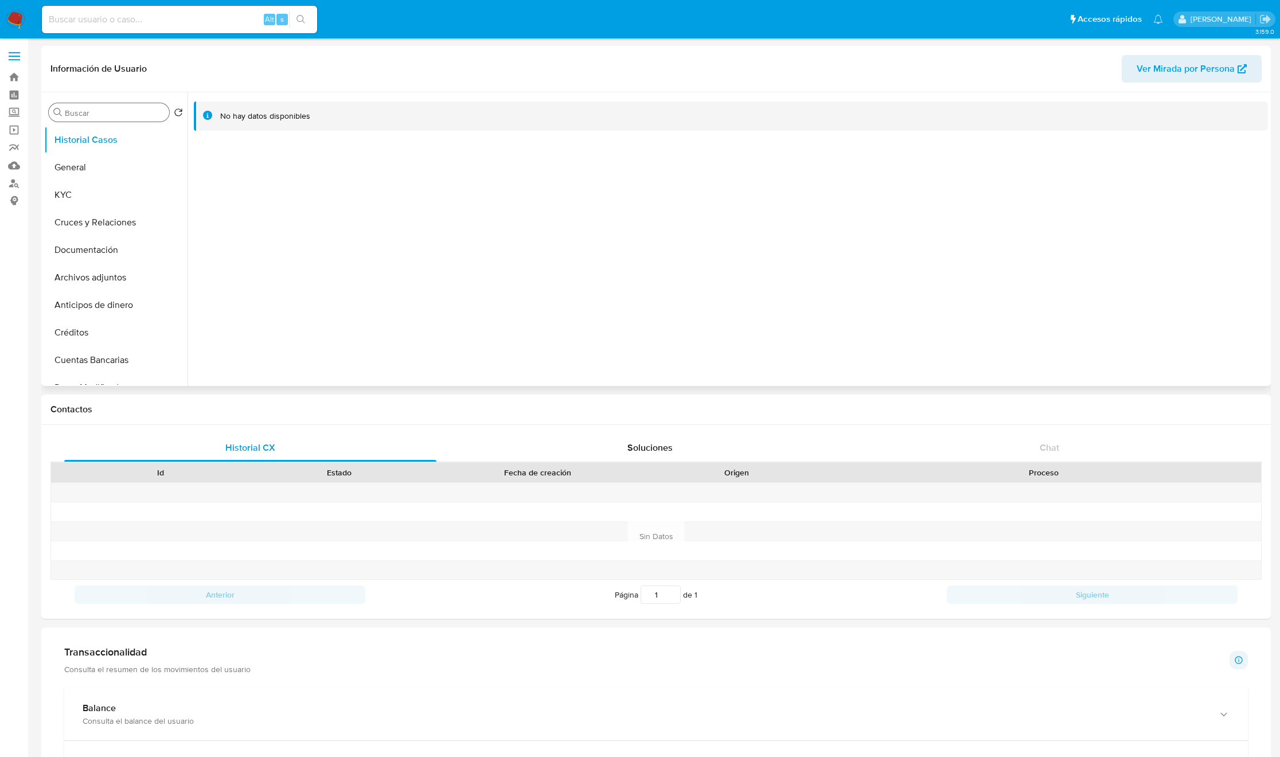
click at [96, 109] on input "Buscar" at bounding box center [115, 113] width 100 height 10
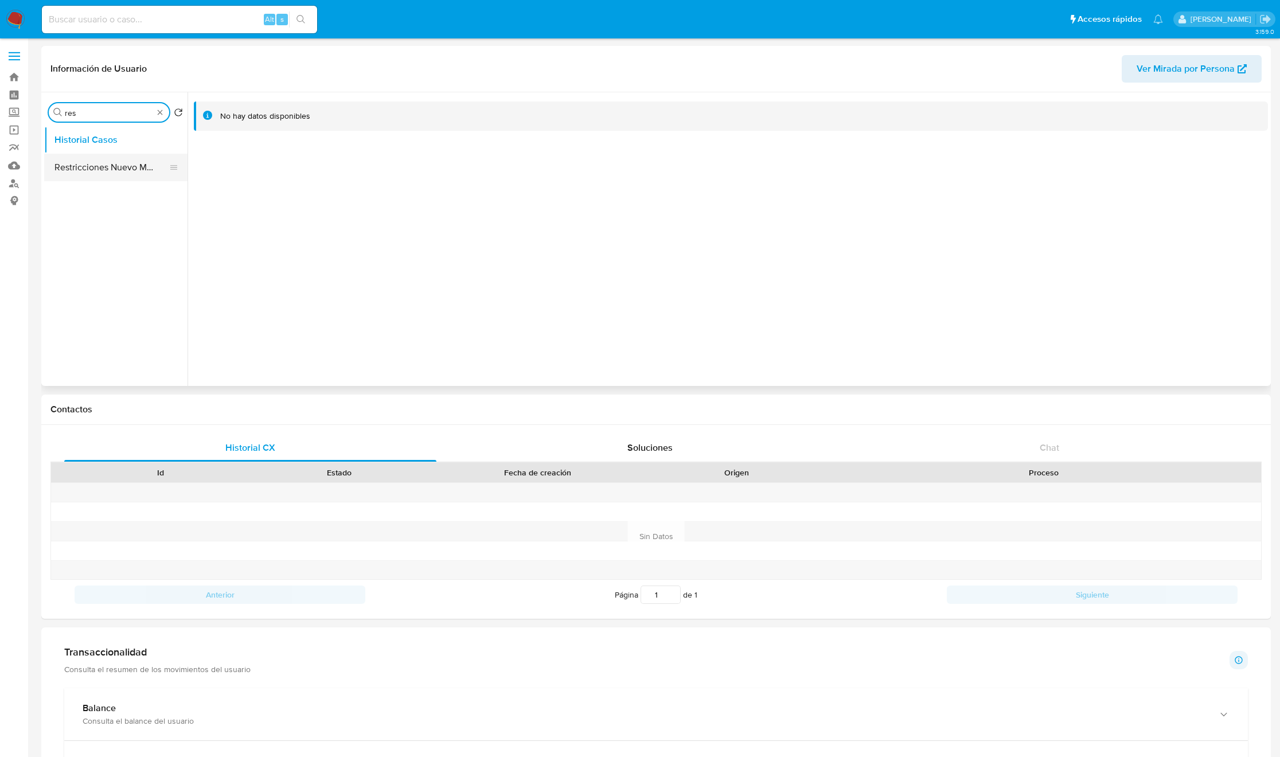
type input "res"
click at [107, 160] on button "Restricciones Nuevo Mundo" at bounding box center [111, 168] width 134 height 28
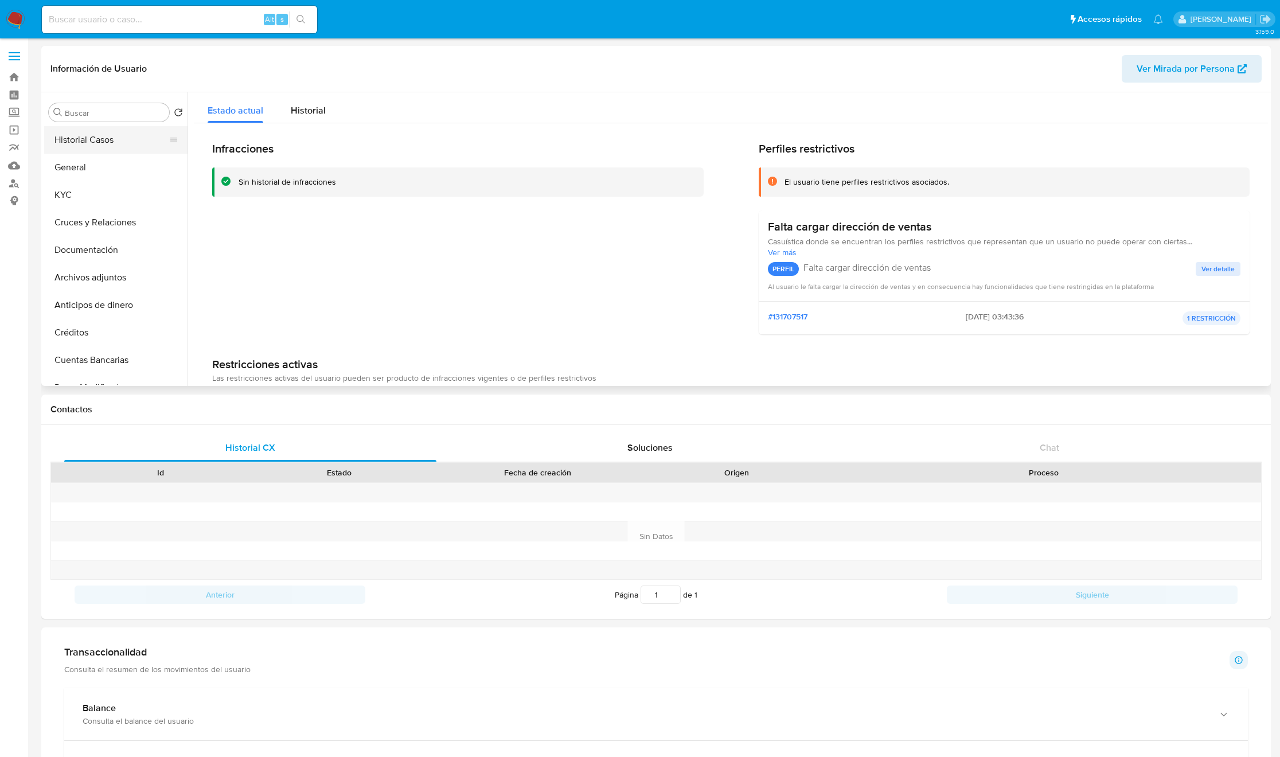
click at [133, 149] on button "Historial Casos" at bounding box center [111, 140] width 134 height 28
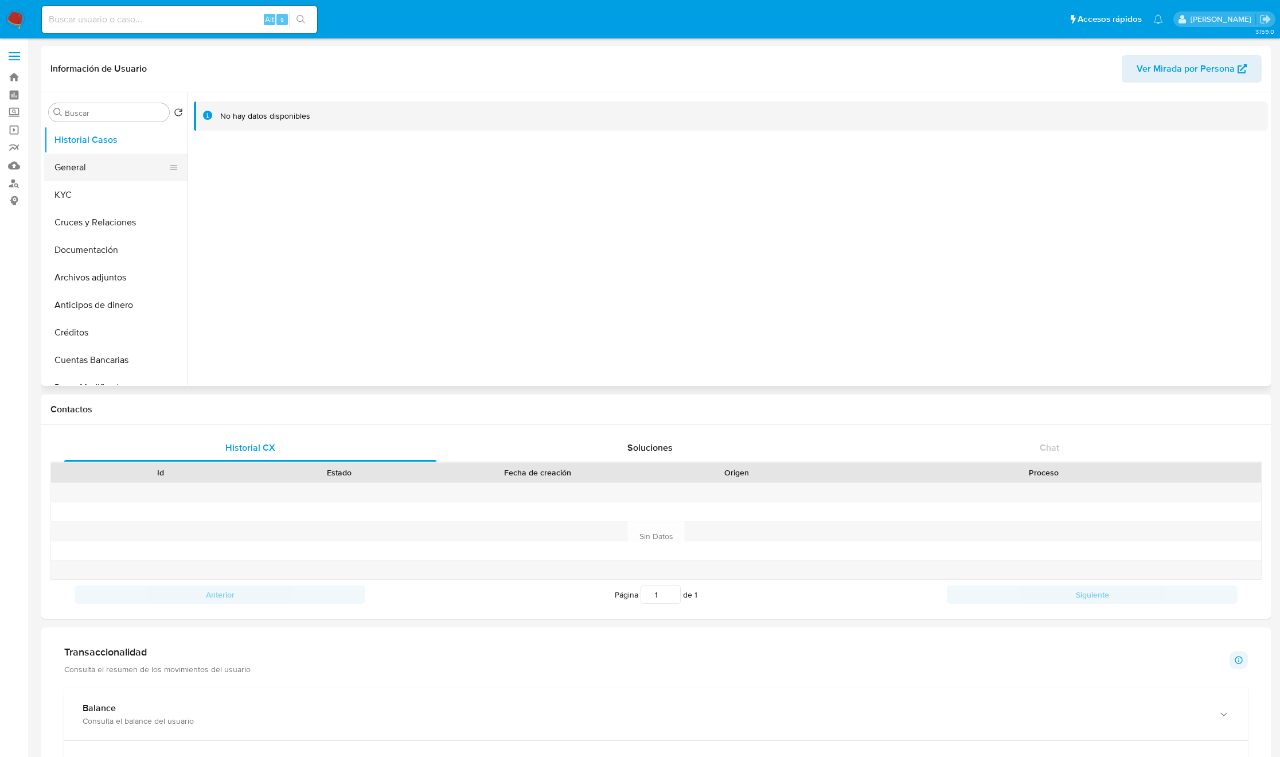
click at [121, 166] on button "General" at bounding box center [111, 168] width 134 height 28
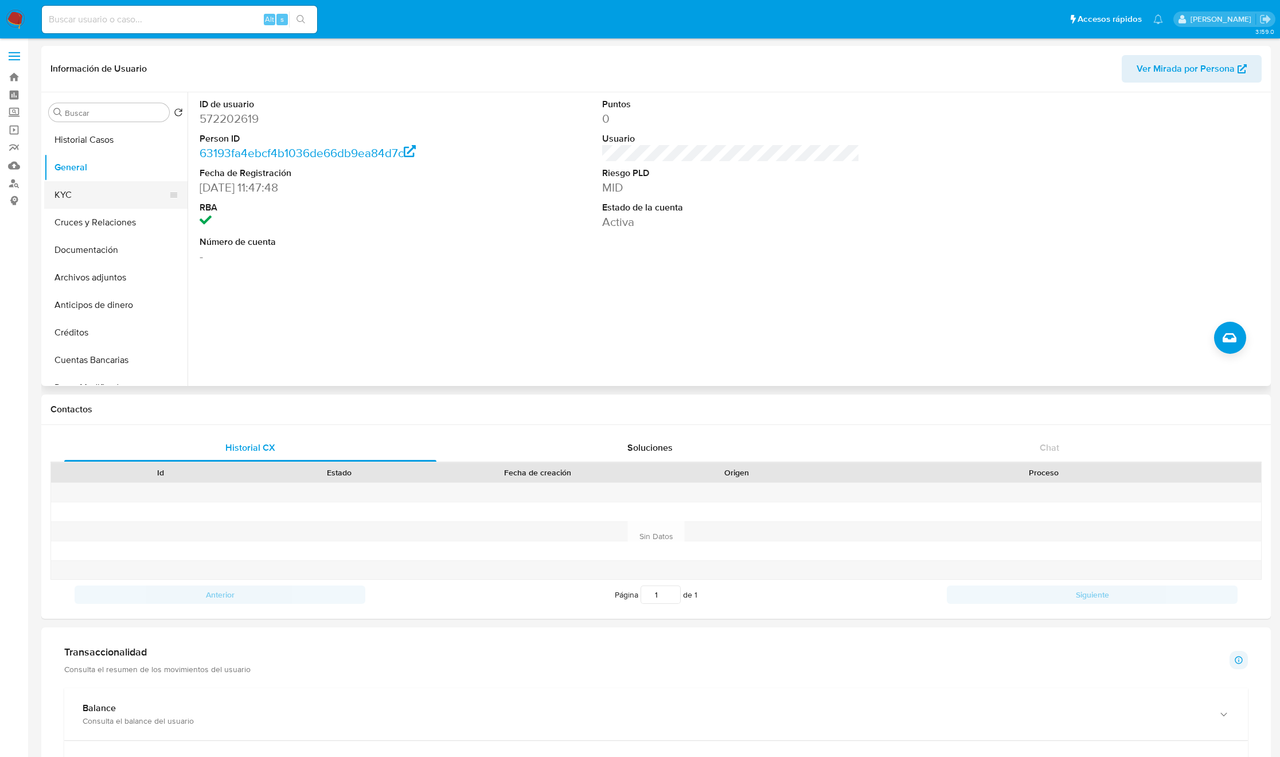
click at [109, 197] on button "KYC" at bounding box center [111, 195] width 134 height 28
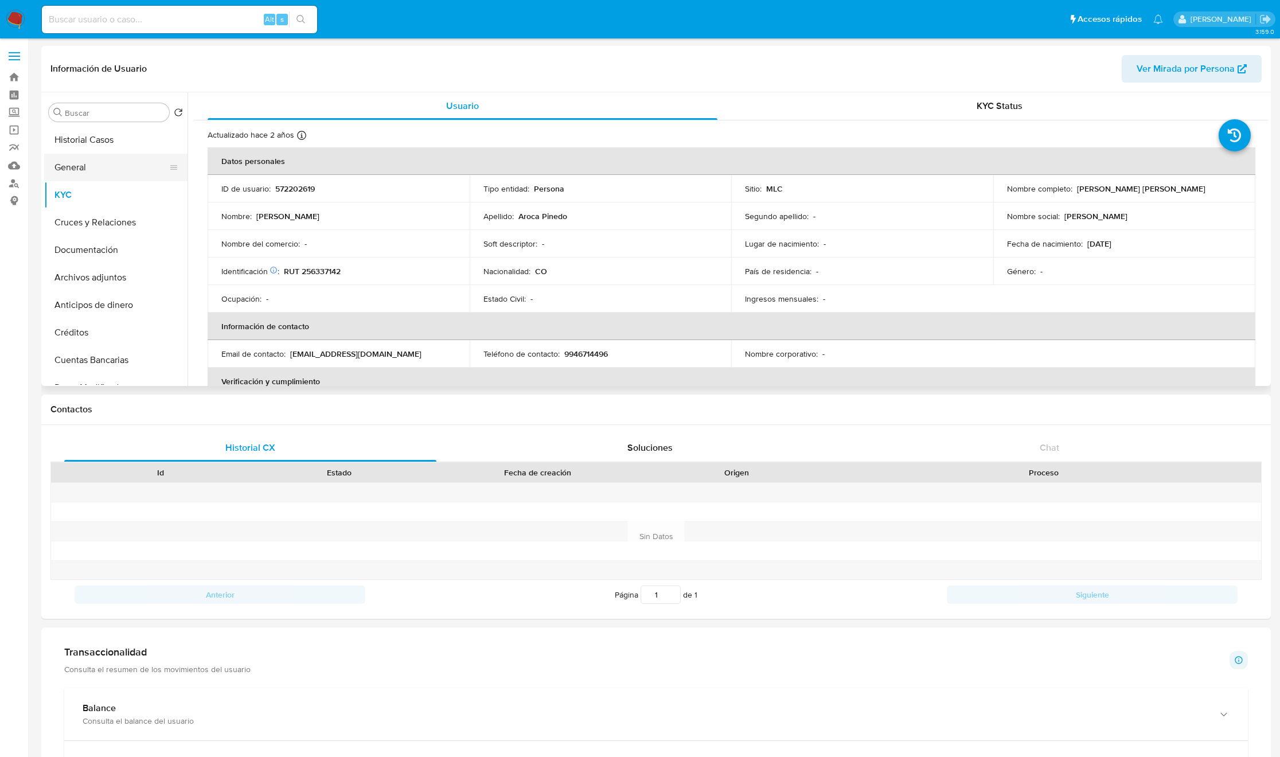
click at [143, 167] on button "General" at bounding box center [111, 168] width 134 height 28
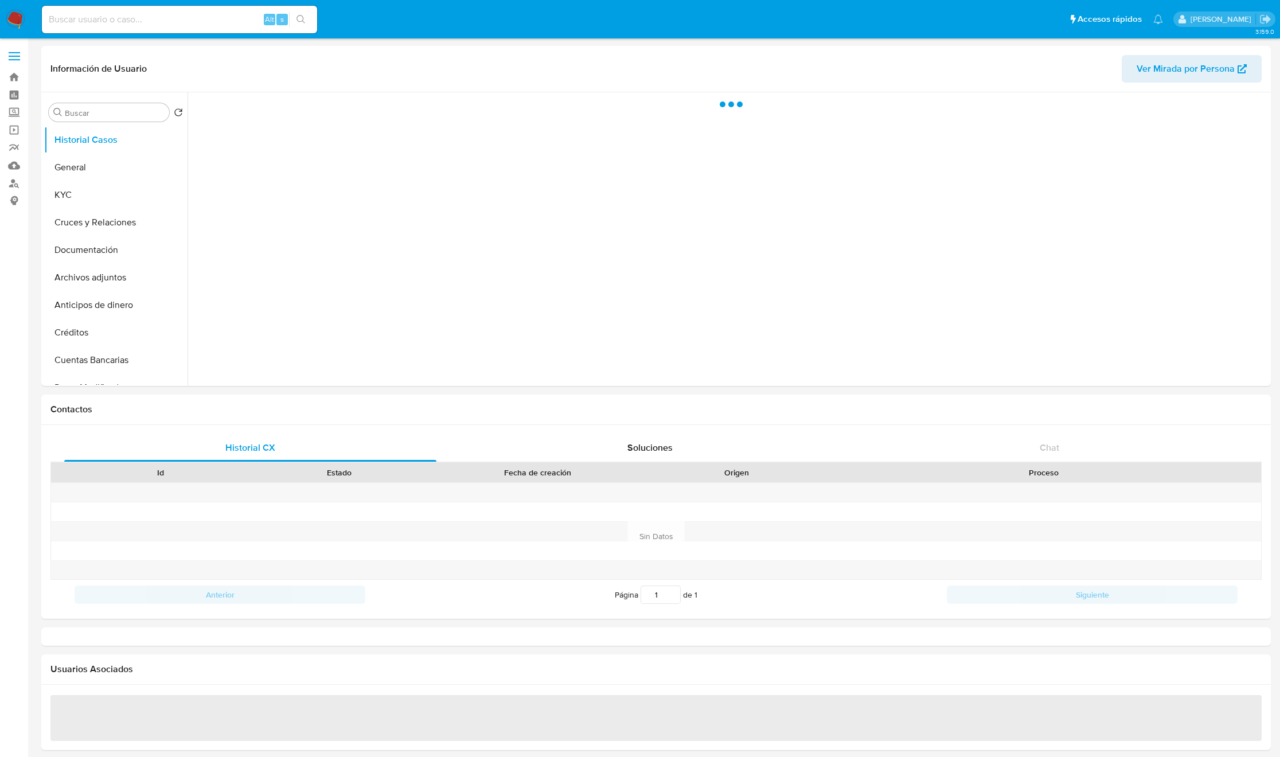
select select "10"
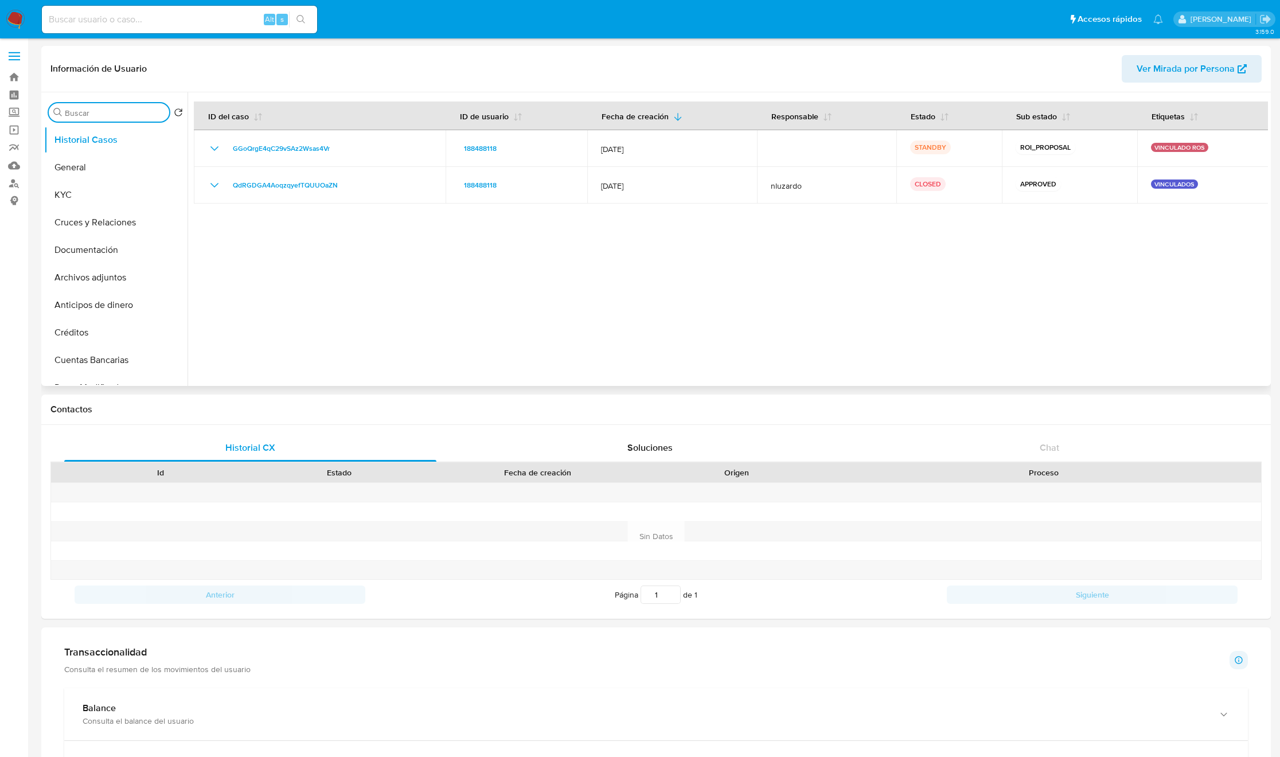
click at [83, 108] on input "Buscar" at bounding box center [115, 113] width 100 height 10
type input "RES"
click at [86, 165] on button "Restricciones Nuevo Mundo" at bounding box center [111, 168] width 134 height 28
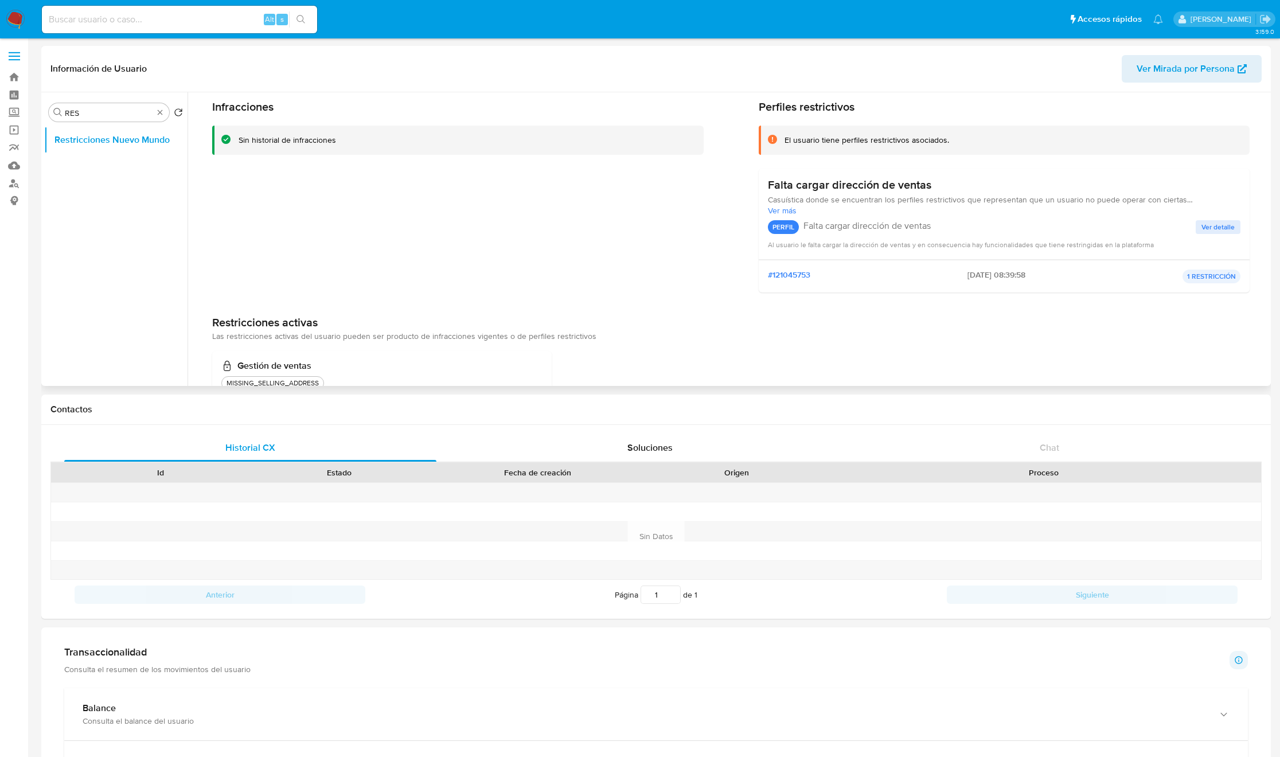
scroll to position [80, 0]
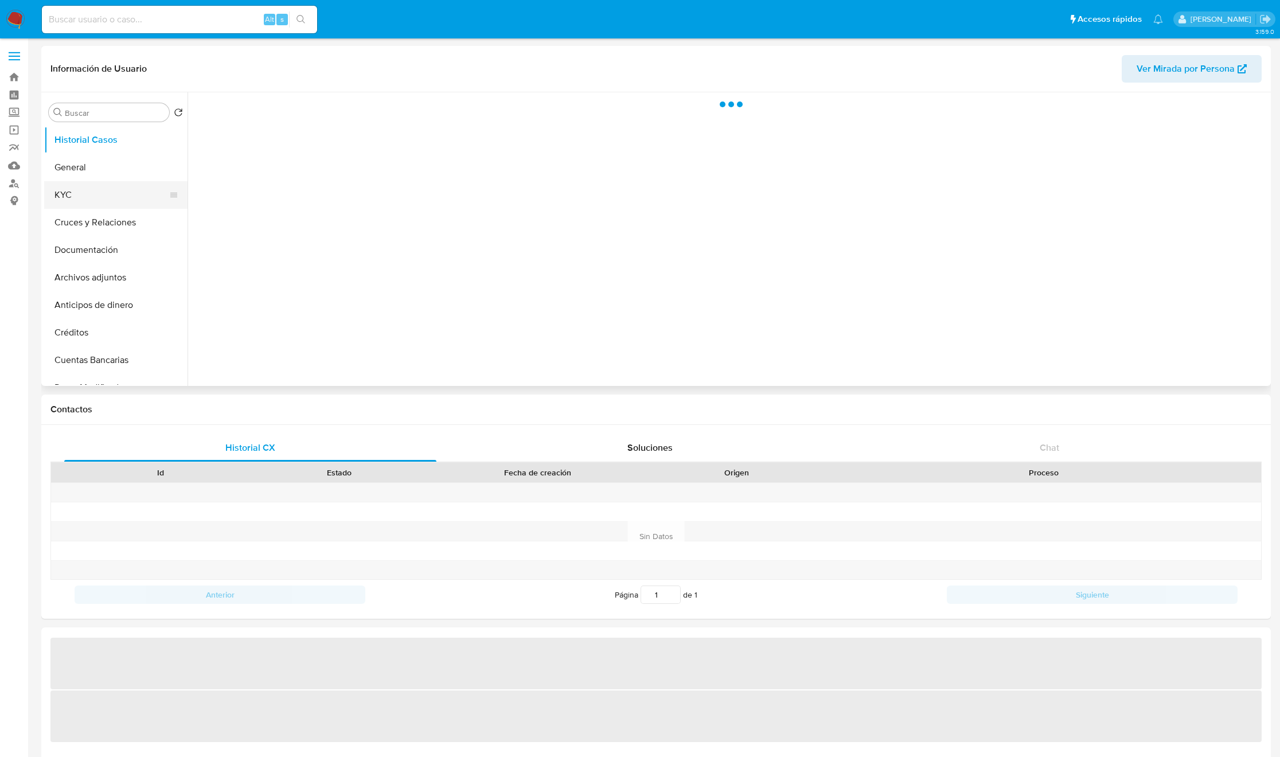
click at [57, 186] on button "KYC" at bounding box center [111, 195] width 134 height 28
select select "10"
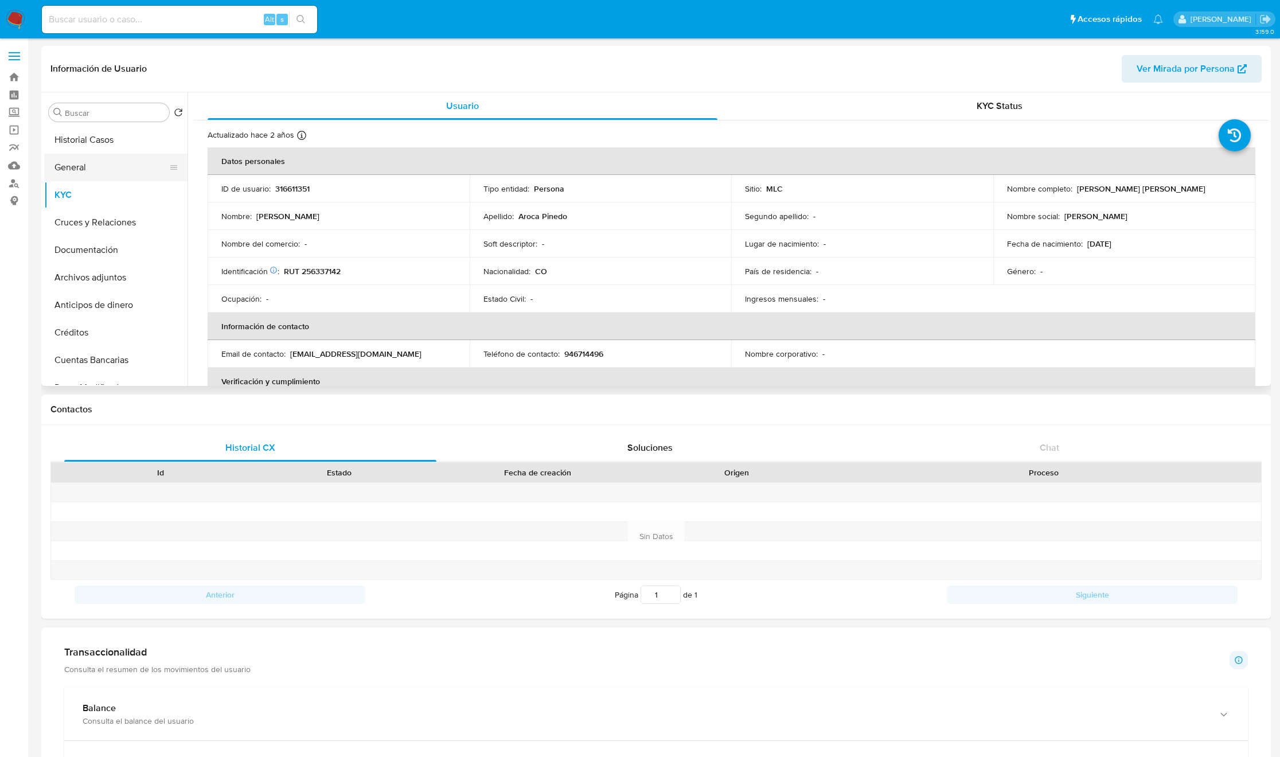
click at [102, 159] on button "General" at bounding box center [111, 168] width 134 height 28
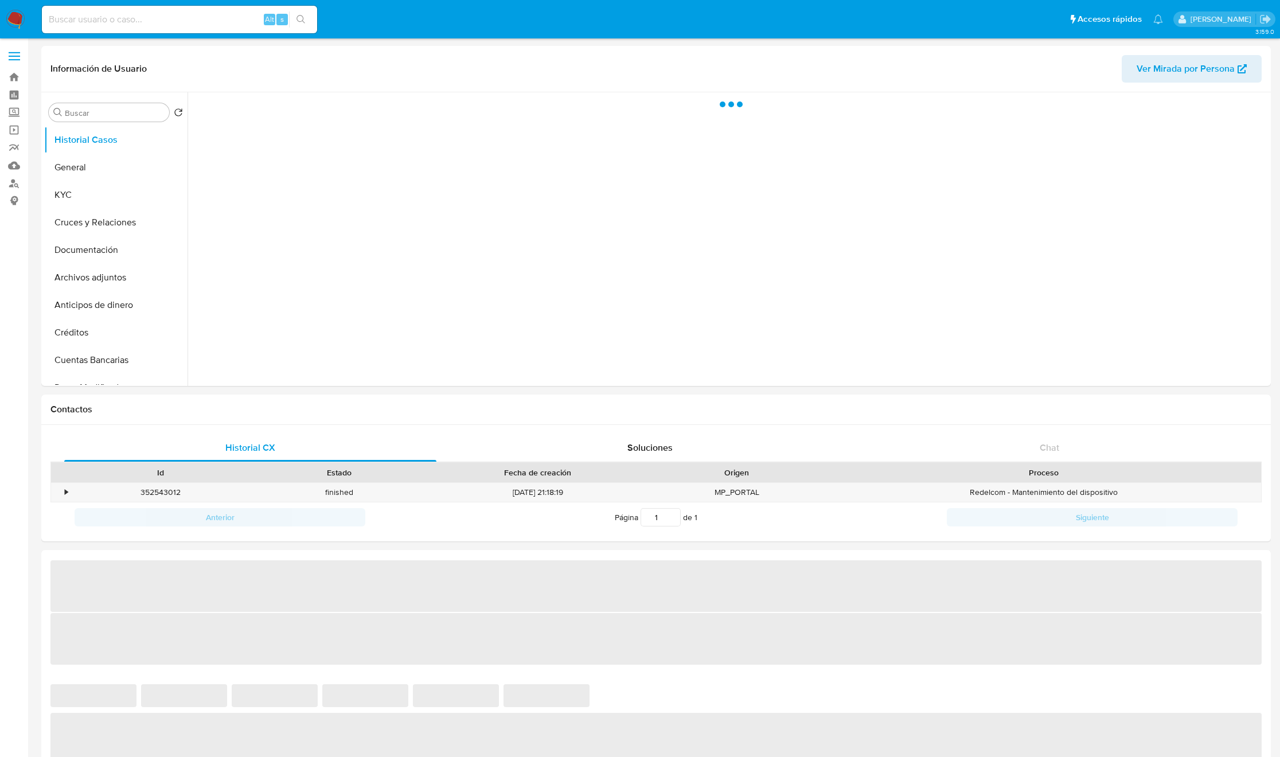
select select "10"
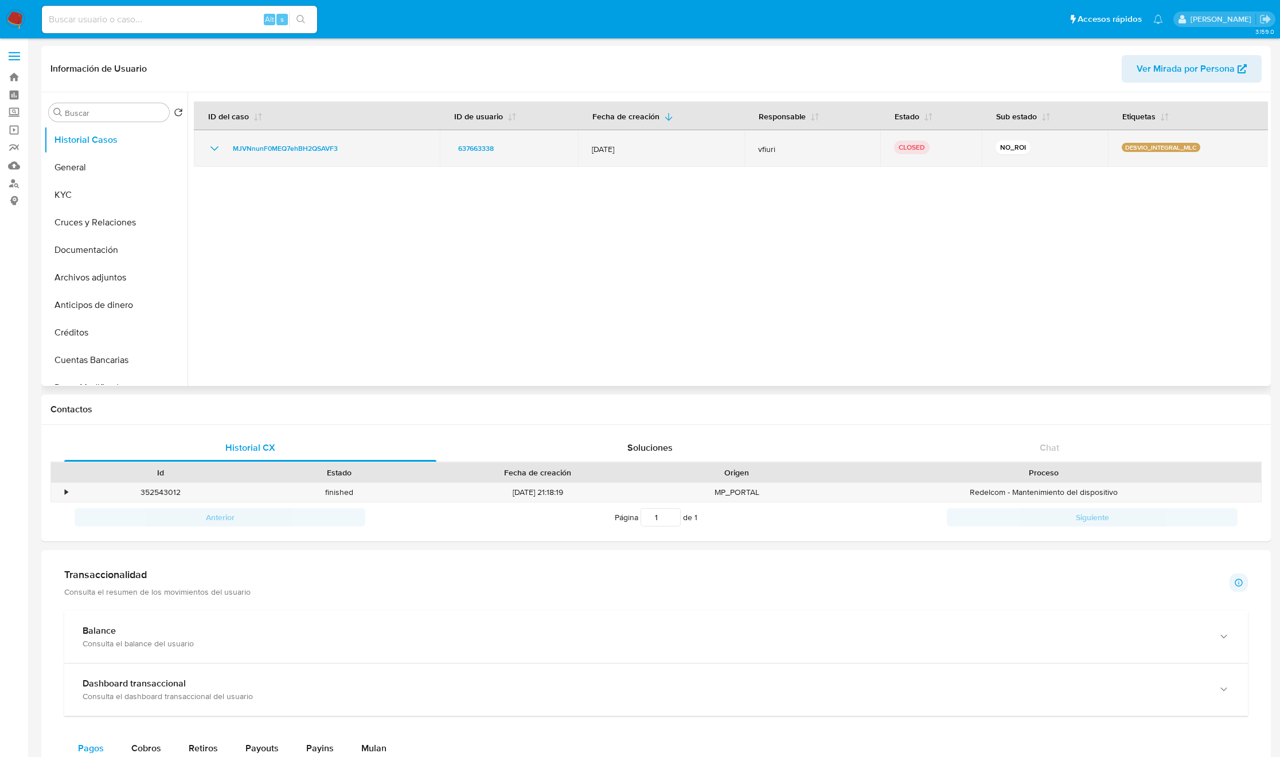
click at [212, 147] on icon "Mostrar/Ocultar" at bounding box center [214, 148] width 8 height 5
click at [212, 147] on icon "Mostrar/Ocultar" at bounding box center [215, 149] width 14 height 14
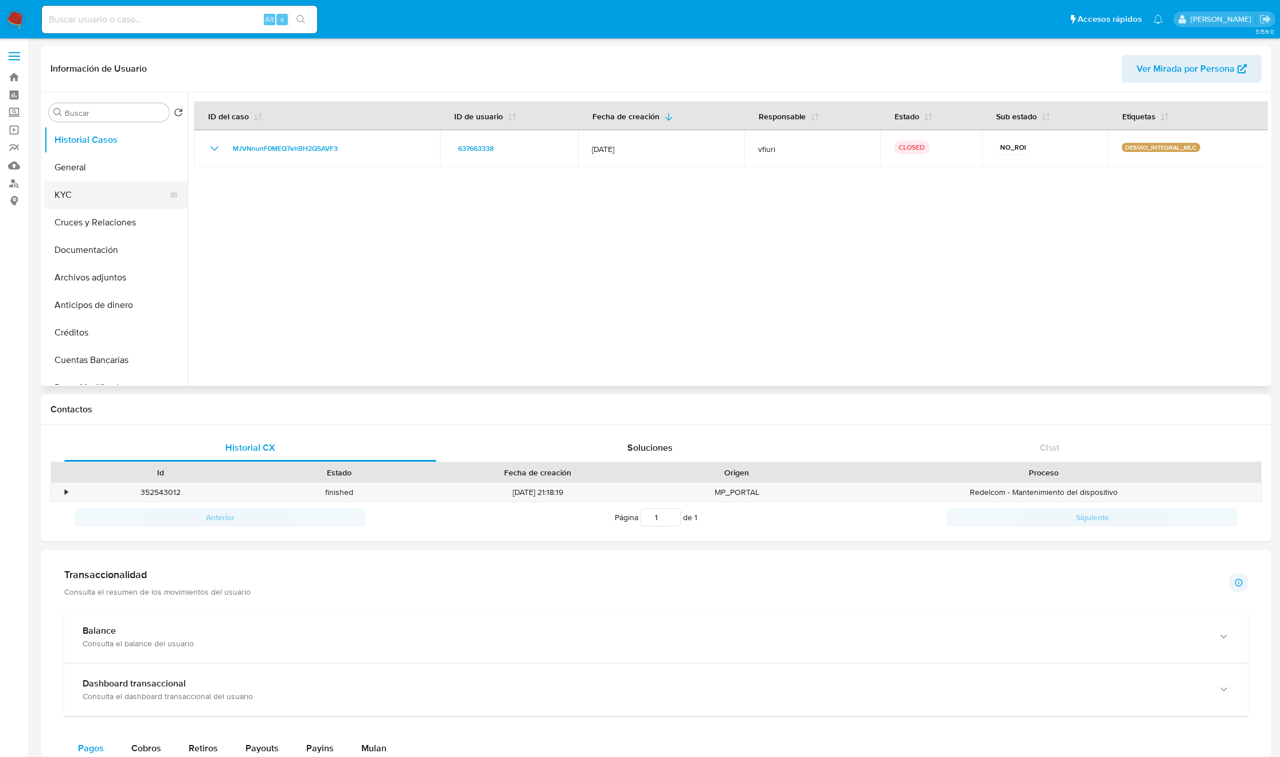
click at [139, 197] on button "KYC" at bounding box center [111, 195] width 134 height 28
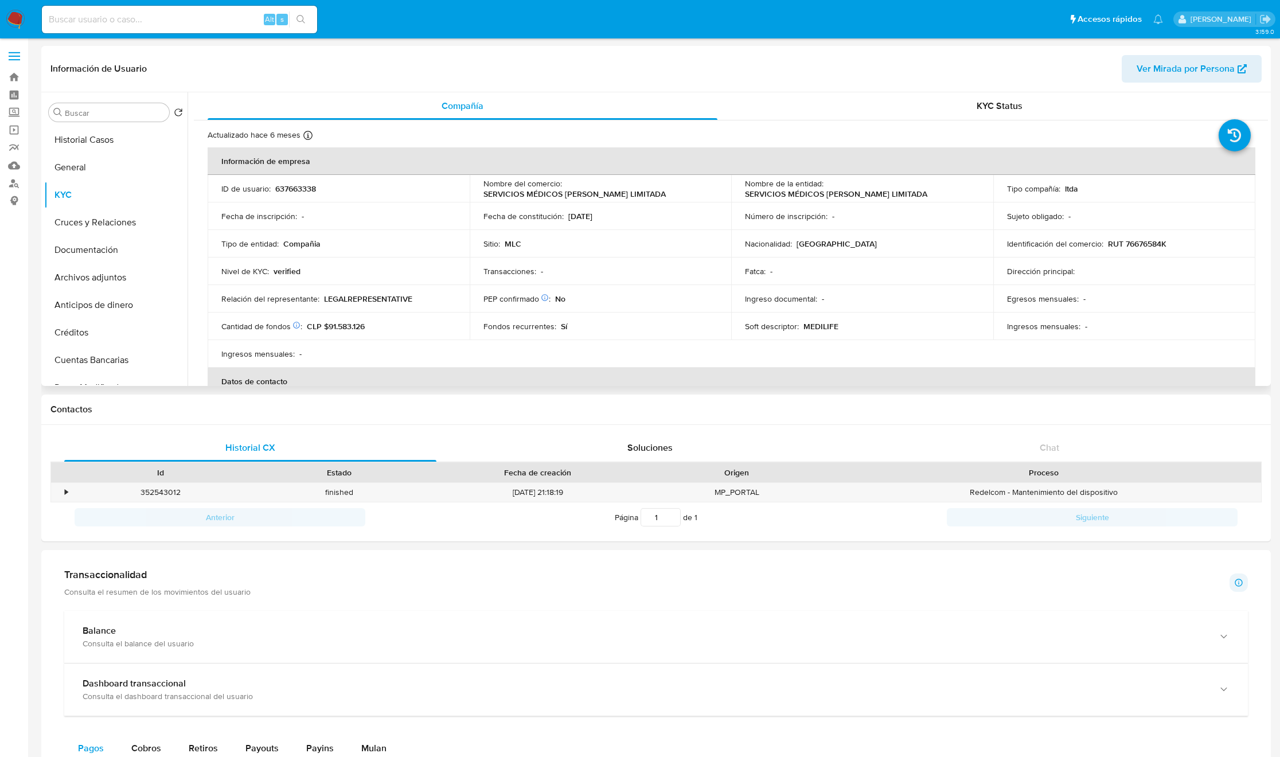
click at [783, 205] on td "Número de inscripción : -" at bounding box center [862, 216] width 262 height 28
click at [90, 160] on button "General" at bounding box center [111, 168] width 134 height 28
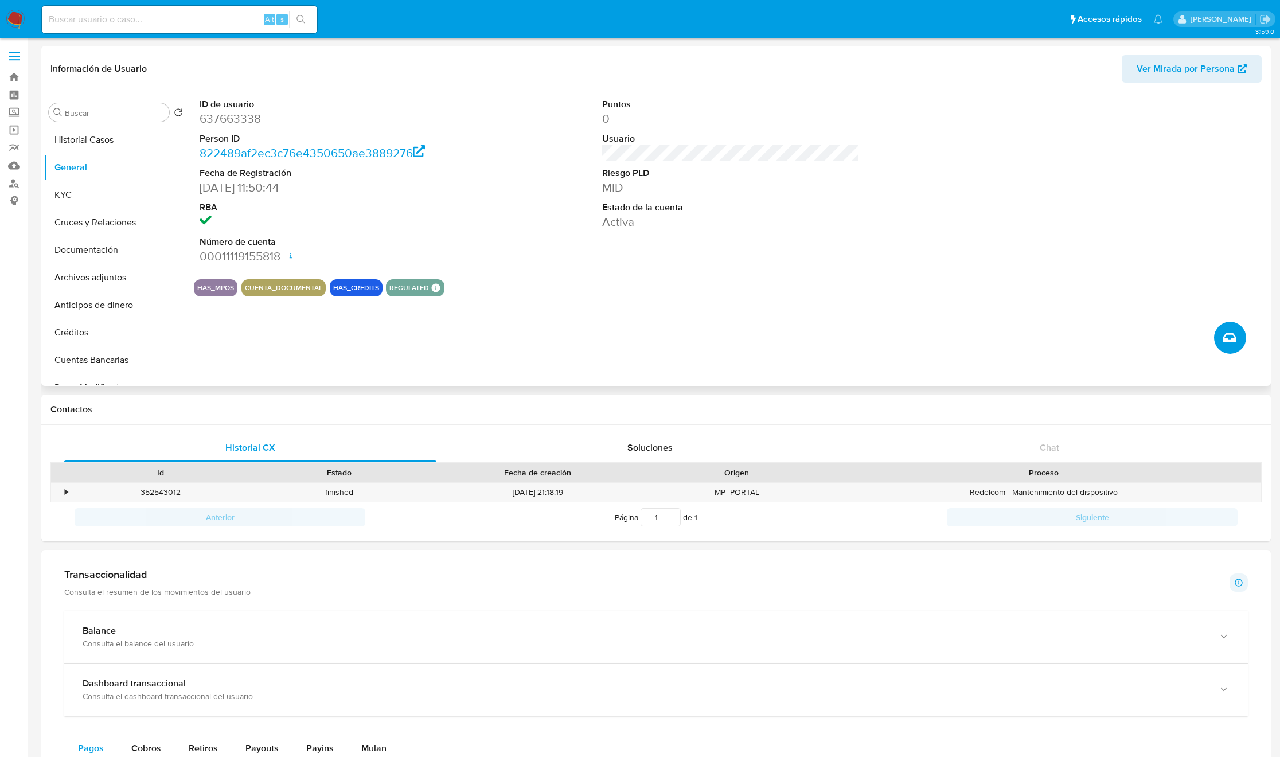
click at [1237, 344] on button "Crear caso manual" at bounding box center [1230, 338] width 32 height 32
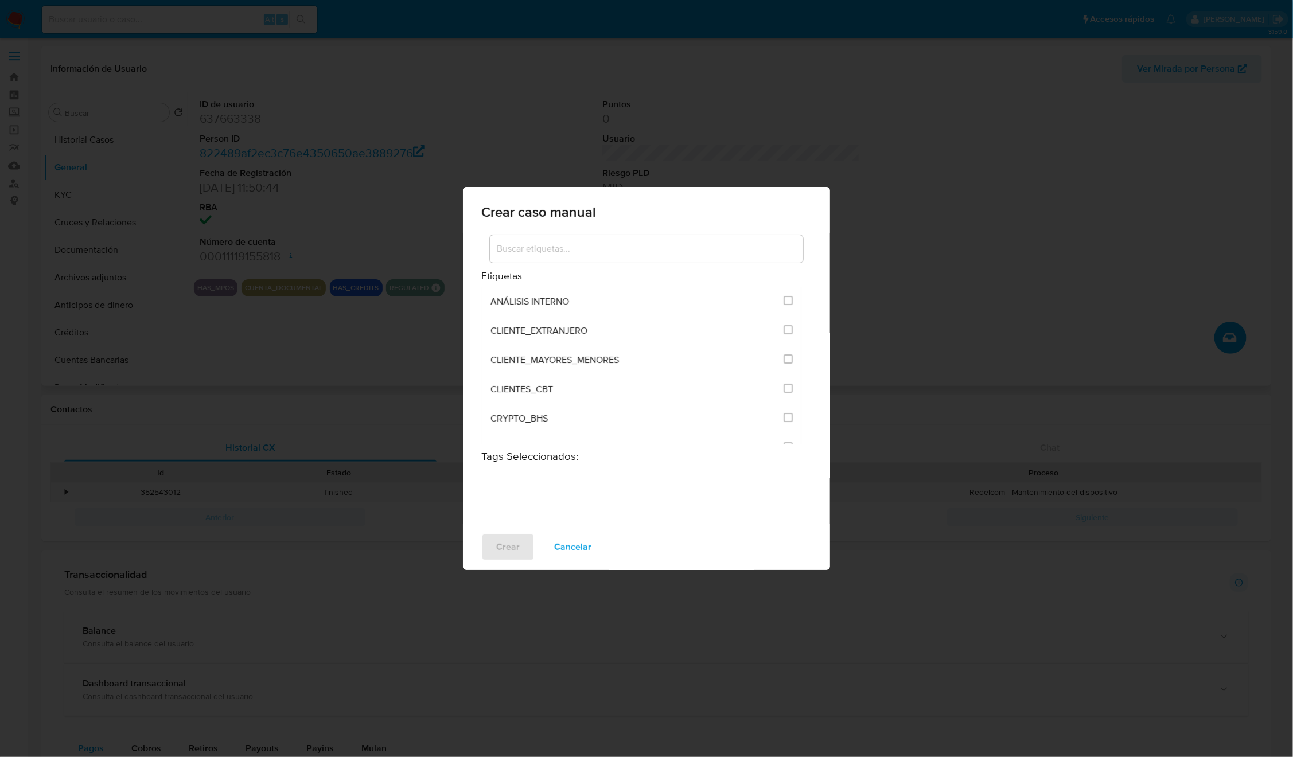
click at [694, 255] on input at bounding box center [646, 248] width 313 height 15
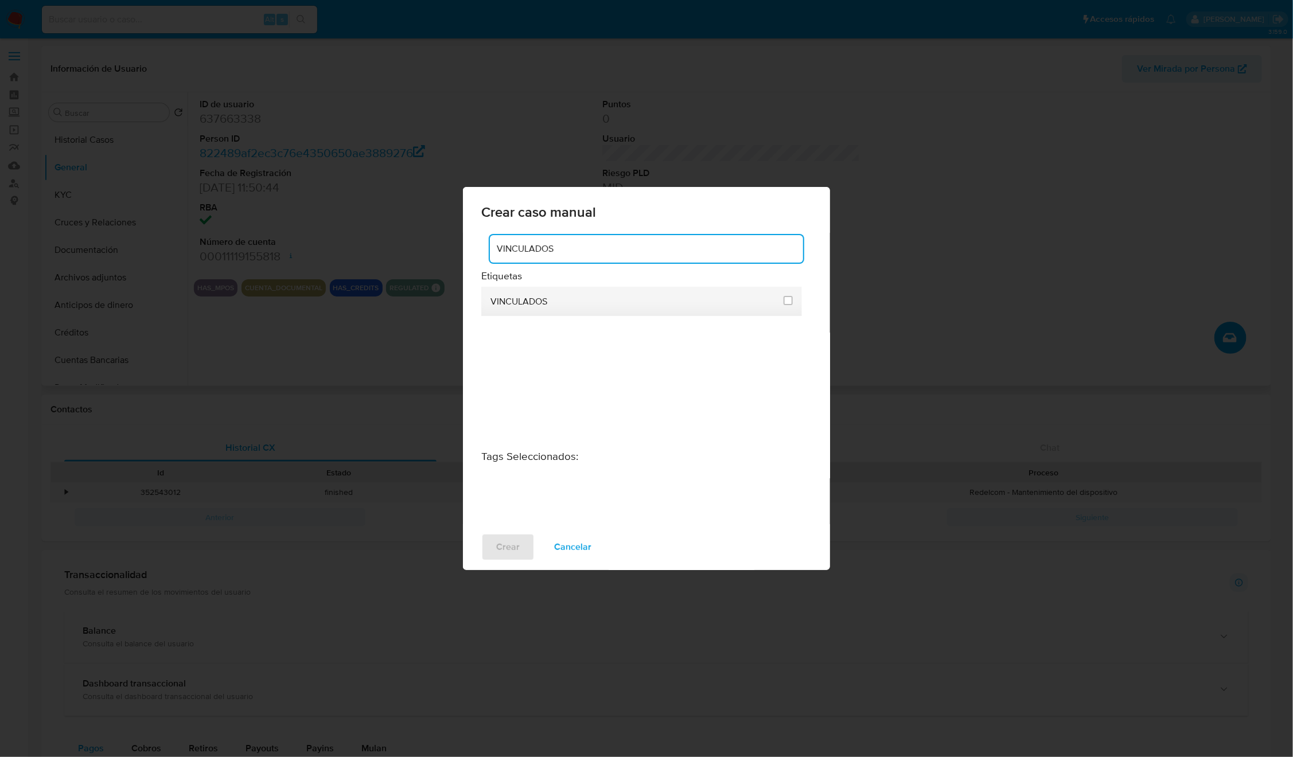
type input "VINCULADOS"
click at [787, 305] on div at bounding box center [787, 300] width 9 height 11
click at [787, 303] on input "3307" at bounding box center [787, 300] width 9 height 9
checkbox input "true"
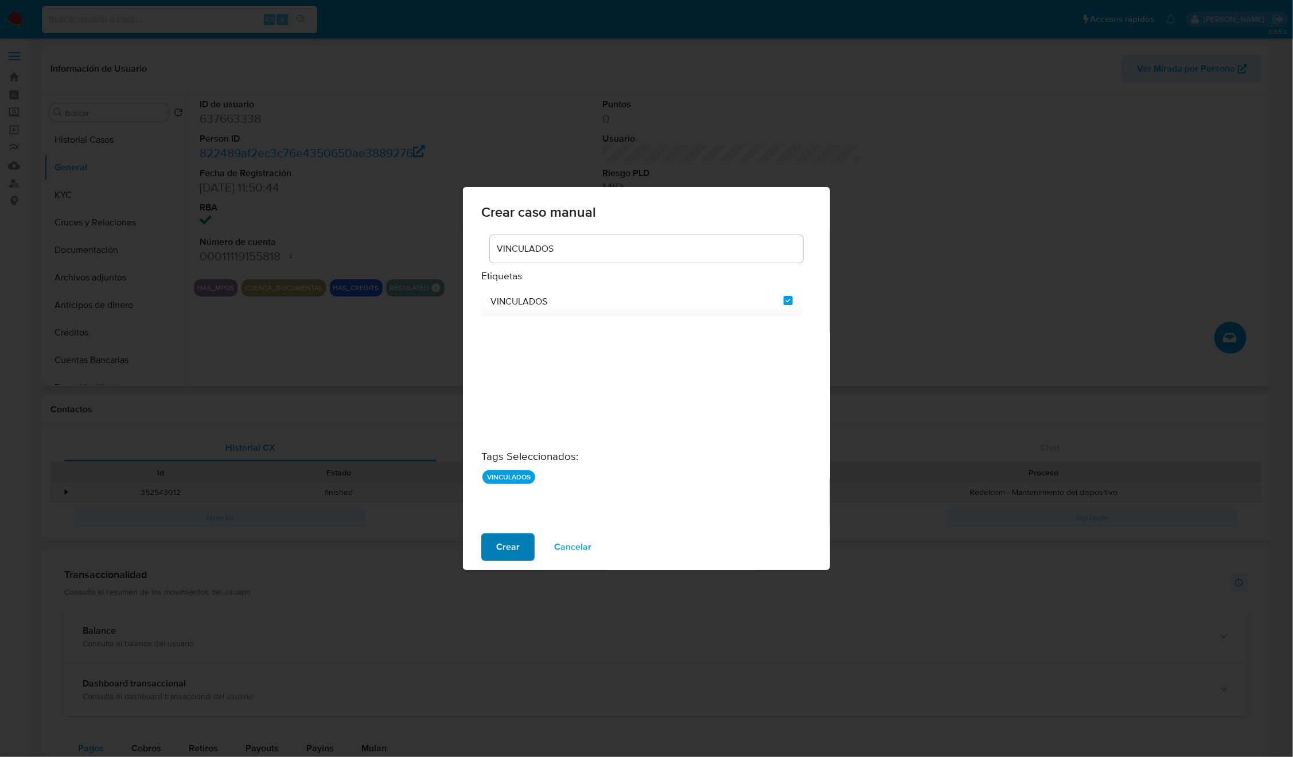
click at [496, 554] on span "Crear" at bounding box center [508, 547] width 24 height 25
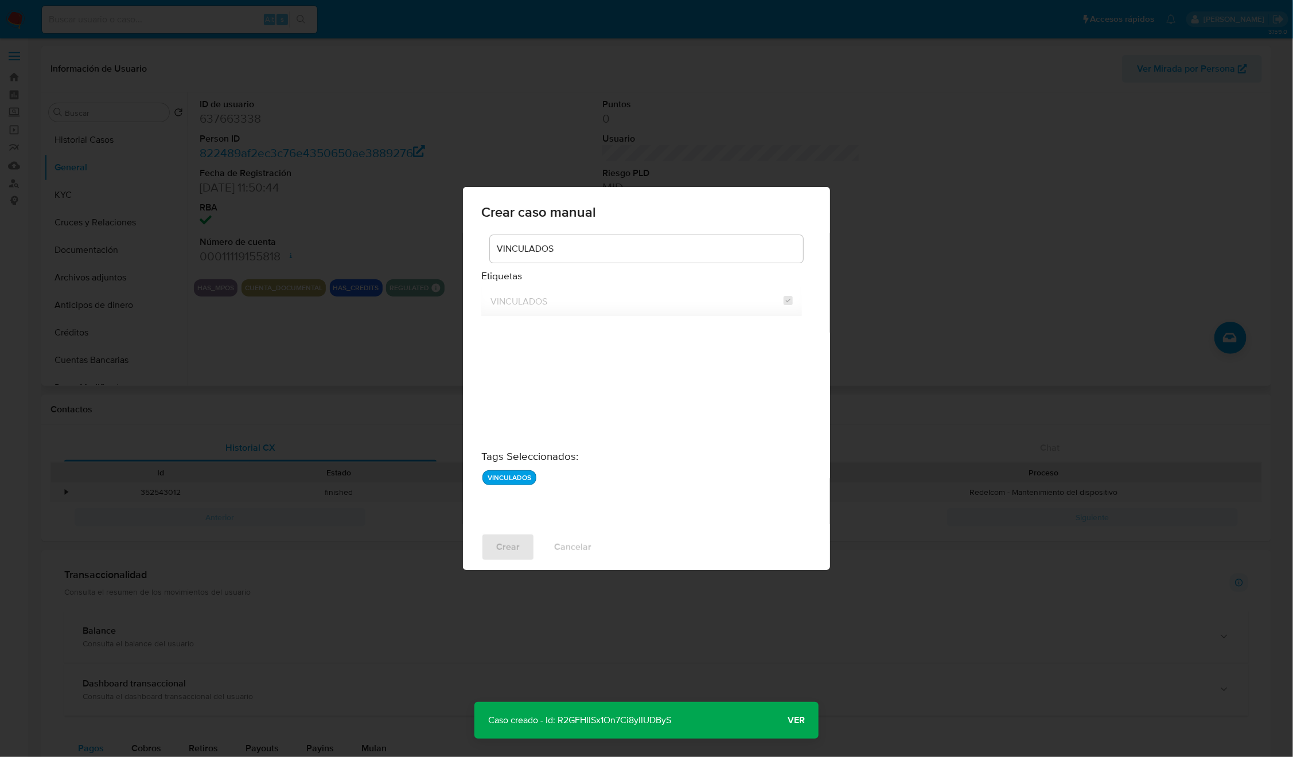
click at [665, 721] on p "Caso creado - Id: R2GFHIlSx1On7Ci8ylIUDByS" at bounding box center [579, 720] width 210 height 37
click at [329, 205] on div "Crear caso manual VINCULADOS Etiquetas VINCULADOS Tags Seleccionados : VINCULAD…" at bounding box center [646, 378] width 1293 height 757
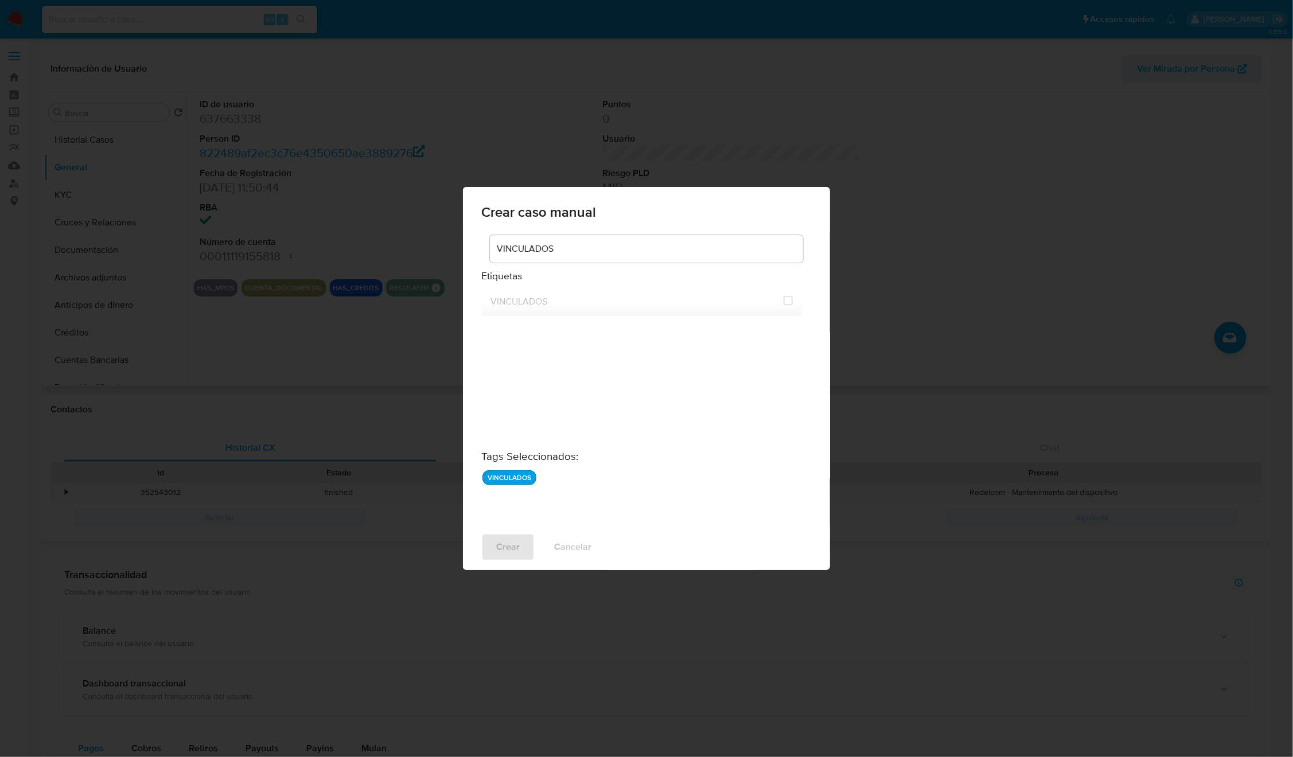
checkbox input "false"
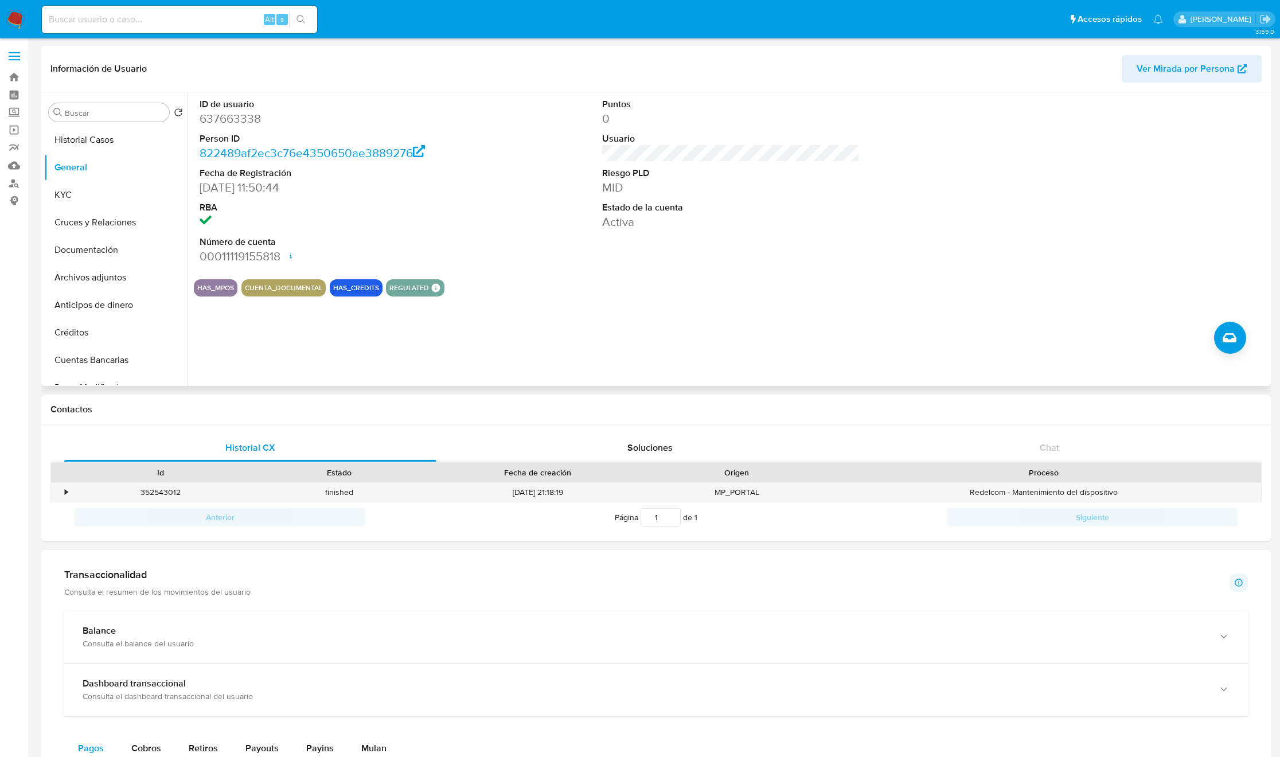
click at [237, 121] on dd "637663338" at bounding box center [328, 119] width 257 height 16
copy dd "637663338"
click at [108, 148] on button "Historial Casos" at bounding box center [111, 140] width 134 height 28
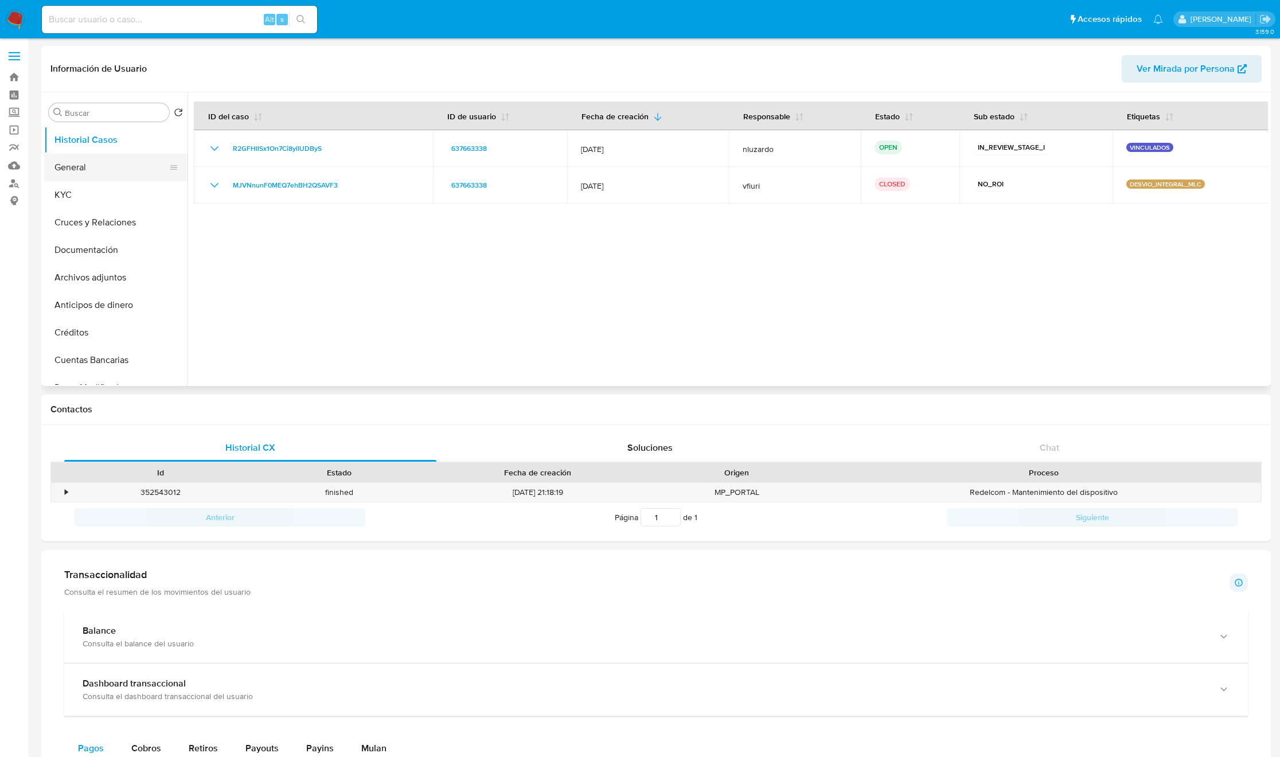
click at [121, 171] on button "General" at bounding box center [111, 168] width 134 height 28
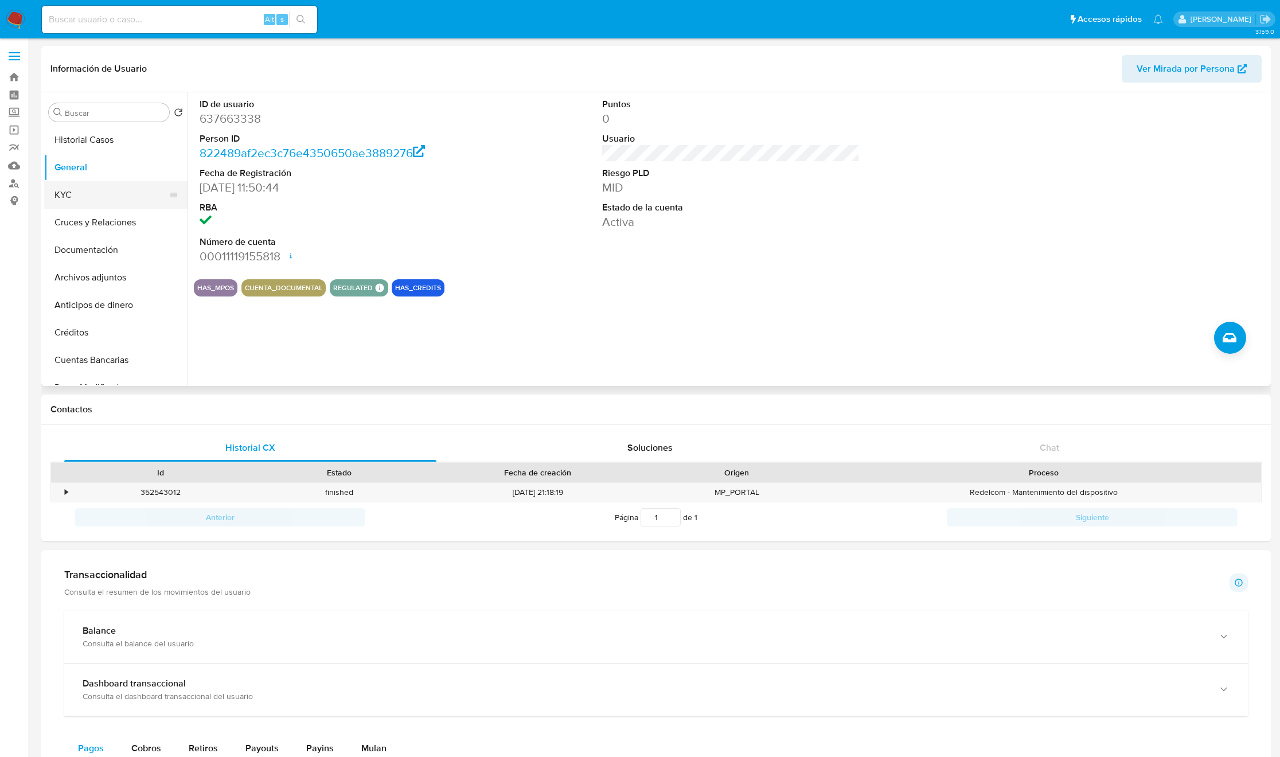
click at [119, 188] on button "KYC" at bounding box center [111, 195] width 134 height 28
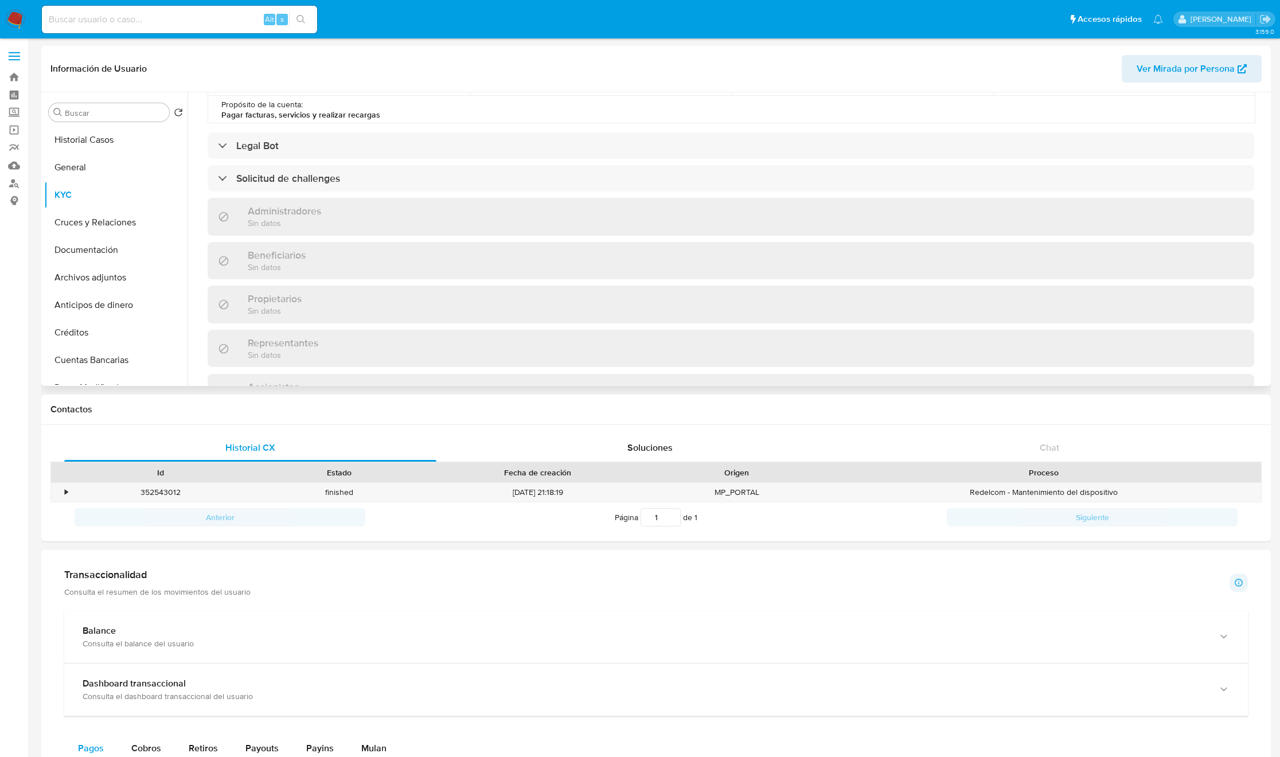
scroll to position [401, 0]
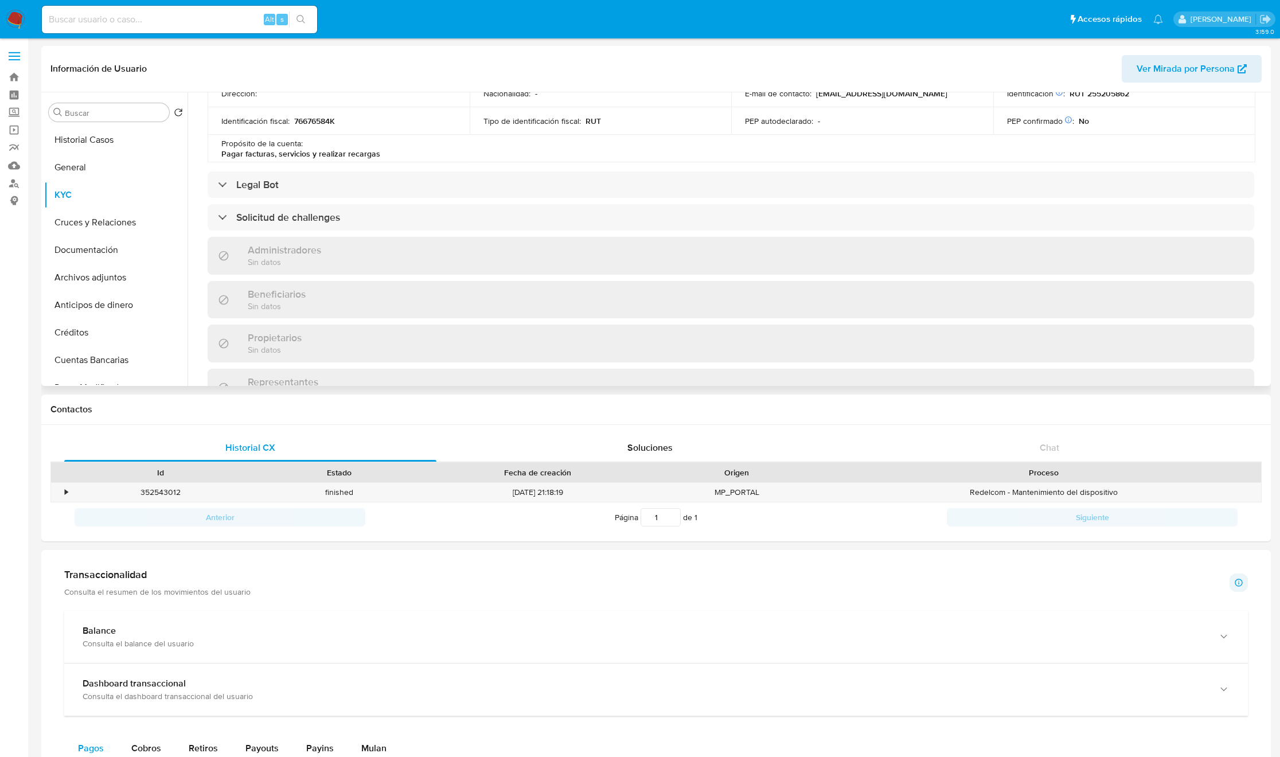
click at [257, 301] on p "Sin datos" at bounding box center [277, 306] width 58 height 11
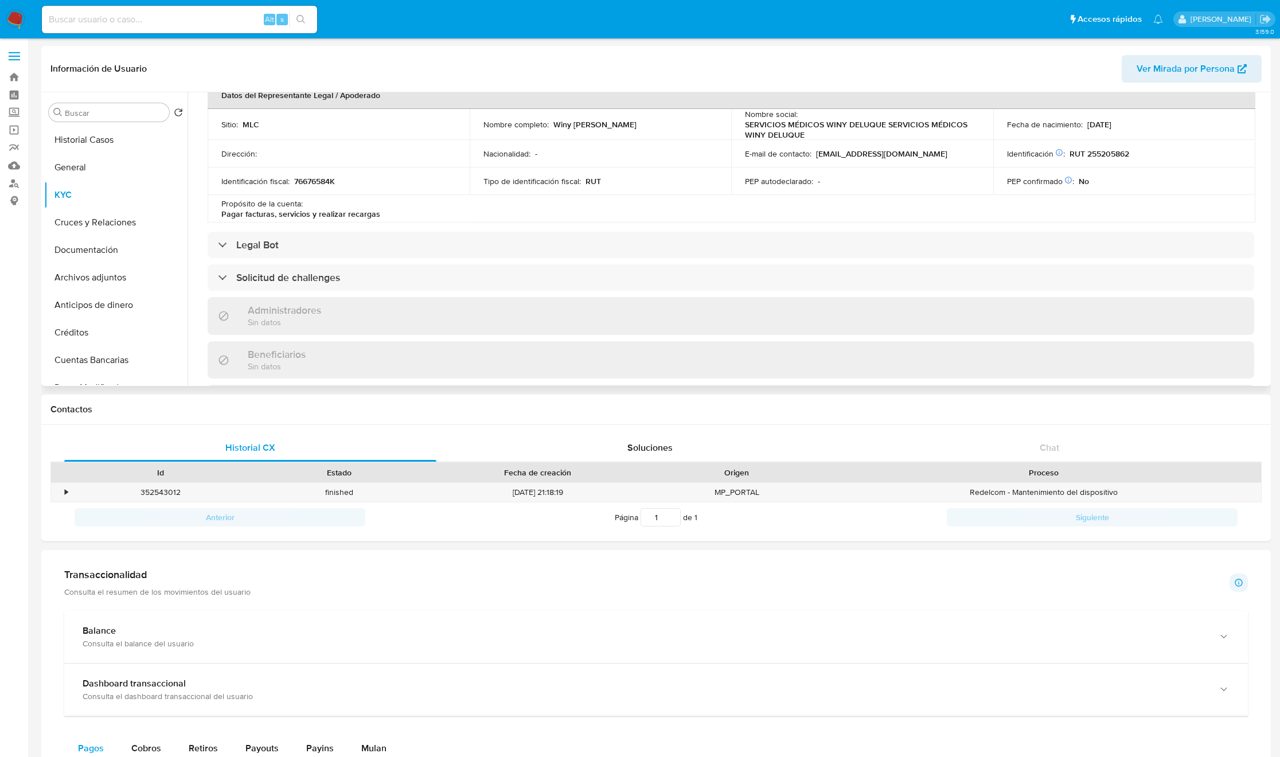
scroll to position [315, 0]
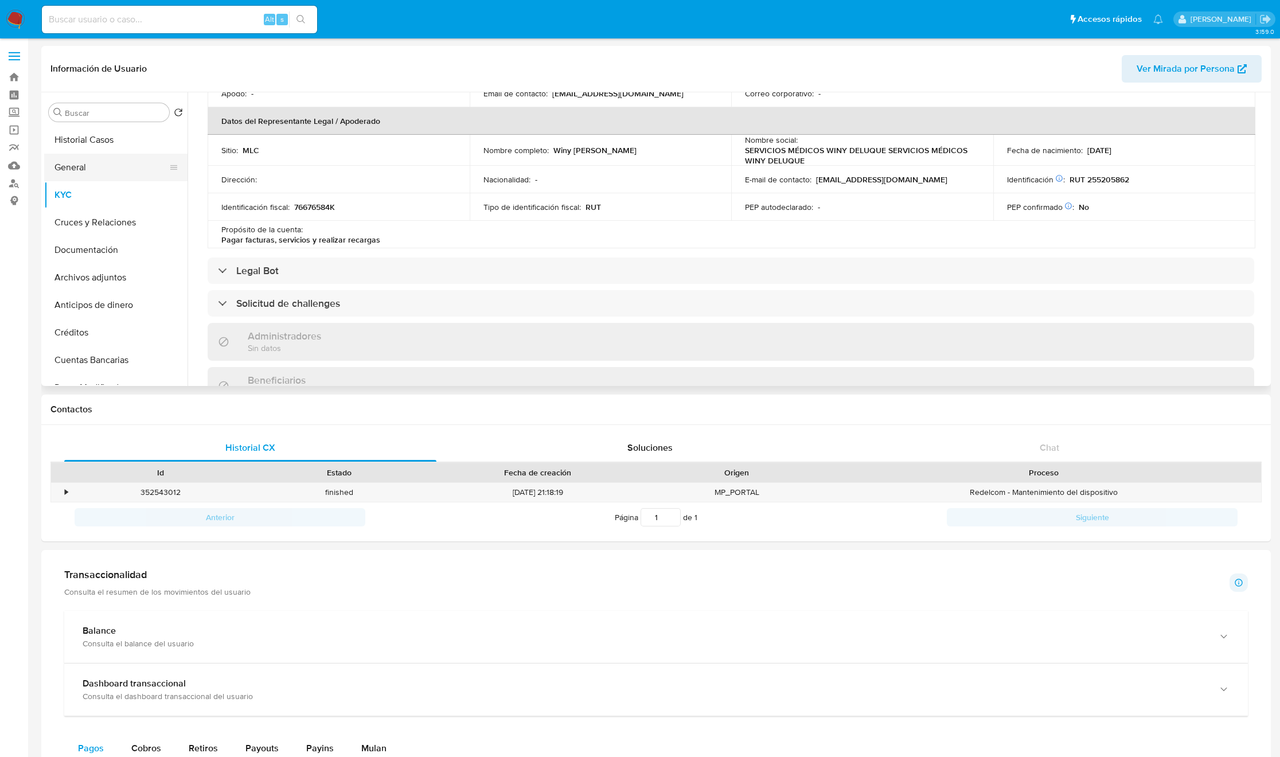
click at [119, 161] on button "General" at bounding box center [111, 168] width 134 height 28
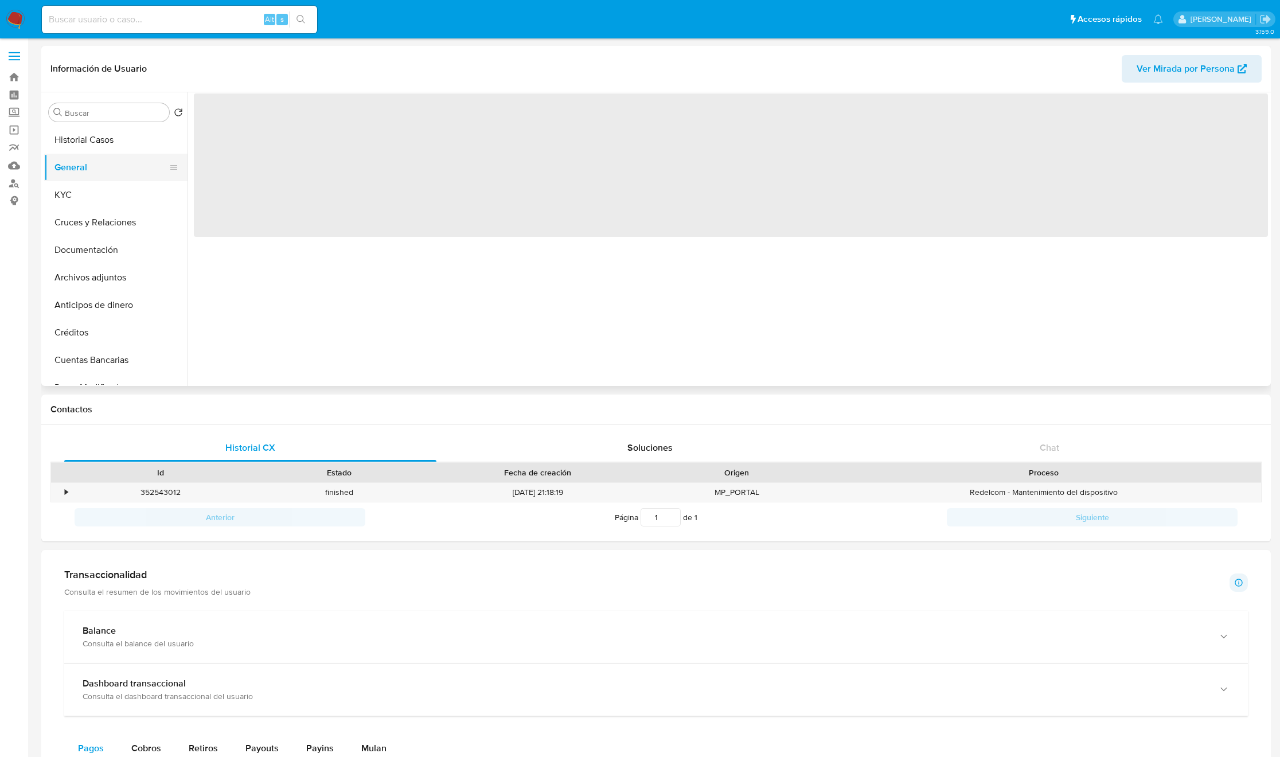
scroll to position [0, 0]
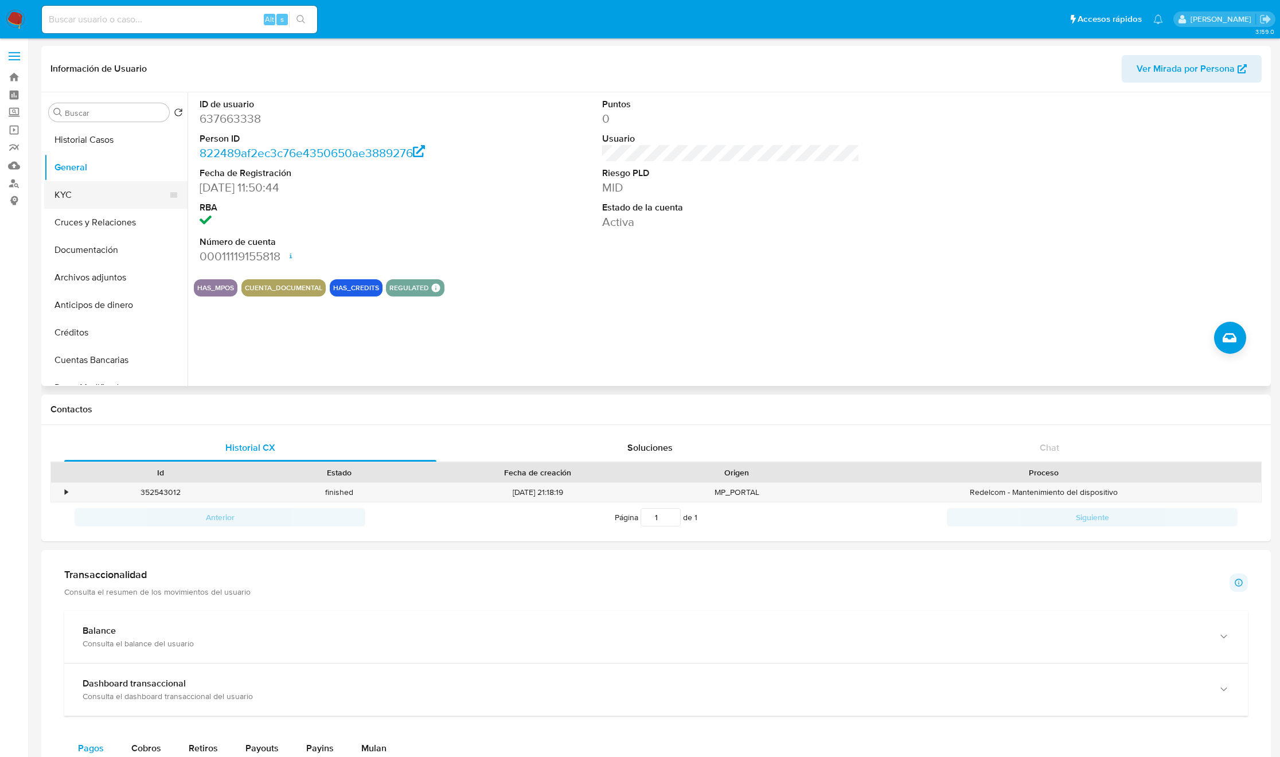
click at [117, 186] on button "KYC" at bounding box center [111, 195] width 134 height 28
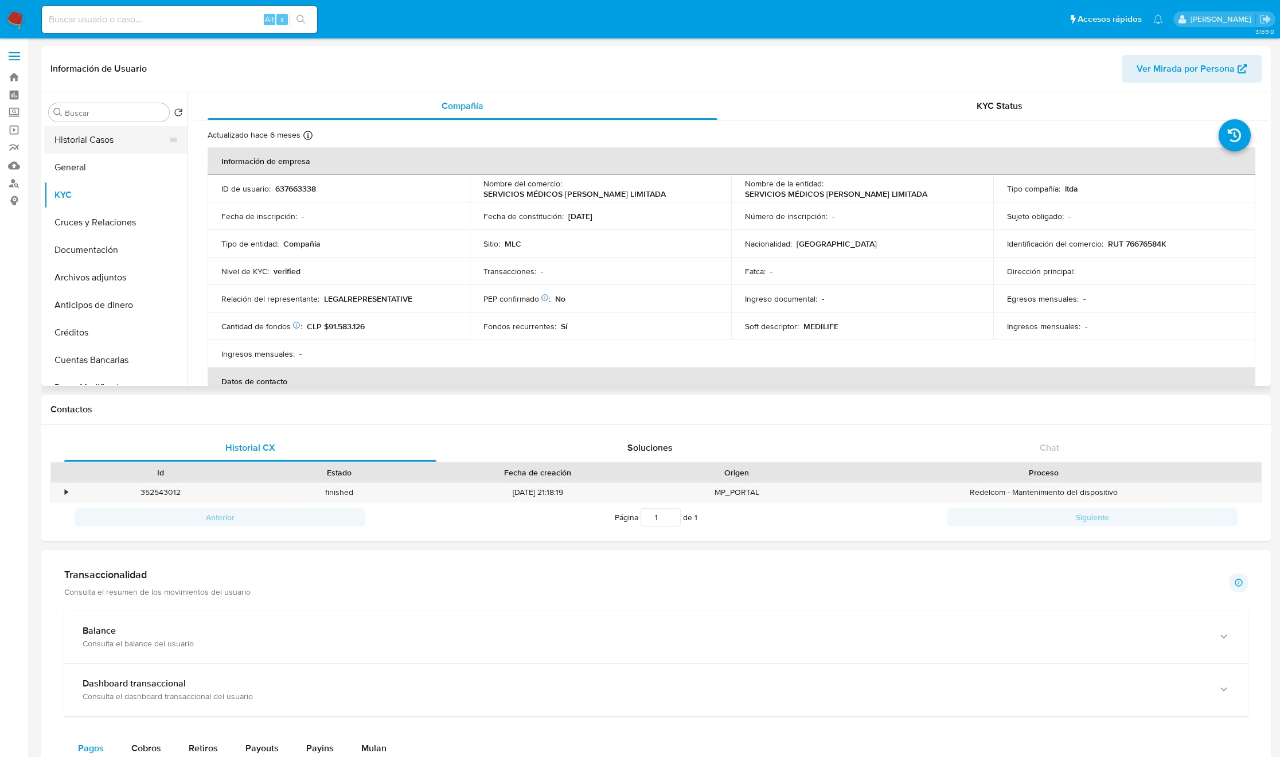
click at [123, 143] on button "Historial Casos" at bounding box center [111, 140] width 134 height 28
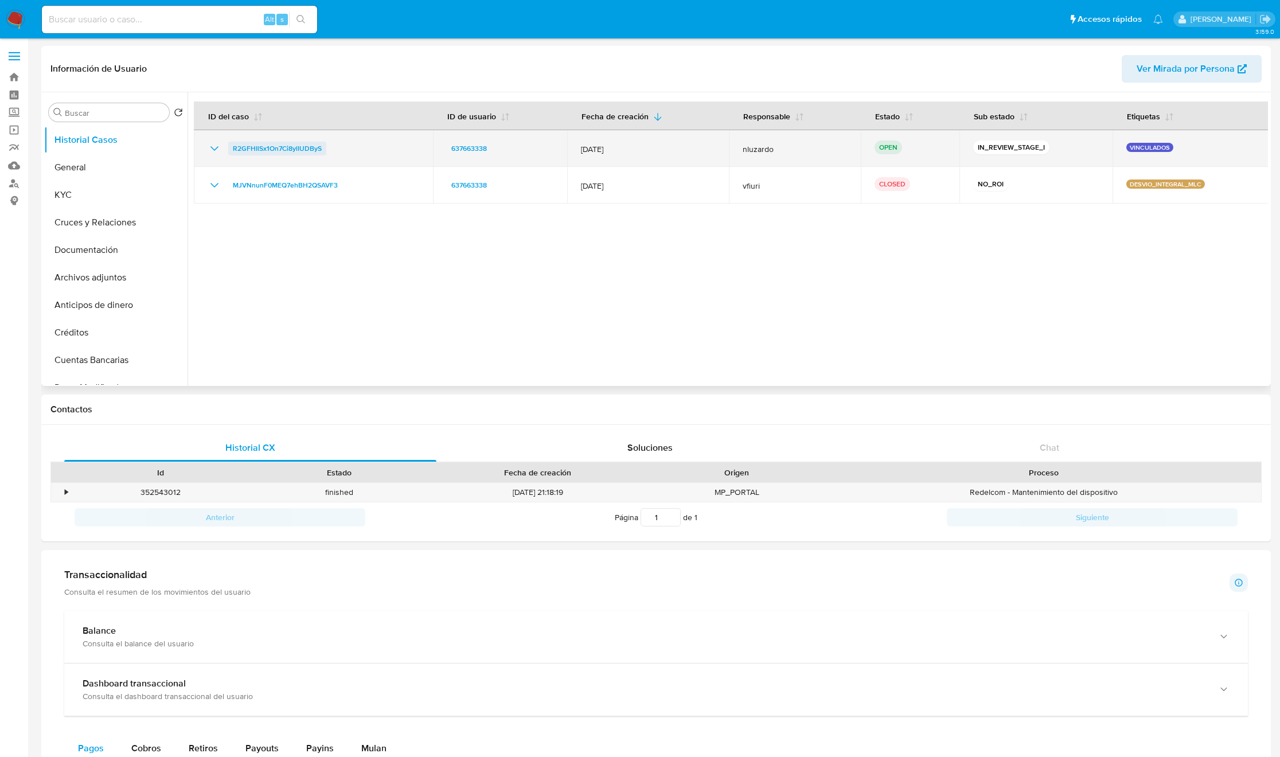
click at [294, 147] on span "R2GFHIlSx1On7Ci8ylIUDByS" at bounding box center [277, 149] width 89 height 14
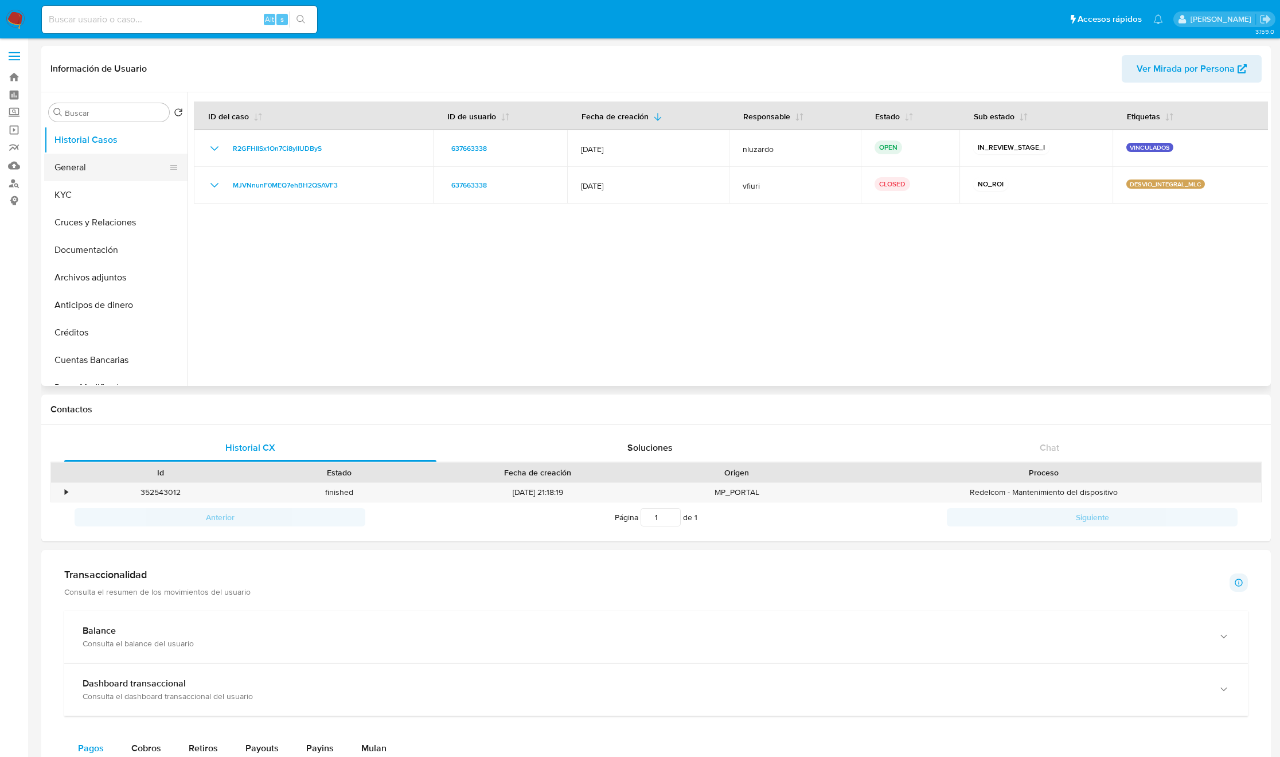
click at [95, 169] on button "General" at bounding box center [111, 168] width 134 height 28
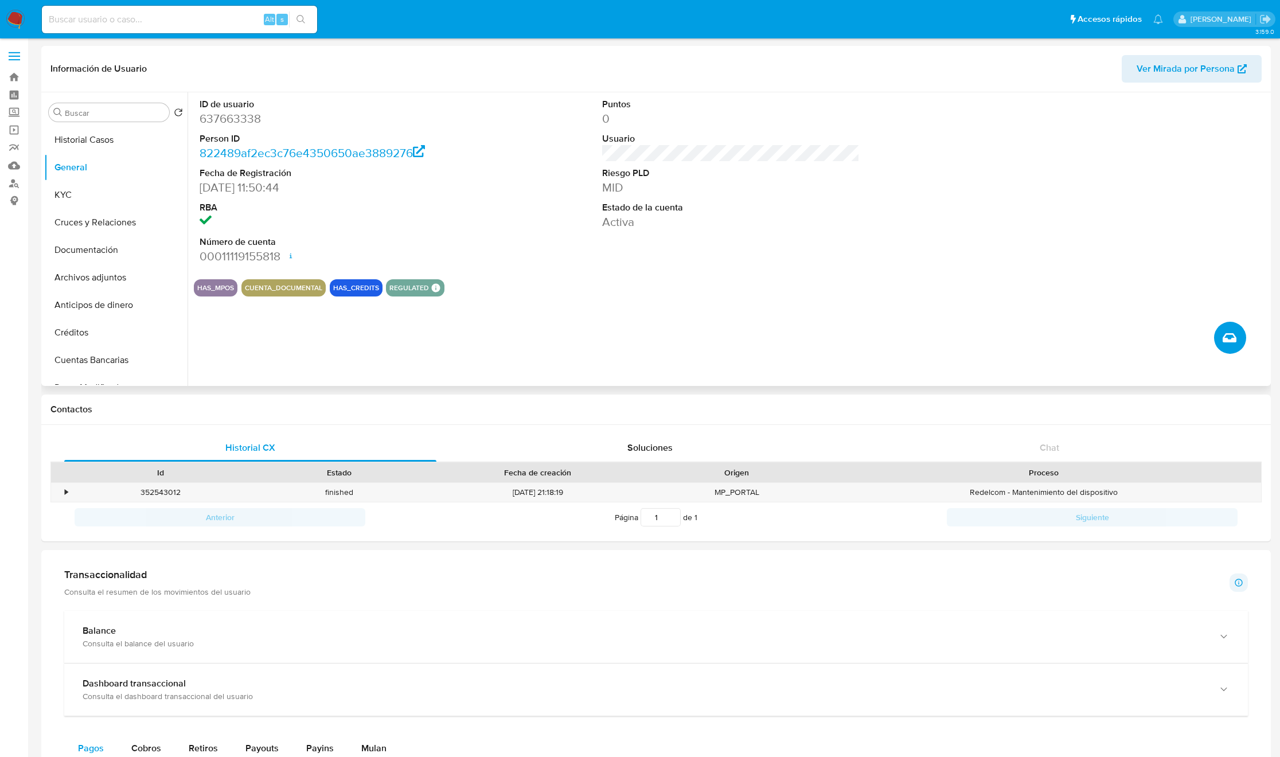
click at [1237, 341] on button "Crear caso manual" at bounding box center [1230, 338] width 32 height 32
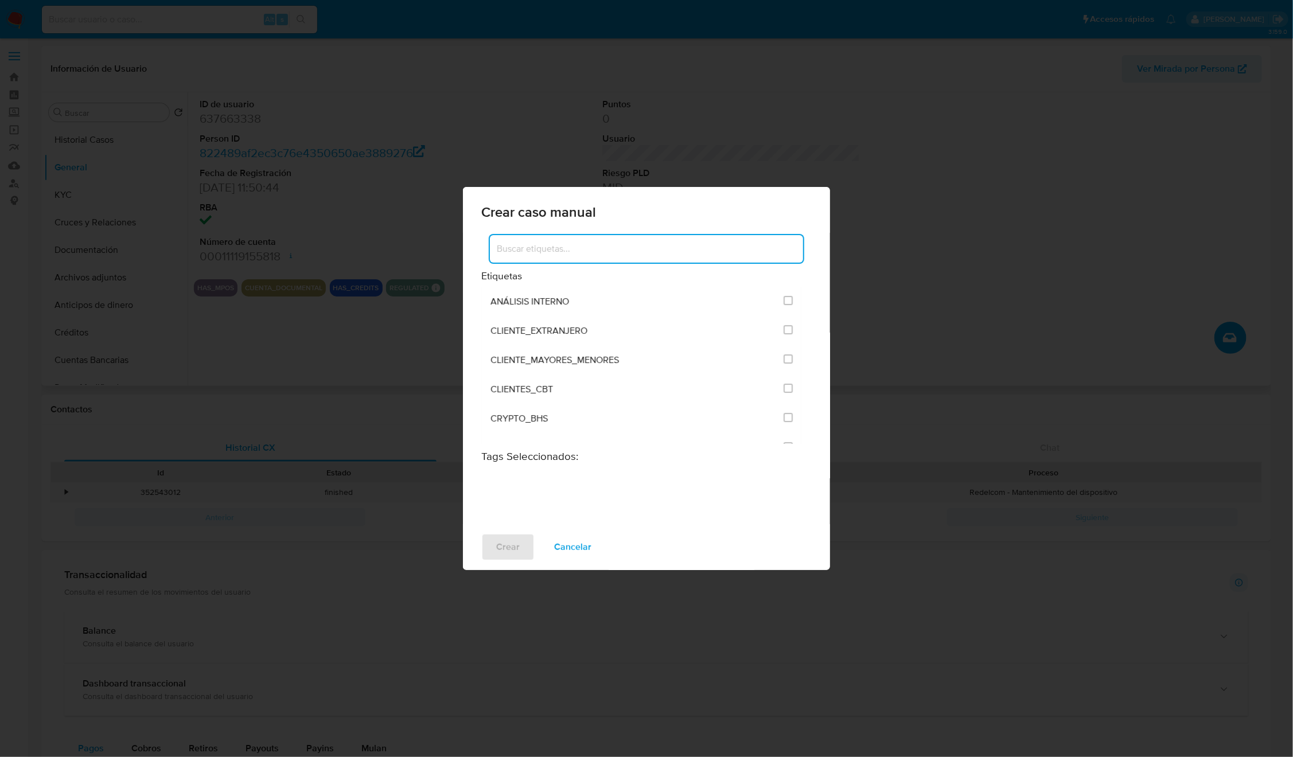
click at [695, 252] on input at bounding box center [646, 248] width 313 height 15
type input "vinculado"
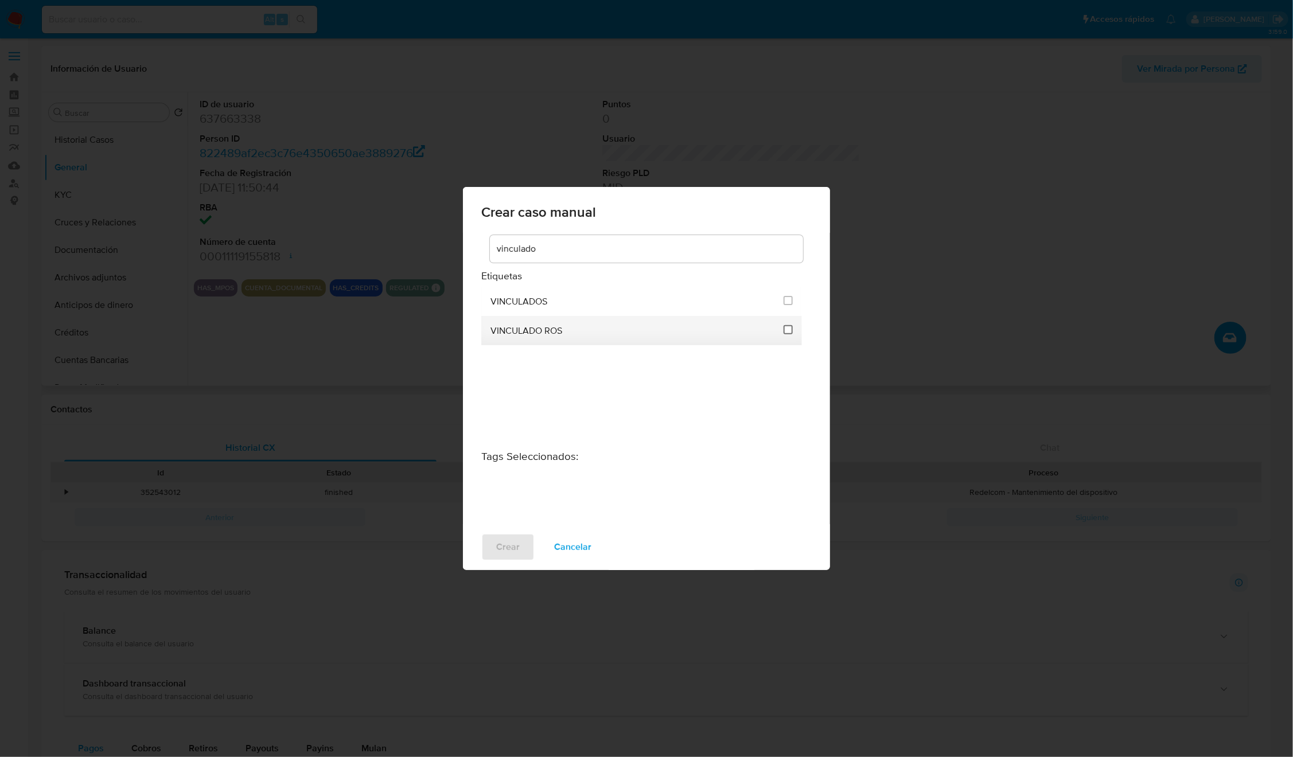
click at [790, 331] on input "3313" at bounding box center [787, 329] width 9 height 9
checkbox input "true"
click at [496, 548] on span "Crear" at bounding box center [508, 547] width 24 height 25
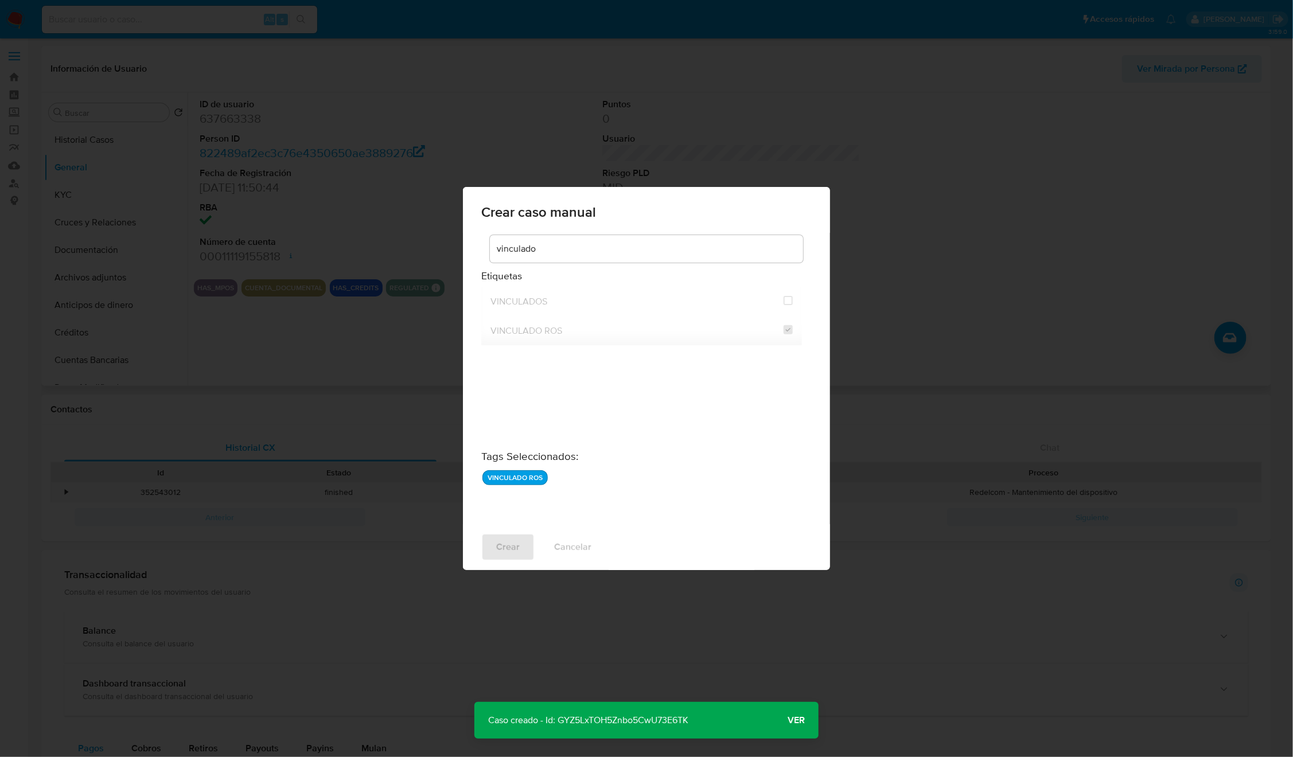
click at [935, 324] on div "Crear caso manual vinculado Etiquetas VINCULADOS VINCULADO ROS Tags Seleccionad…" at bounding box center [646, 378] width 1293 height 757
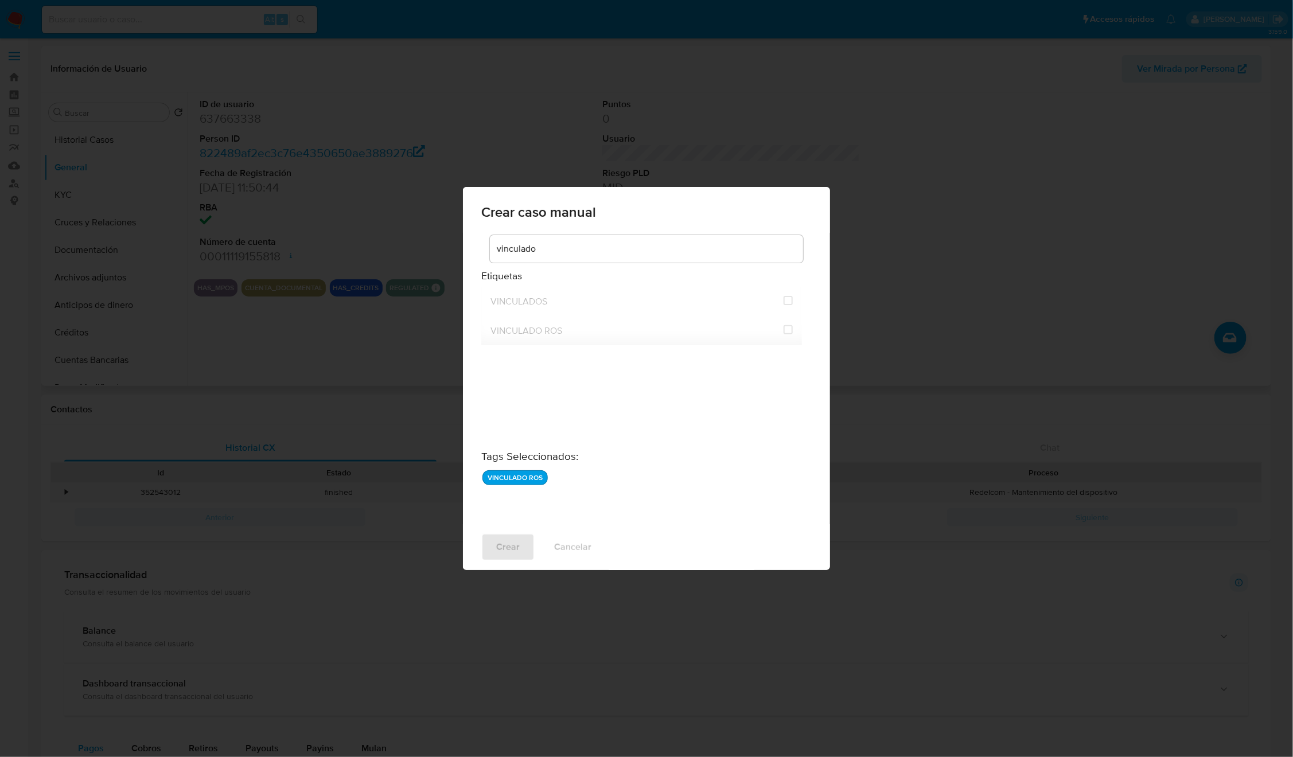
checkbox input "false"
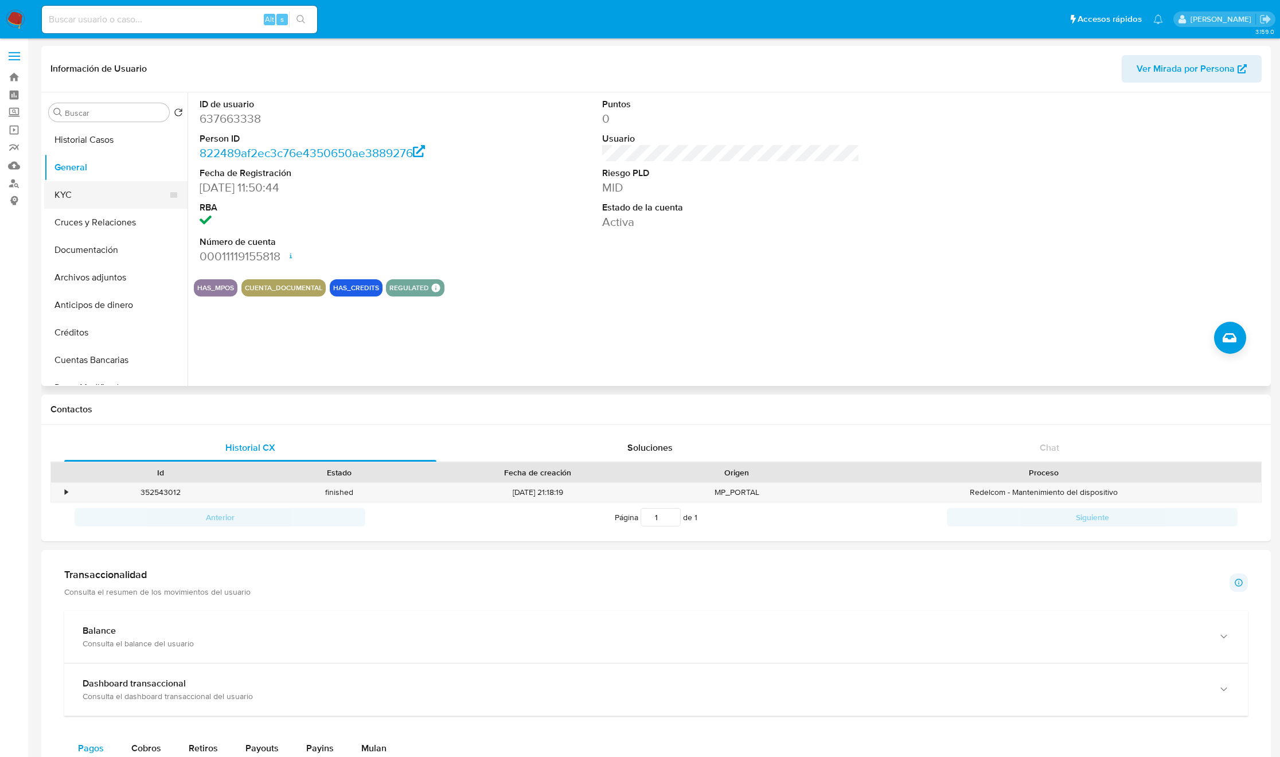
click at [88, 198] on button "KYC" at bounding box center [111, 195] width 134 height 28
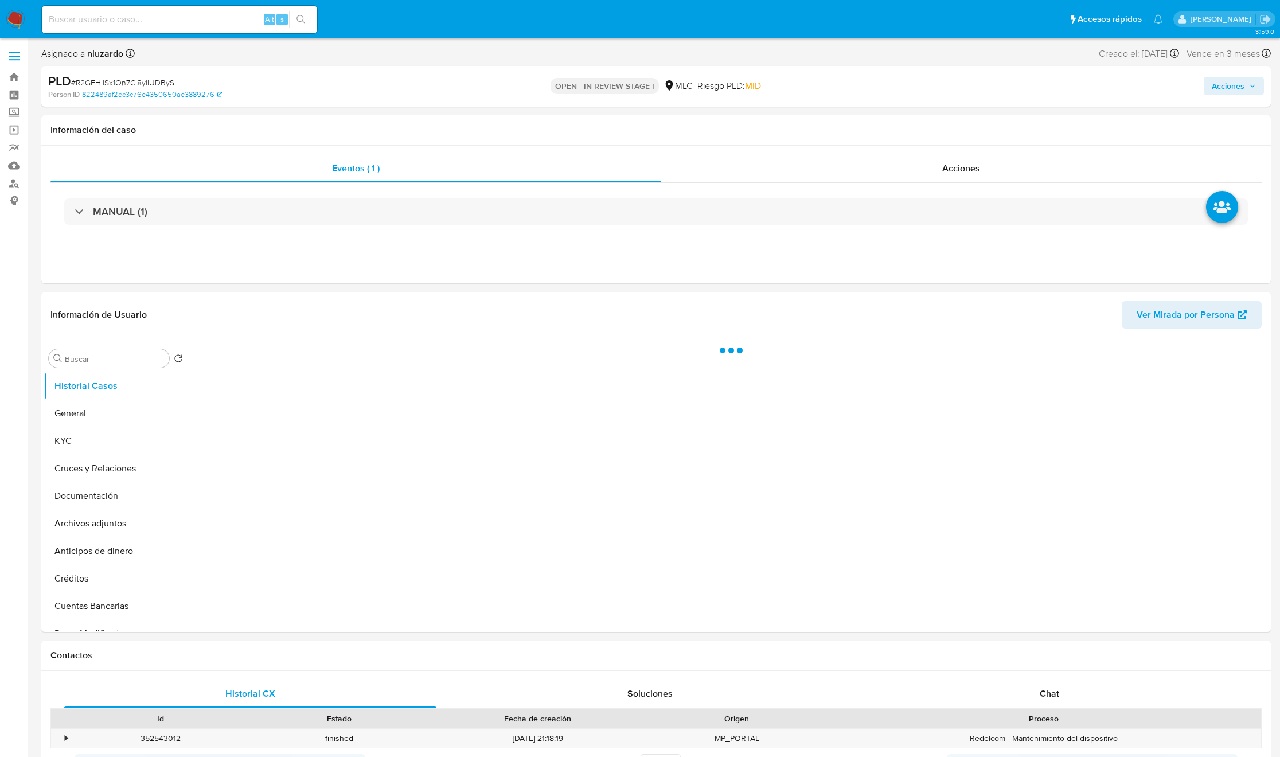
select select "10"
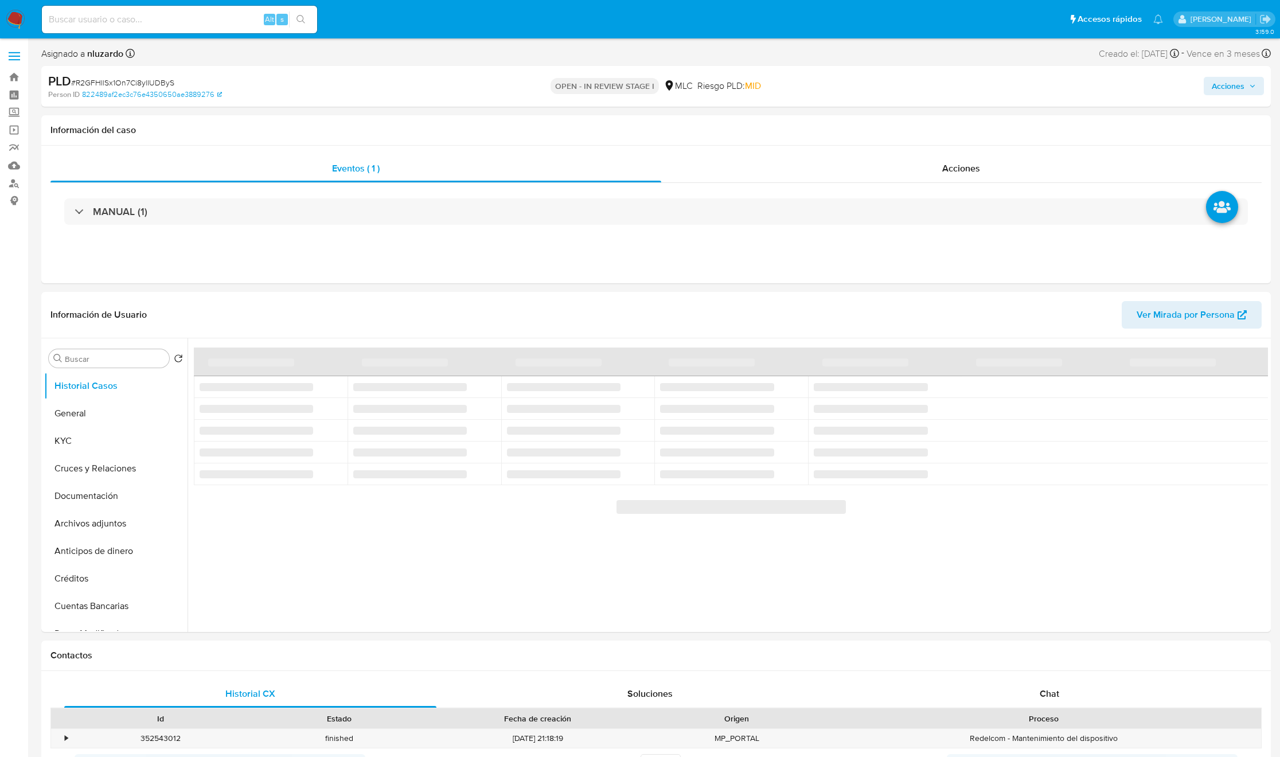
click at [1222, 85] on span "Acciones" at bounding box center [1228, 86] width 33 height 18
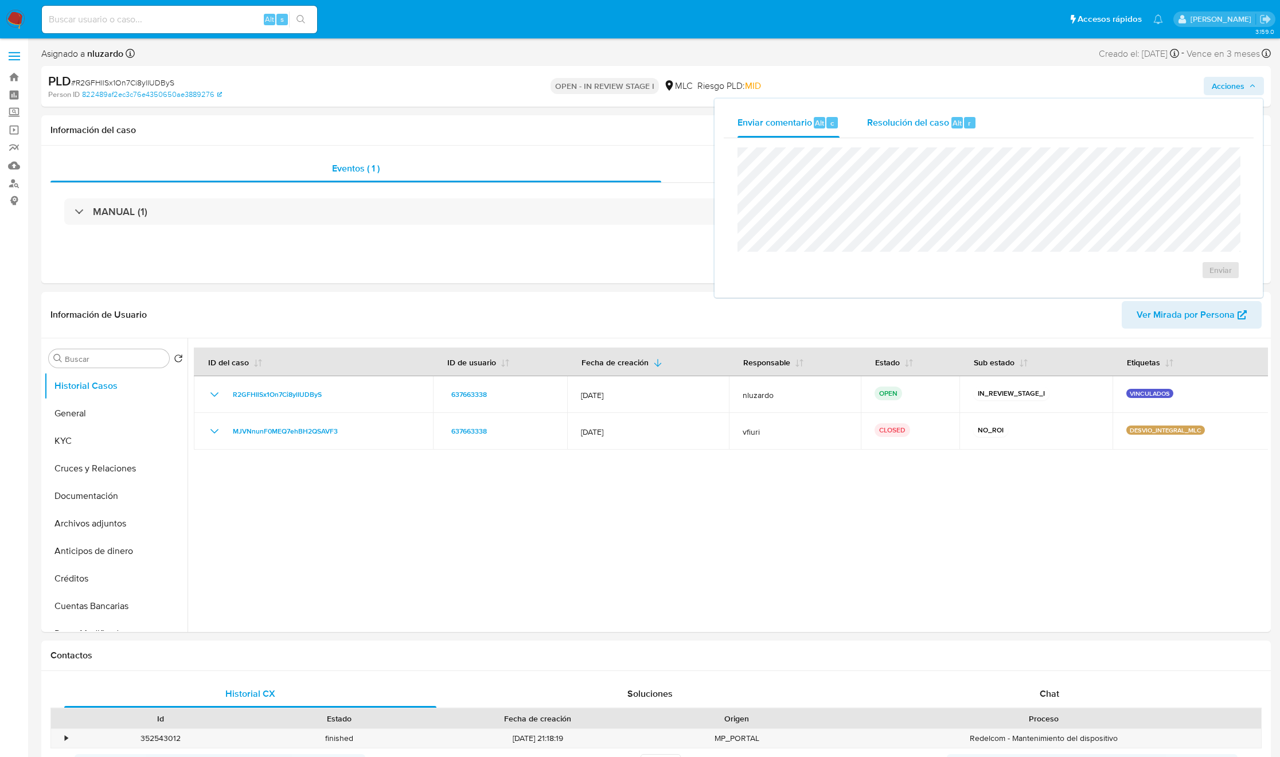
click at [953, 130] on div "Resolución del caso Alt r" at bounding box center [922, 123] width 110 height 30
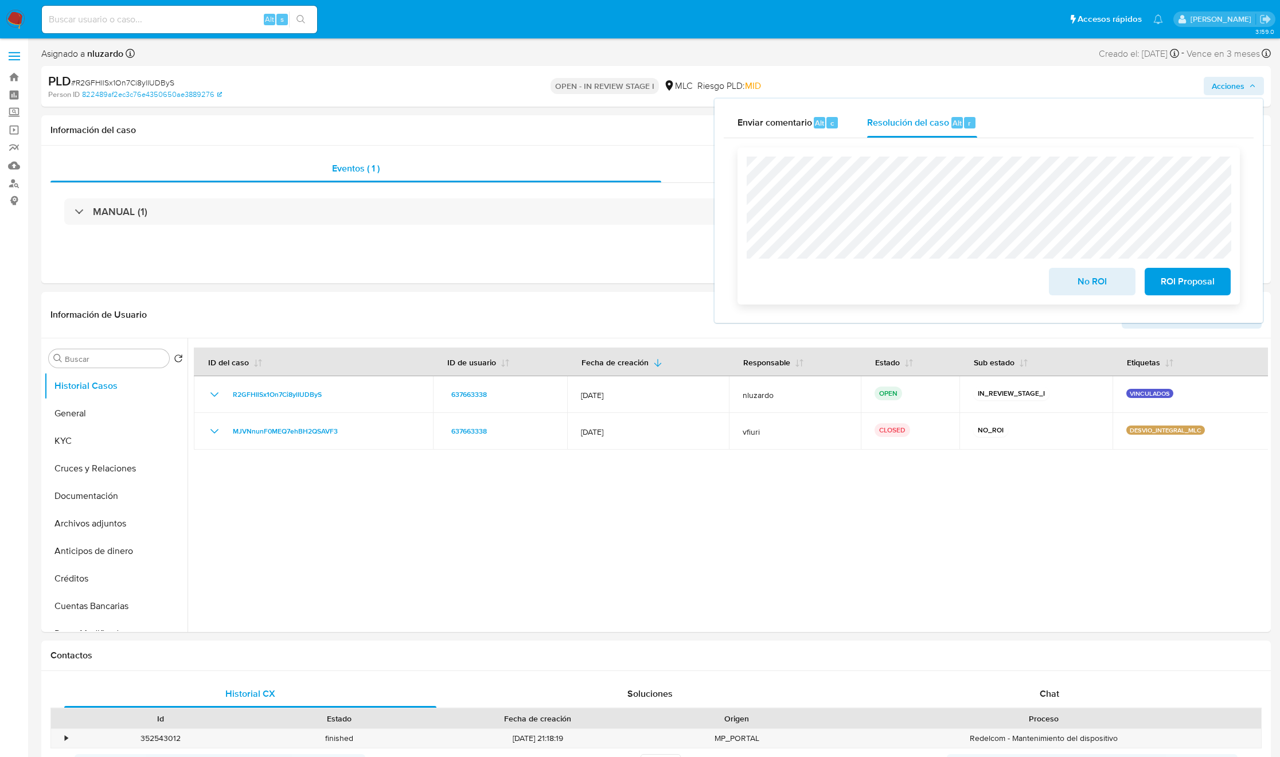
click at [1115, 293] on span "No ROI" at bounding box center [1092, 281] width 56 height 25
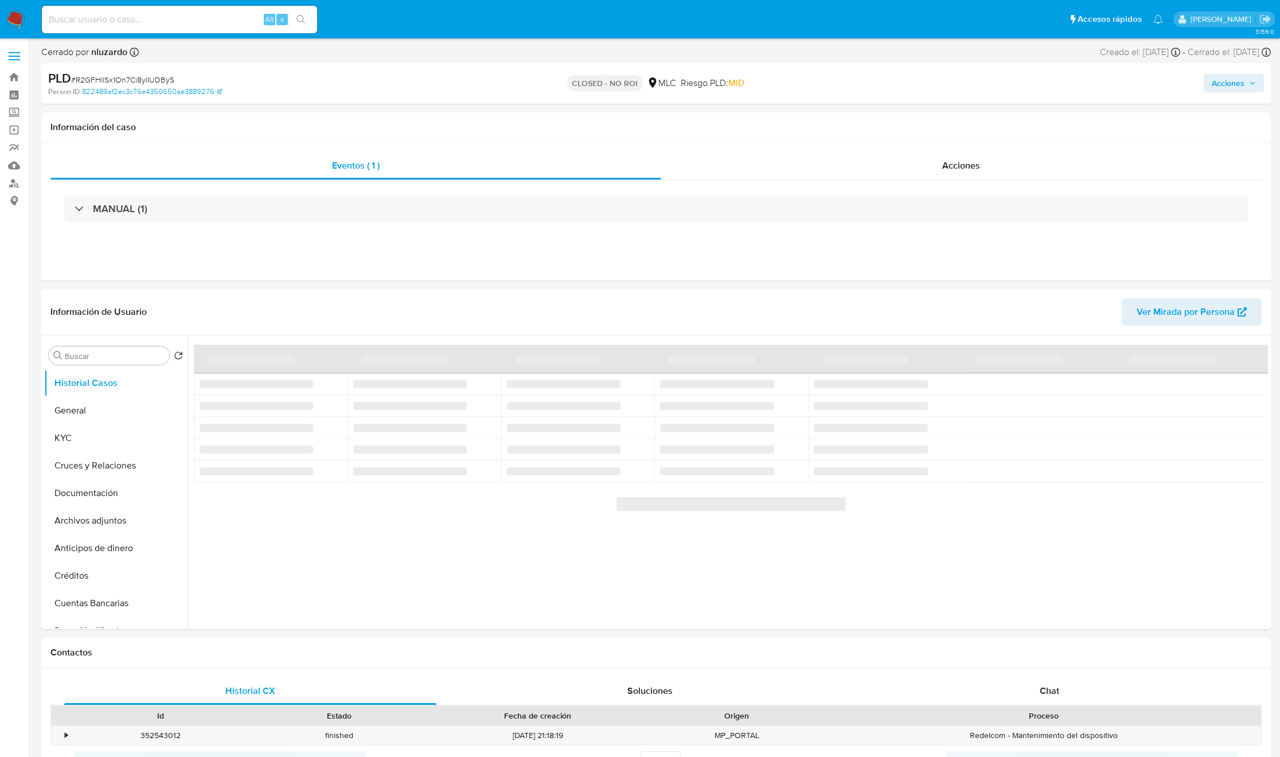
select select "10"
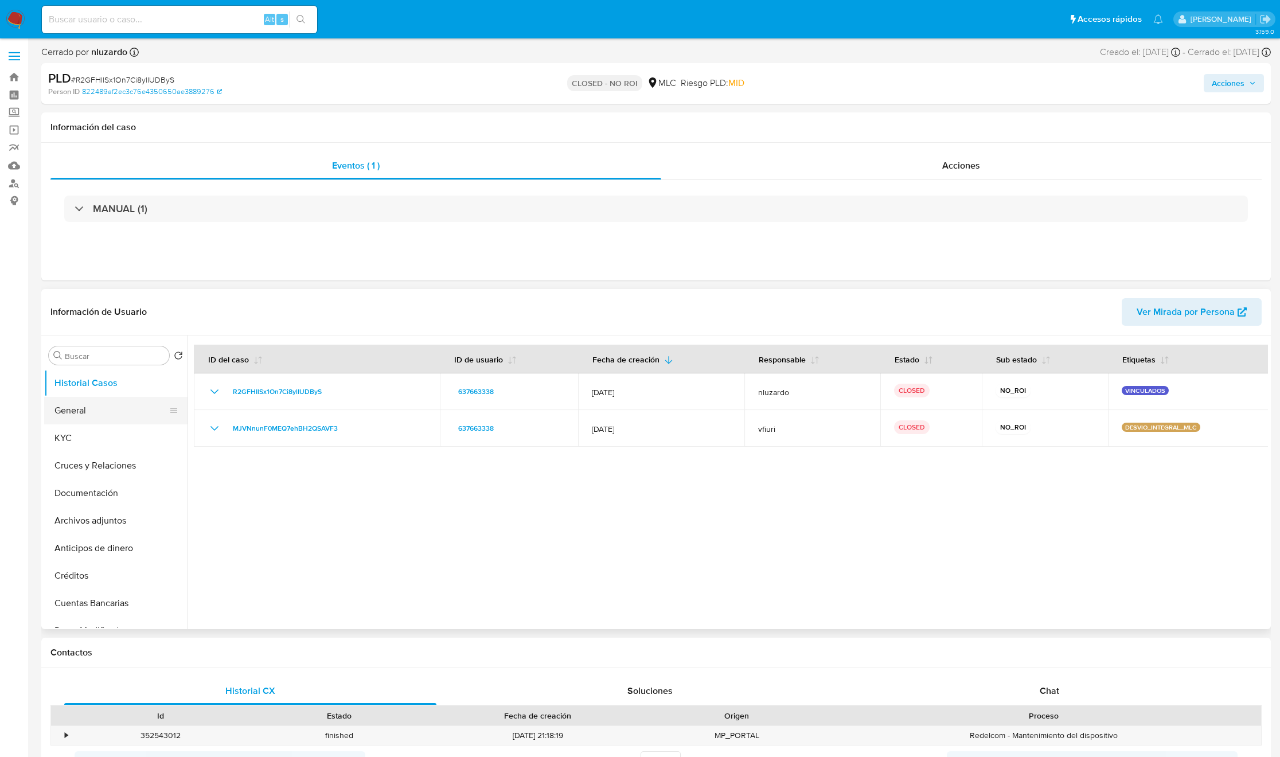
click at [78, 416] on button "General" at bounding box center [111, 411] width 134 height 28
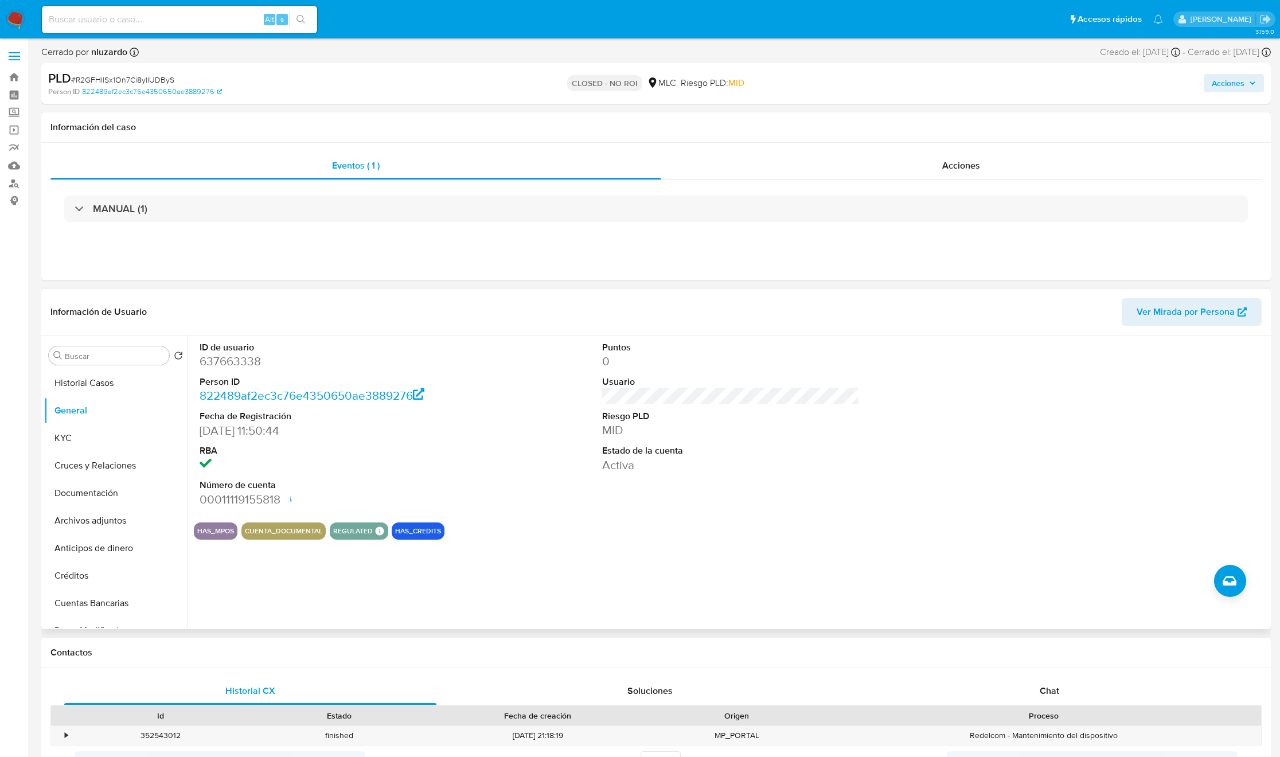
click at [1251, 576] on div "ID de usuario 637663338 Person ID 822489af2ec3c76e4350650ae3889276 Fecha de Reg…" at bounding box center [728, 483] width 1081 height 294
click at [1242, 580] on button "Crear caso manual" at bounding box center [1230, 581] width 32 height 32
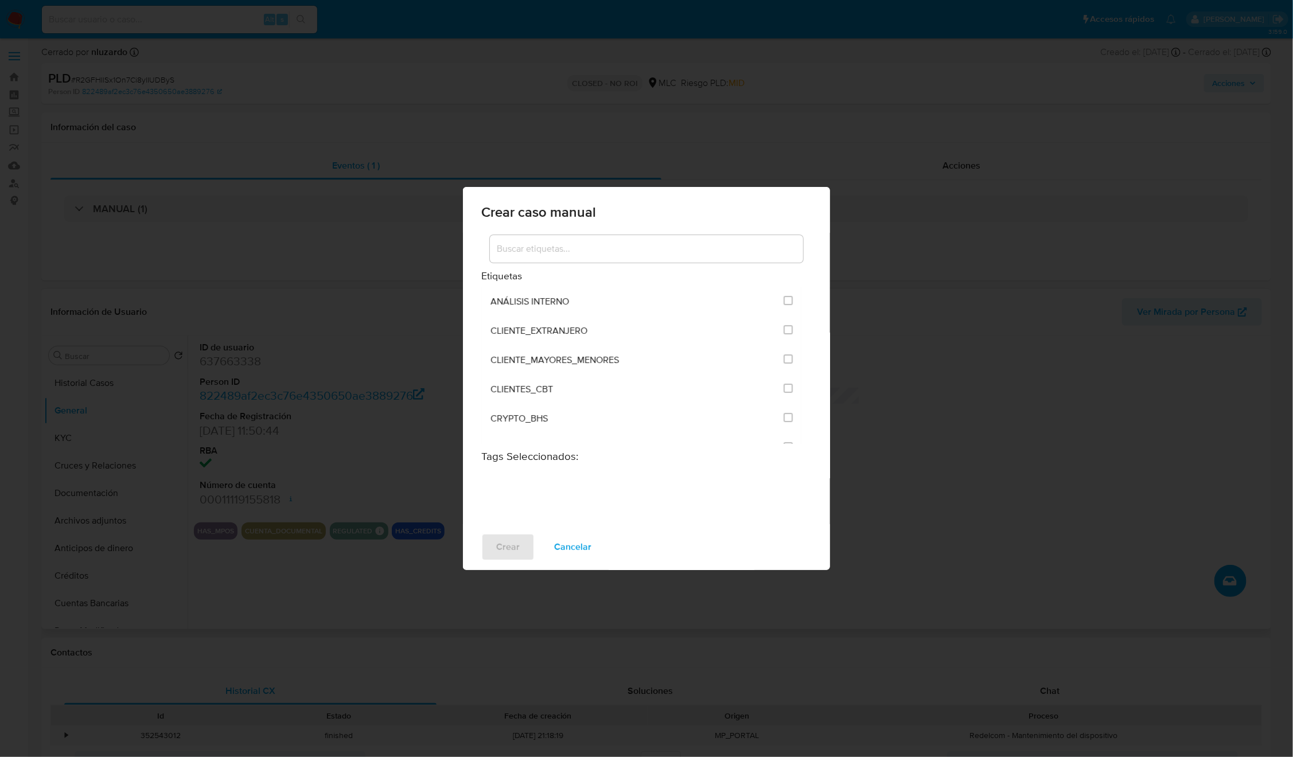
click at [599, 250] on input at bounding box center [646, 248] width 313 height 15
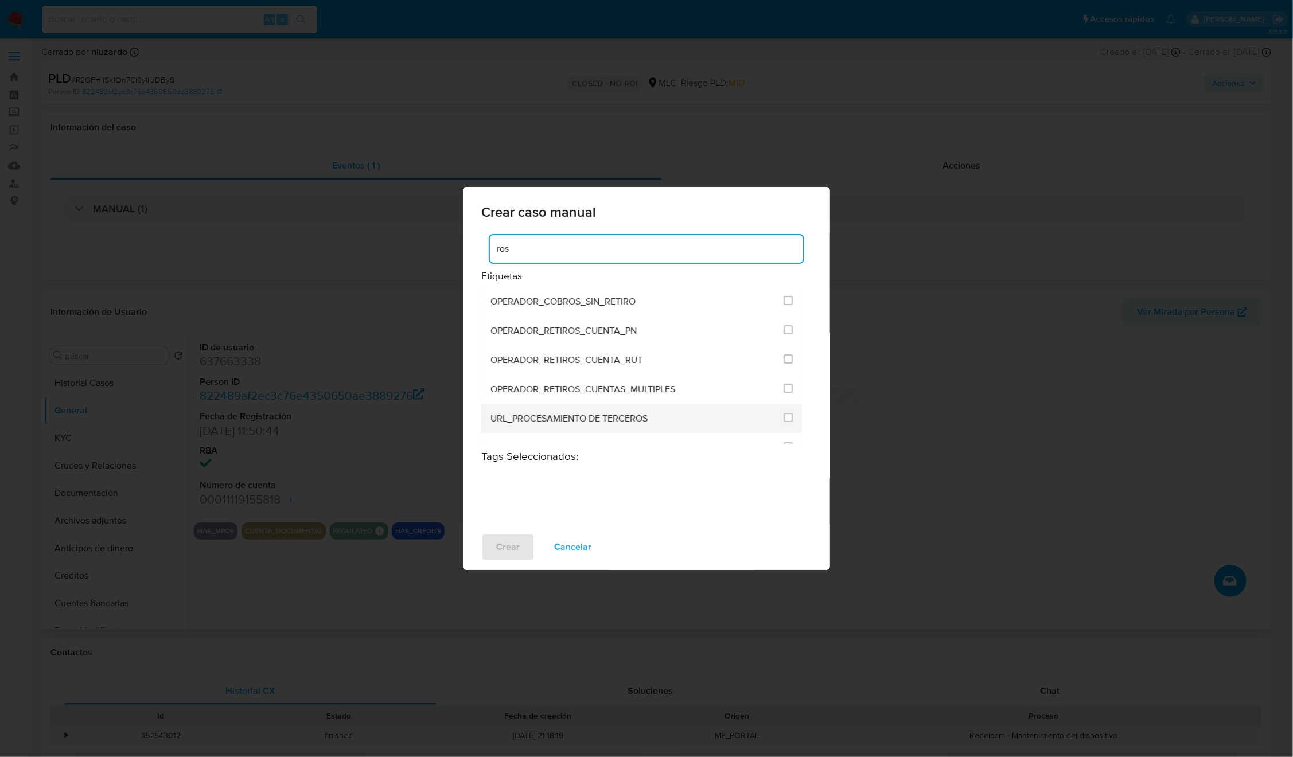
type input "ros"
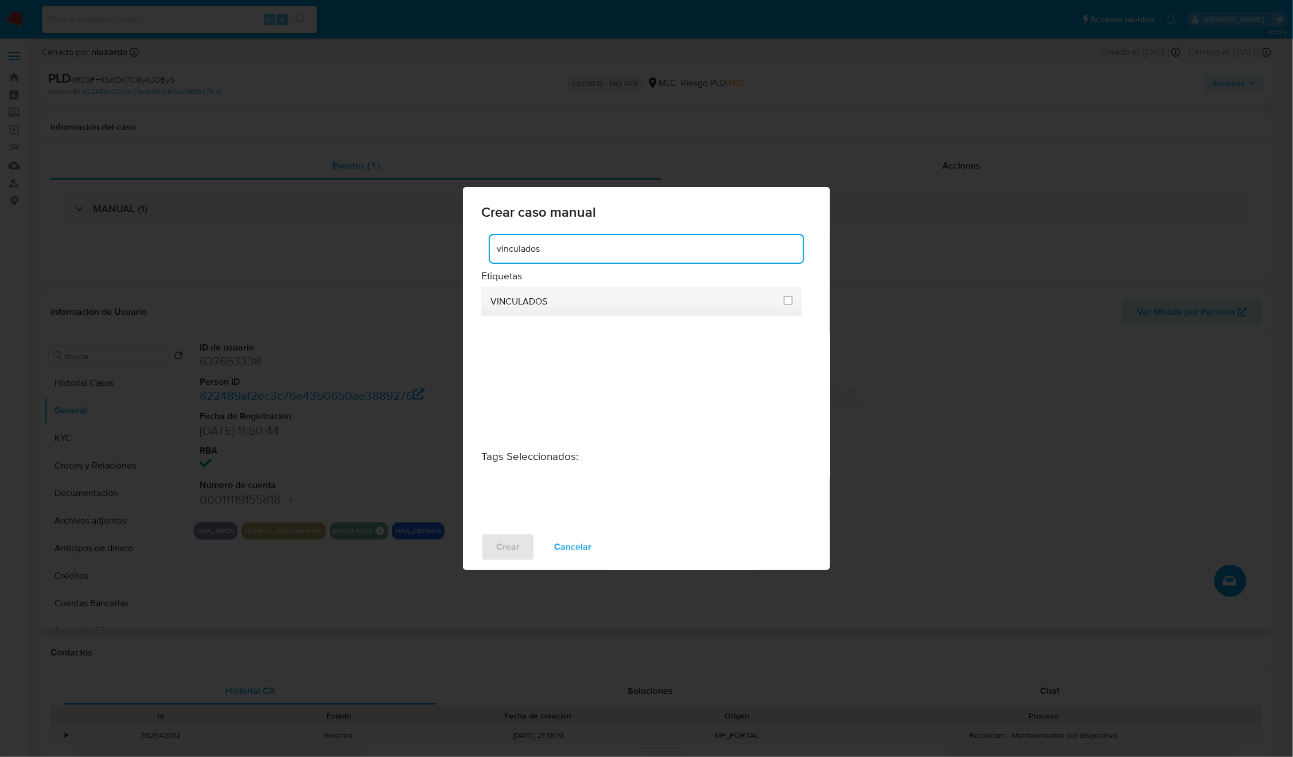
type input "vinculados"
click at [778, 310] on li "VINCULADOS" at bounding box center [641, 301] width 321 height 29
drag, startPoint x: 785, startPoint y: 303, endPoint x: 765, endPoint y: 324, distance: 29.2
click at [788, 303] on input "3307" at bounding box center [787, 300] width 9 height 9
checkbox input "true"
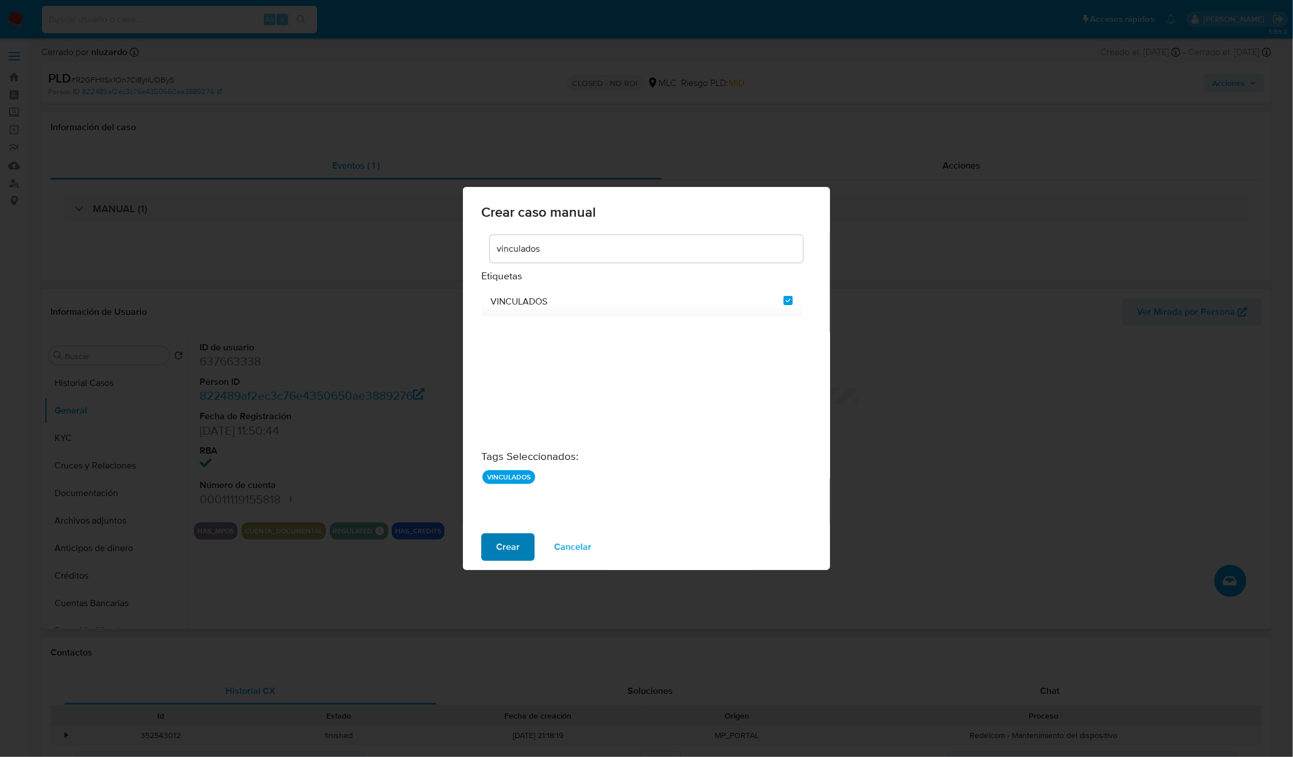
click at [497, 549] on span "Crear" at bounding box center [508, 547] width 24 height 25
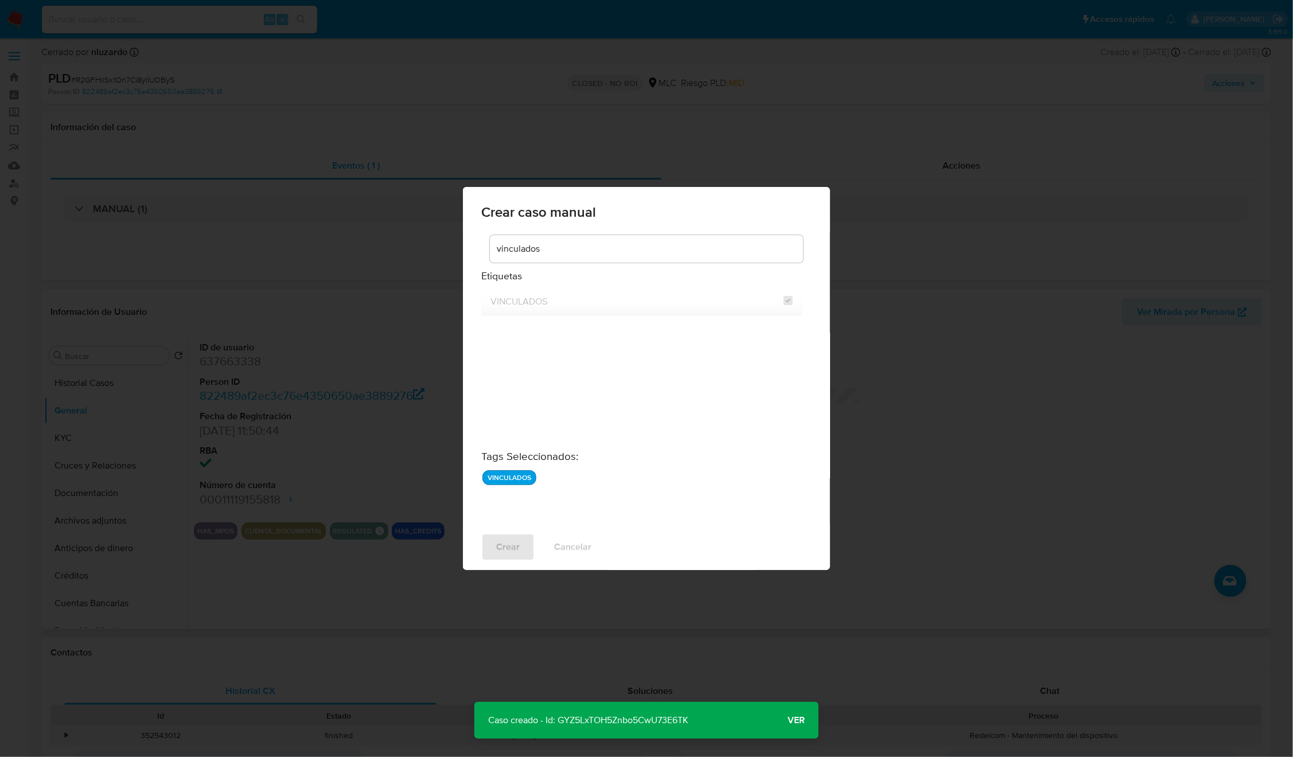
click at [607, 725] on p "Caso creado - Id: GYZ5LxTOH5Znbo5CwU73E6TK" at bounding box center [588, 720] width 228 height 37
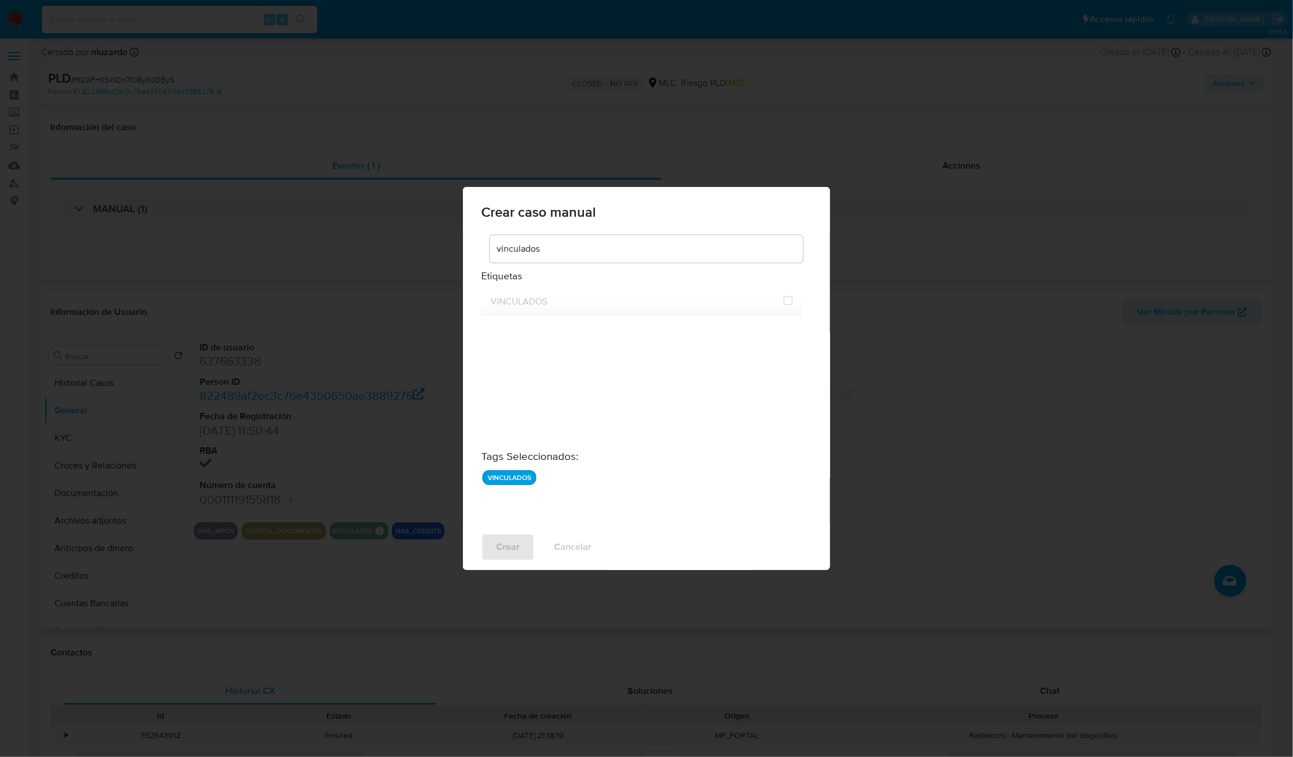
checkbox input "false"
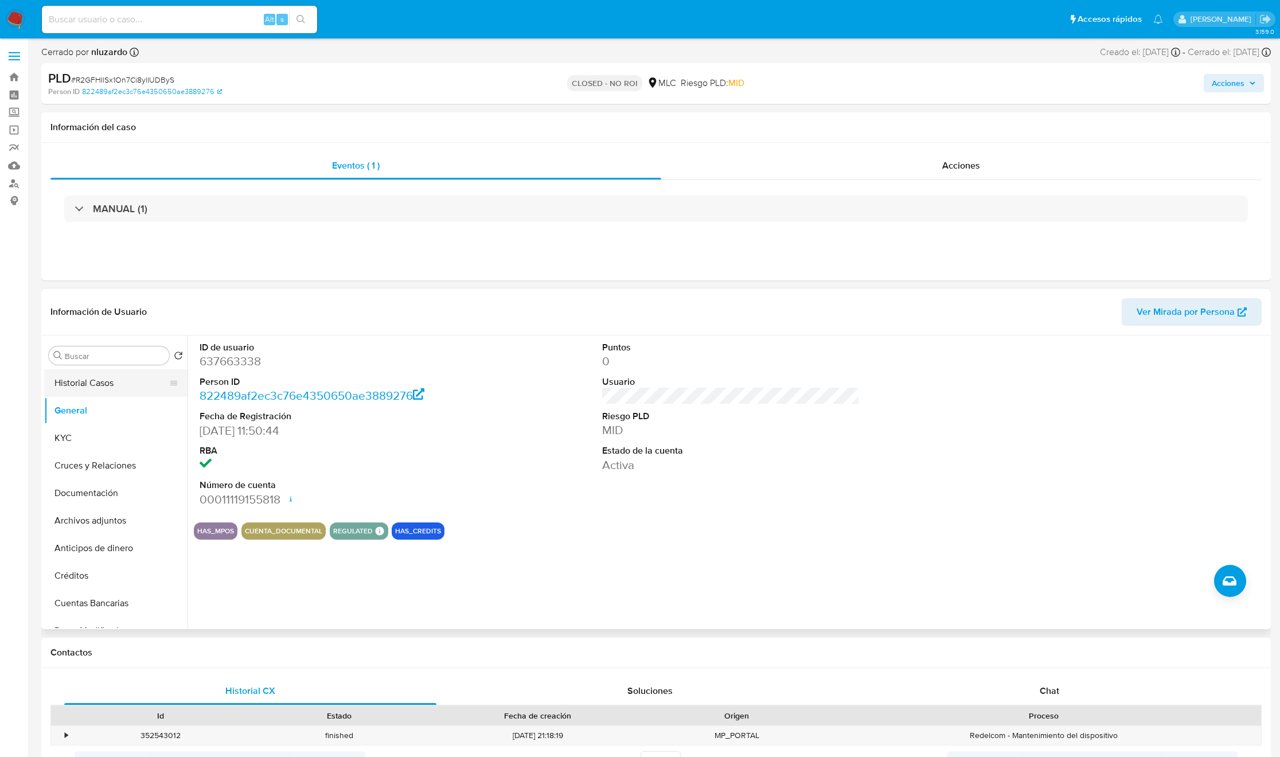
click at [143, 381] on button "Historial Casos" at bounding box center [111, 383] width 134 height 28
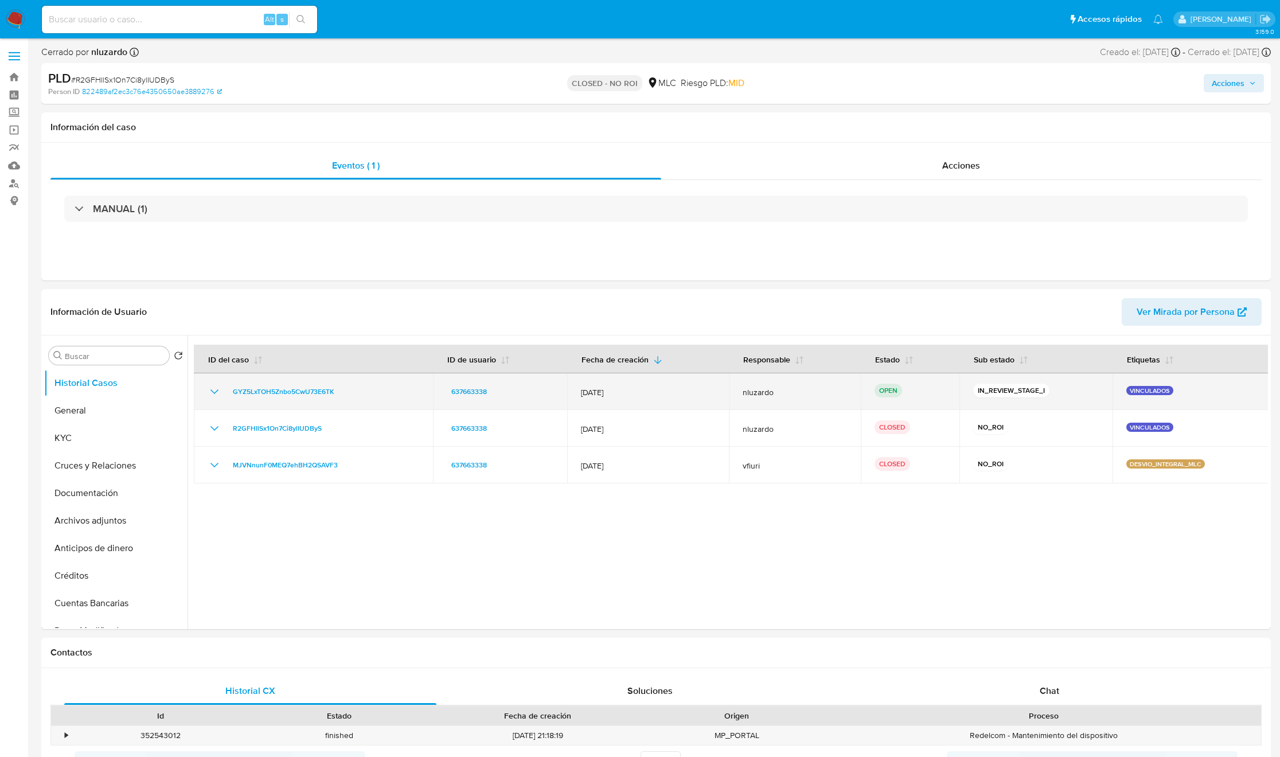
click at [1153, 387] on p "VINCULADOS" at bounding box center [1149, 390] width 47 height 9
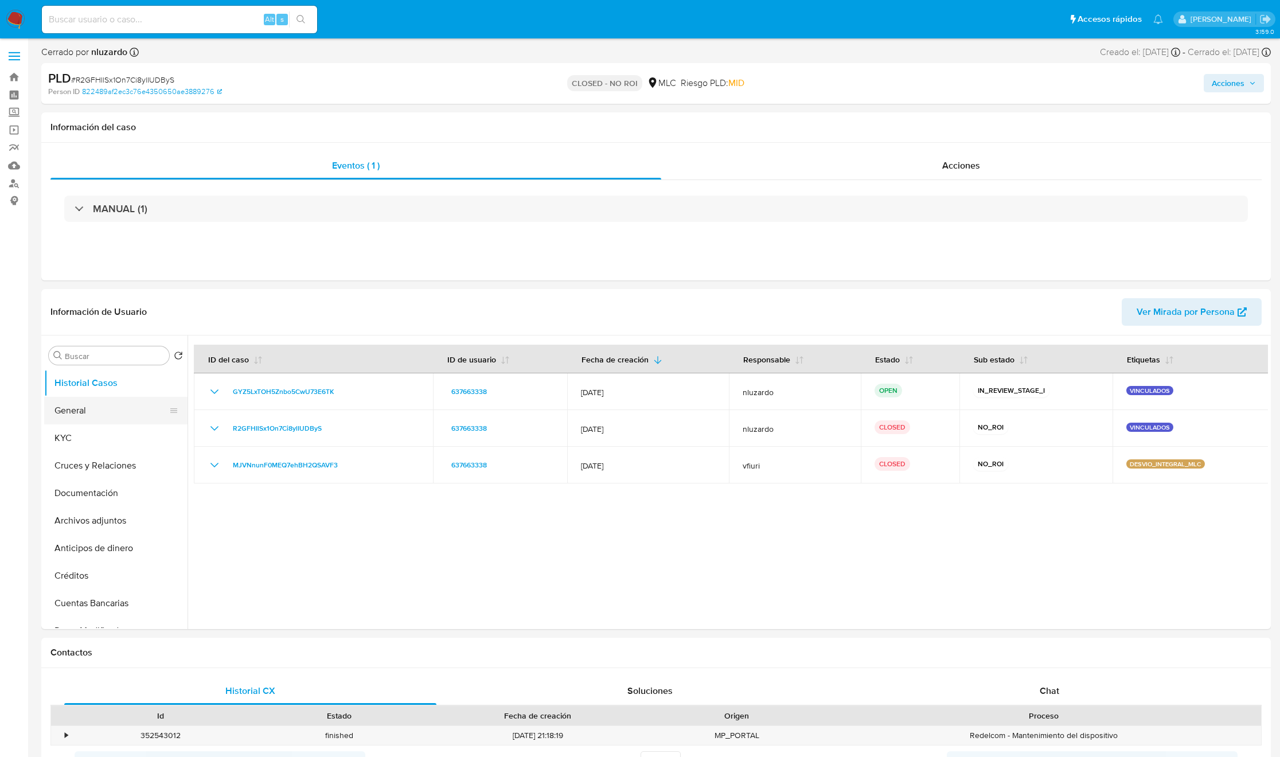
click at [76, 416] on button "General" at bounding box center [111, 411] width 134 height 28
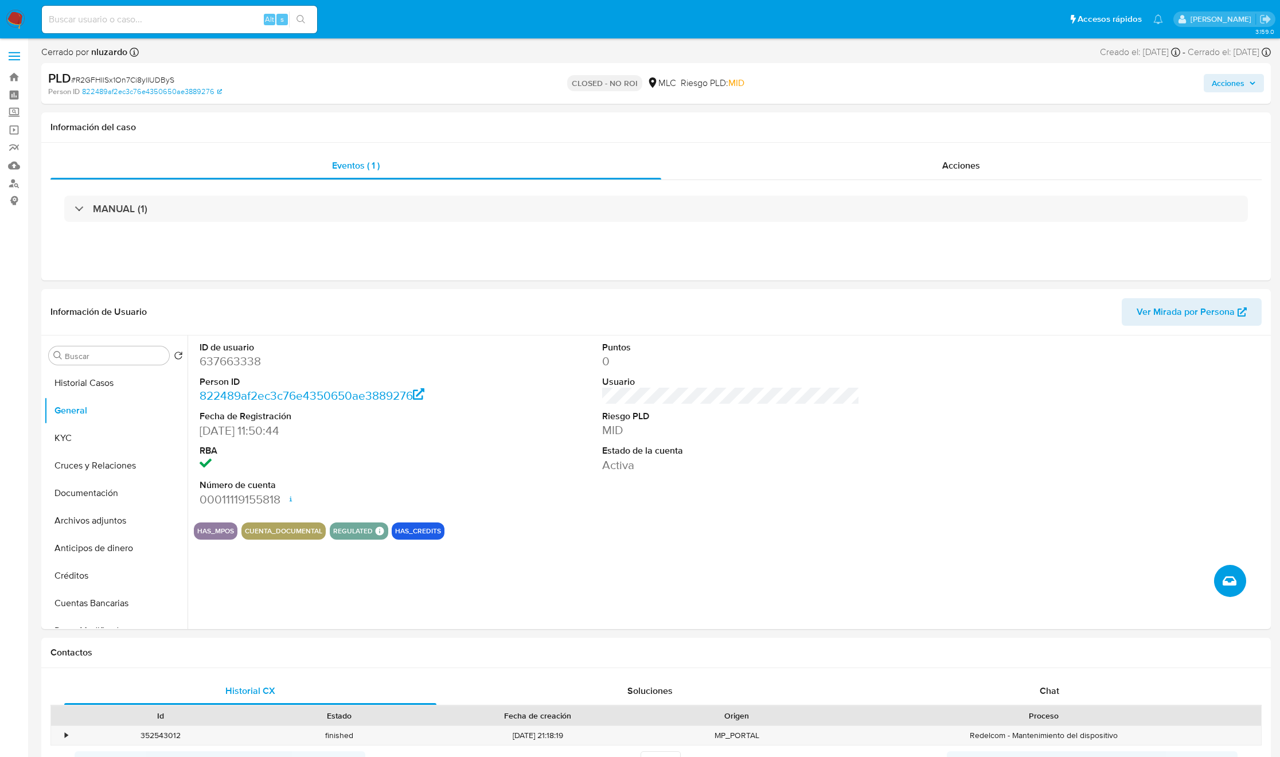
click at [1235, 580] on icon "Crear caso manual" at bounding box center [1230, 581] width 14 height 14
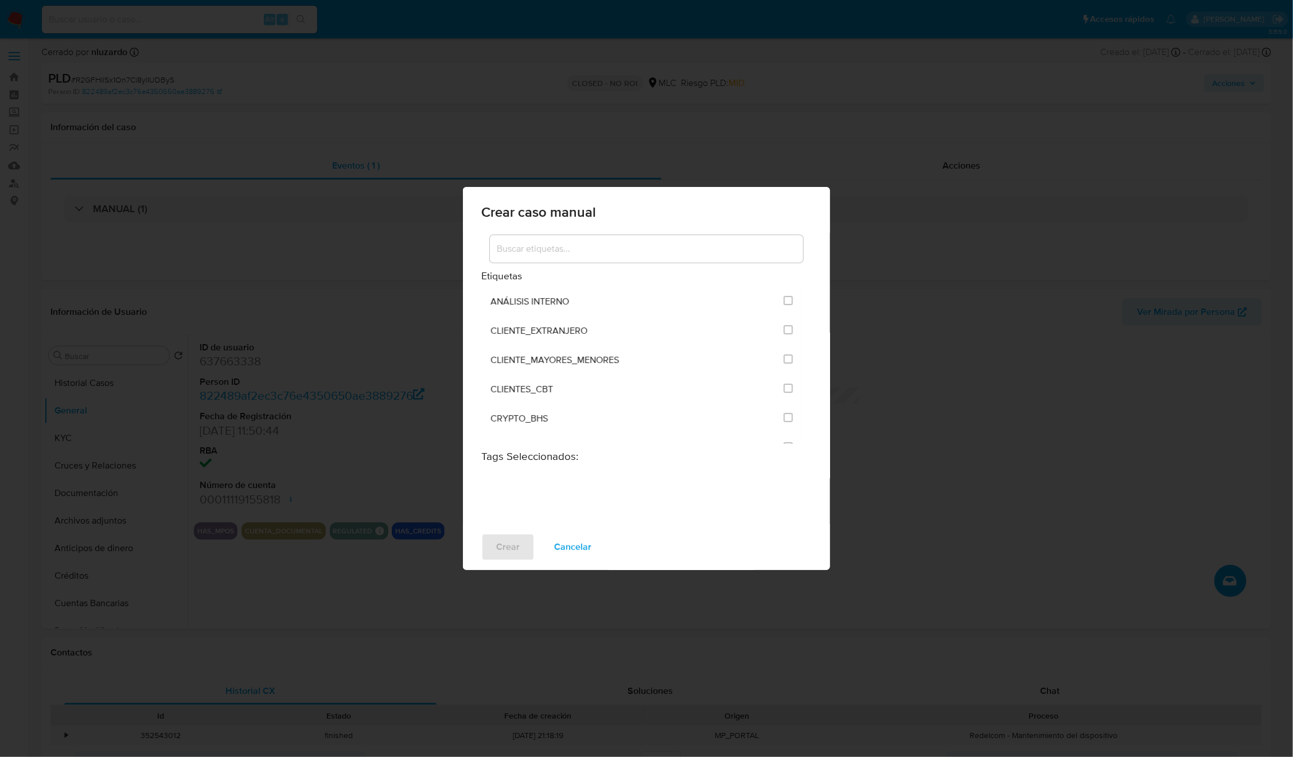
click at [574, 255] on input at bounding box center [646, 248] width 313 height 15
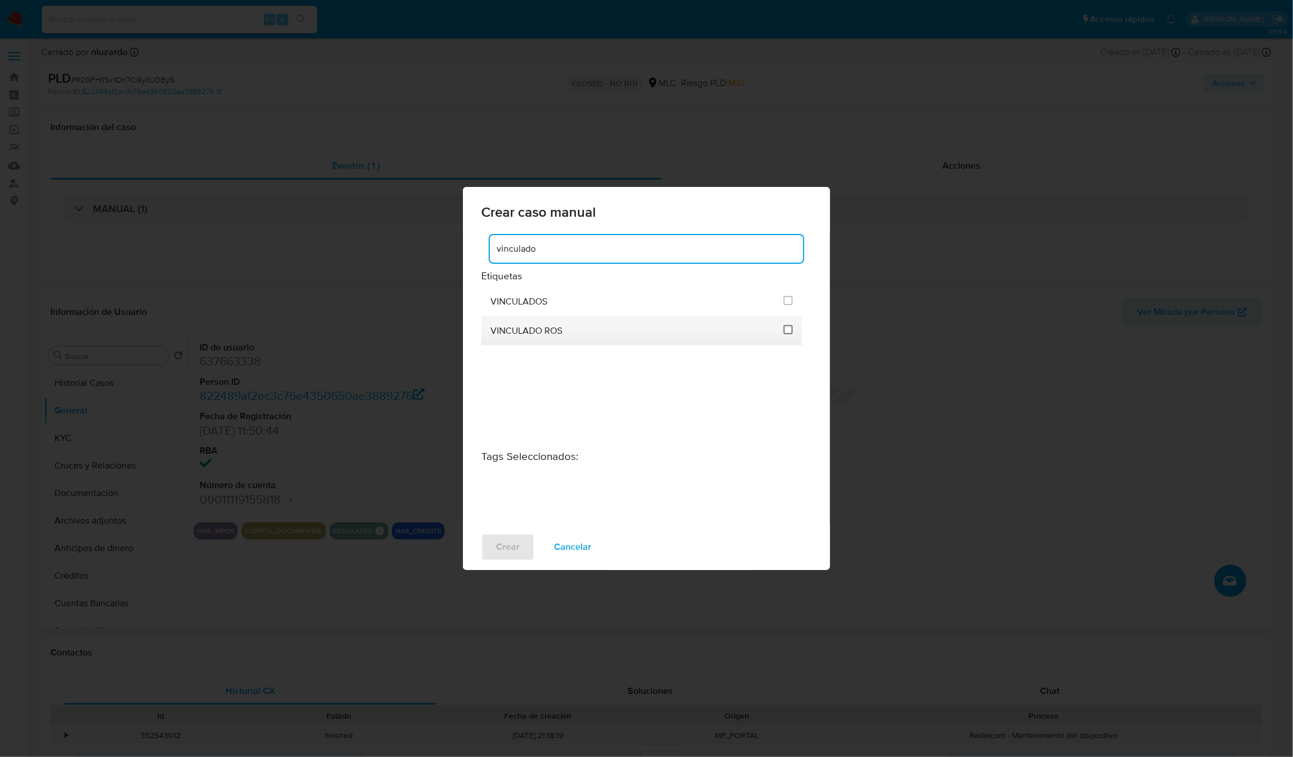
type input "vinculado"
click at [783, 330] on input "3313" at bounding box center [787, 329] width 9 height 9
checkbox input "true"
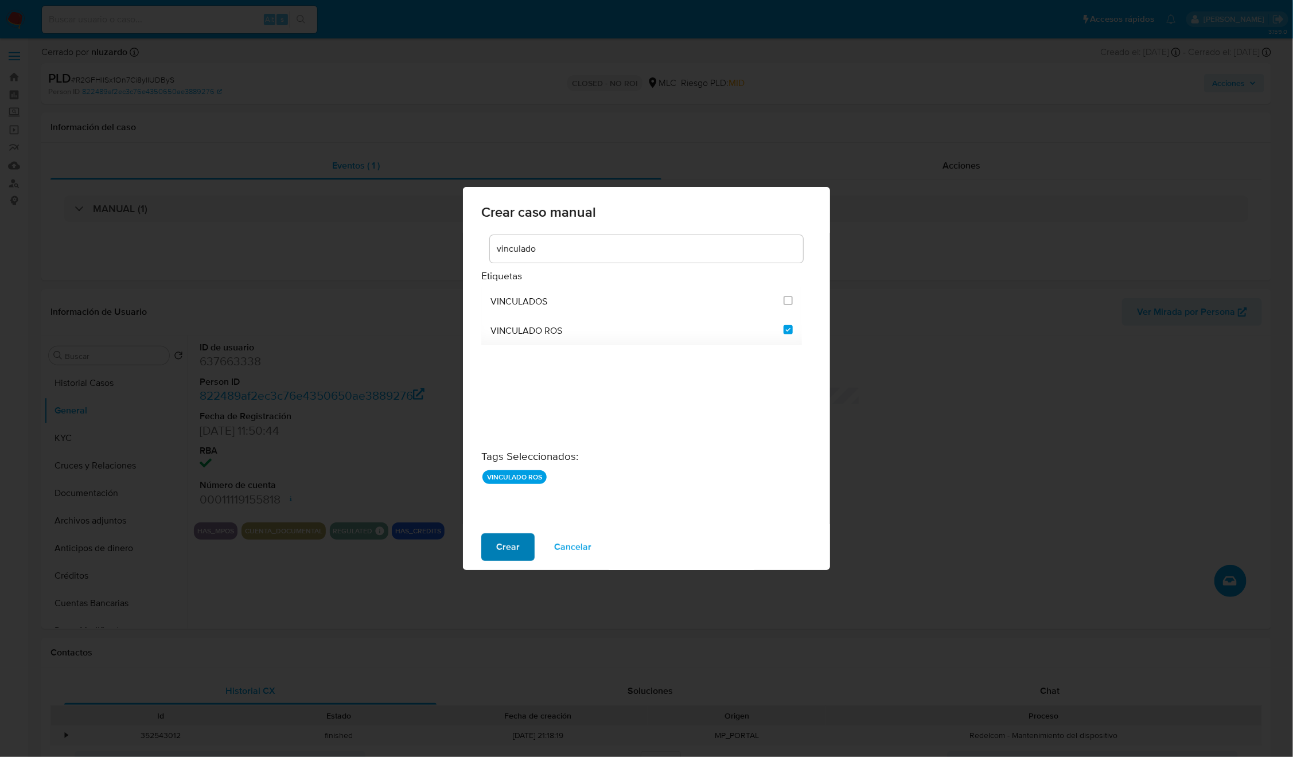
click at [506, 535] on span "Crear" at bounding box center [508, 547] width 24 height 25
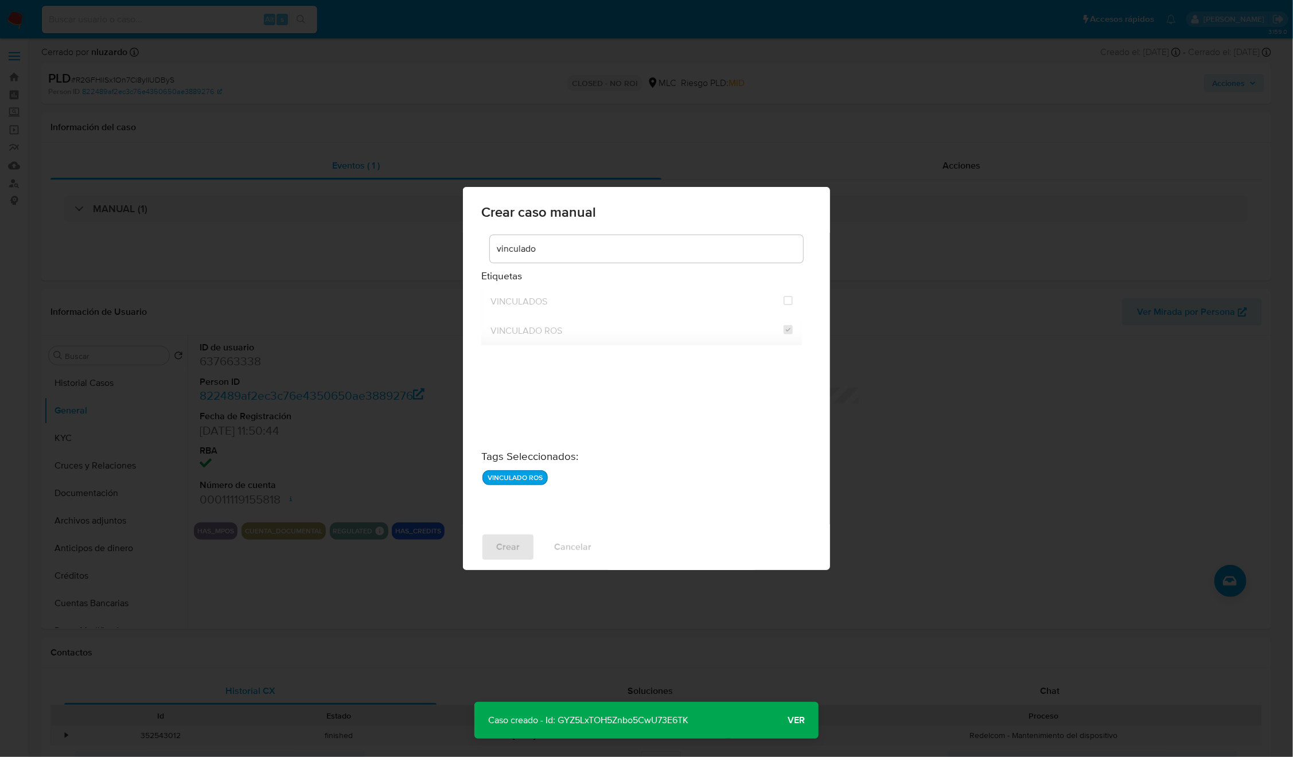
click at [792, 720] on span "Ver" at bounding box center [795, 720] width 17 height 0
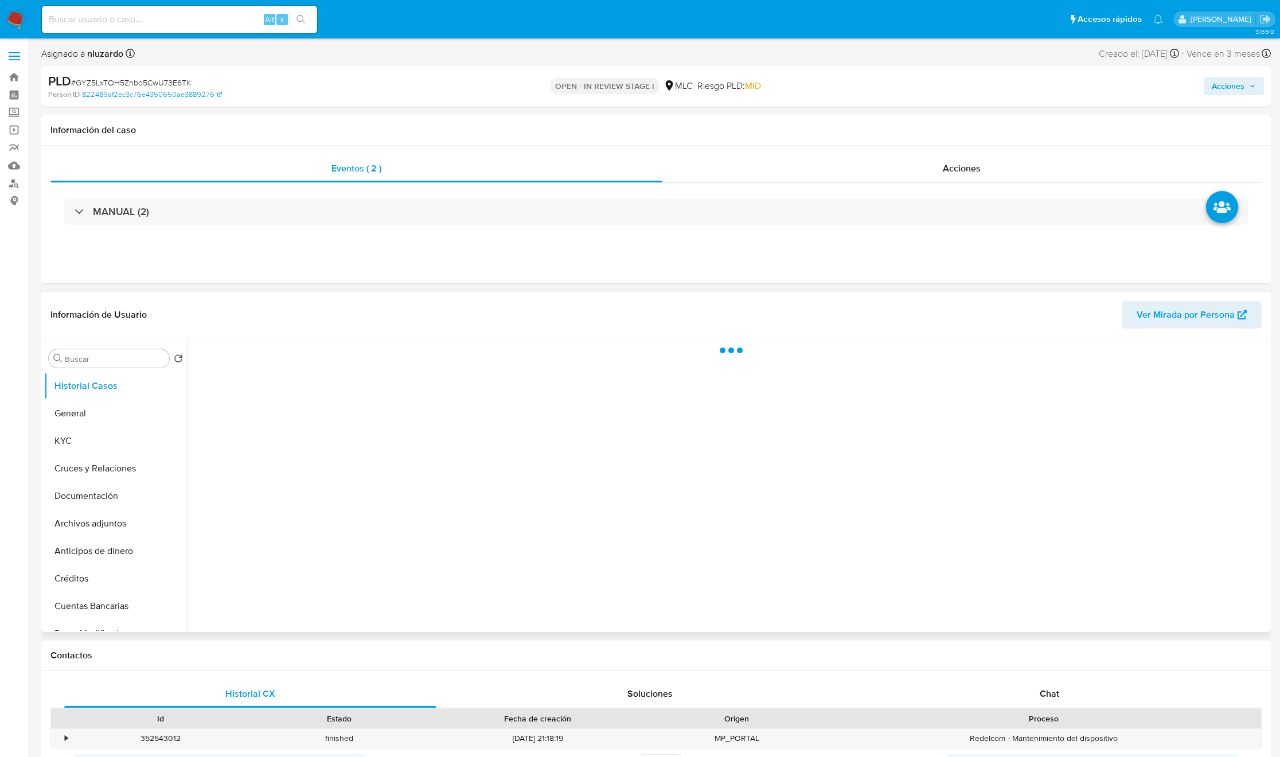
select select "10"
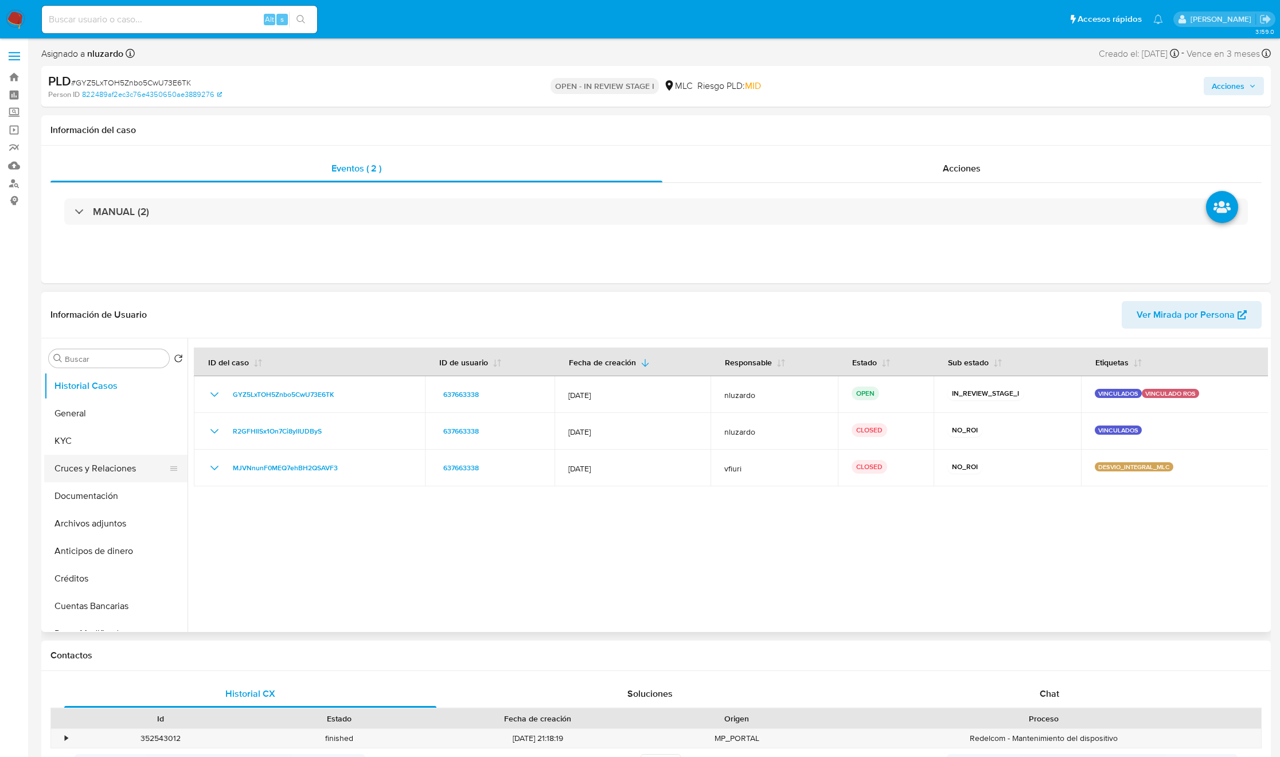
click at [93, 455] on button "Cruces y Relaciones" at bounding box center [111, 469] width 134 height 28
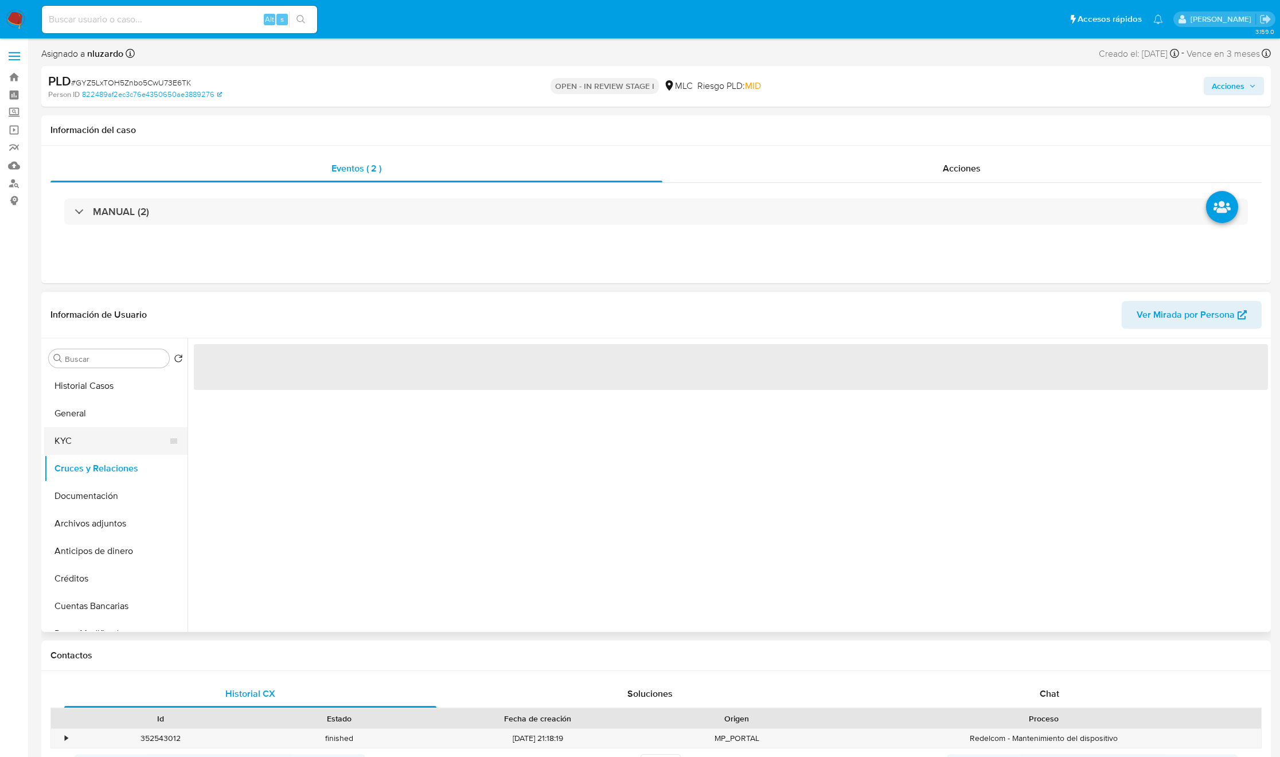
click at [95, 440] on button "KYC" at bounding box center [111, 441] width 134 height 28
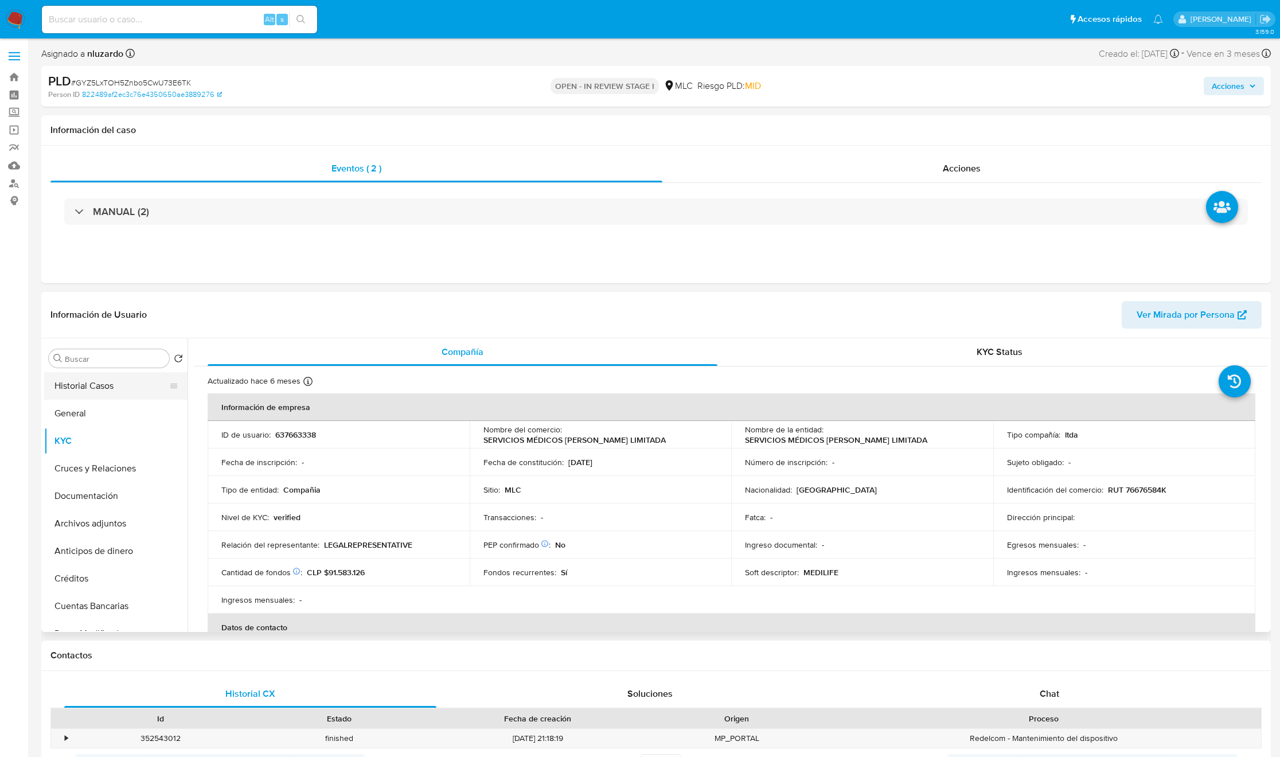
click at [124, 393] on button "Historial Casos" at bounding box center [111, 386] width 134 height 28
